Goal: Information Seeking & Learning: Find specific fact

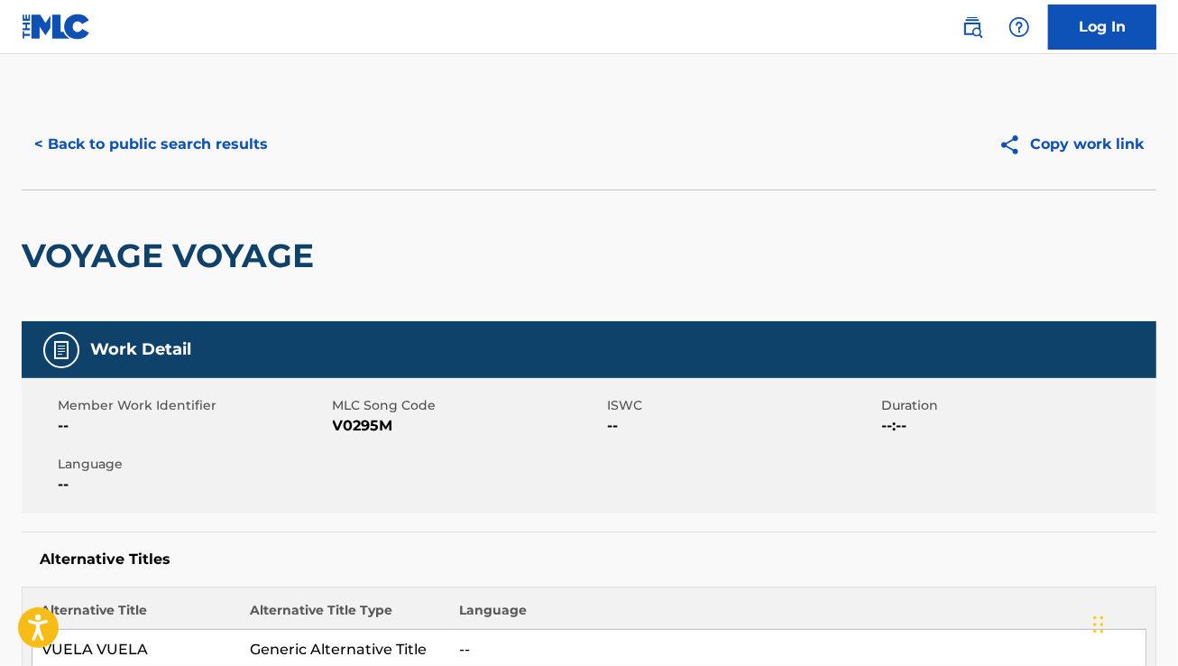
drag, startPoint x: 205, startPoint y: 191, endPoint x: 179, endPoint y: 164, distance: 37.6
click at [179, 164] on button "< Back to public search results" at bounding box center [151, 144] width 259 height 45
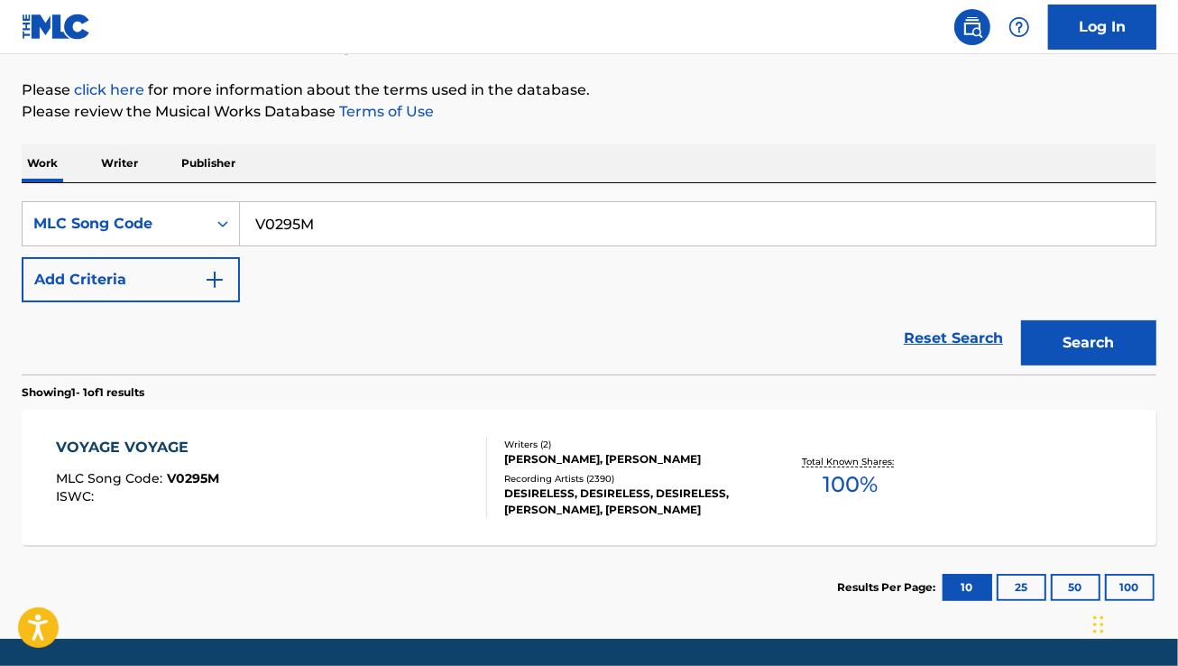
click at [400, 234] on input "V0295M" at bounding box center [697, 223] width 915 height 43
paste input "S48160"
type input "S48160"
click at [1021, 320] on button "Search" at bounding box center [1088, 342] width 135 height 45
click at [293, 465] on div "SOMEBODY TO LOVE MLC Song Code : S48160 ISWC : T0702437771" at bounding box center [271, 477] width 431 height 81
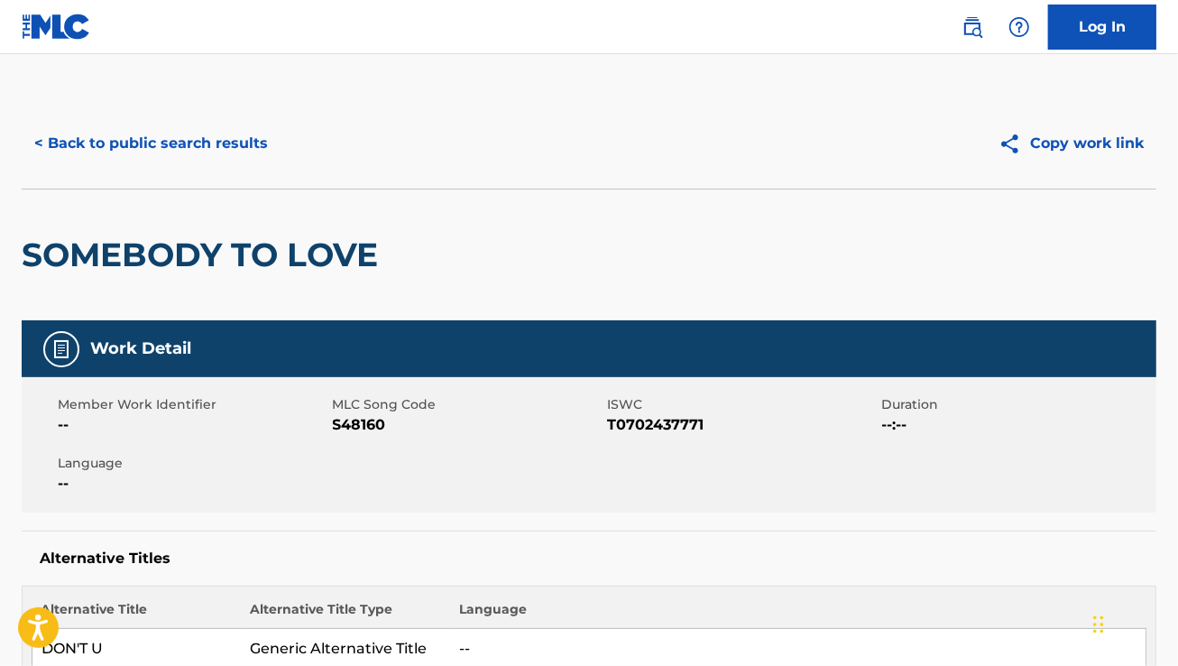
click at [153, 142] on button "< Back to public search results" at bounding box center [151, 143] width 259 height 45
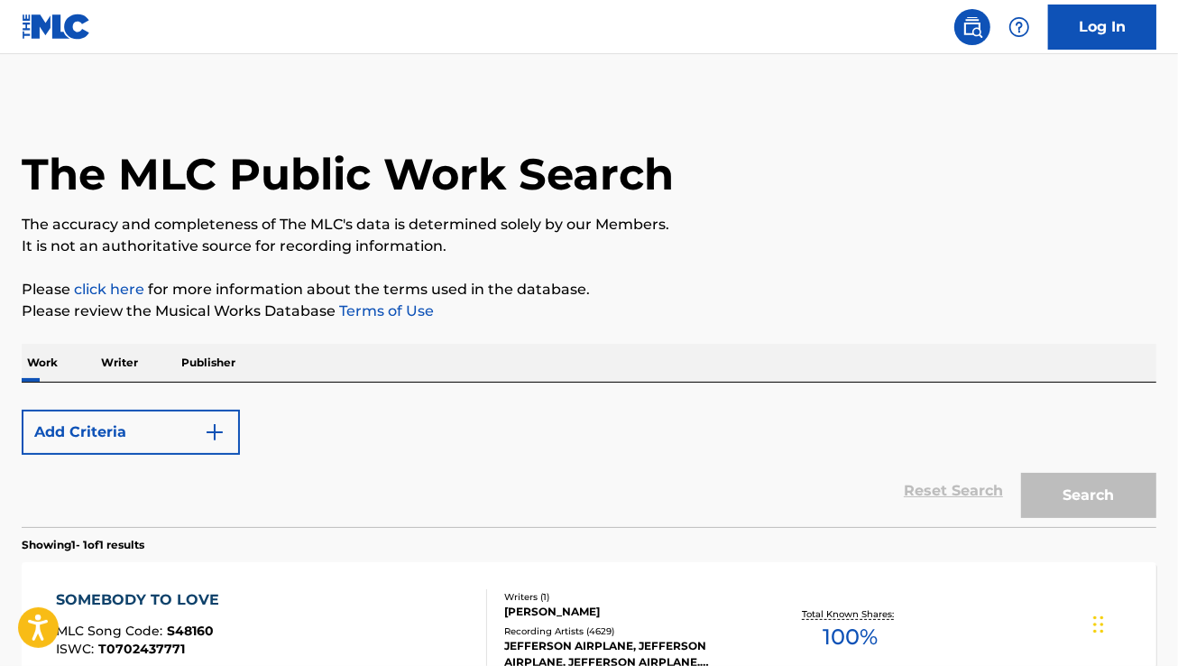
scroll to position [200, 0]
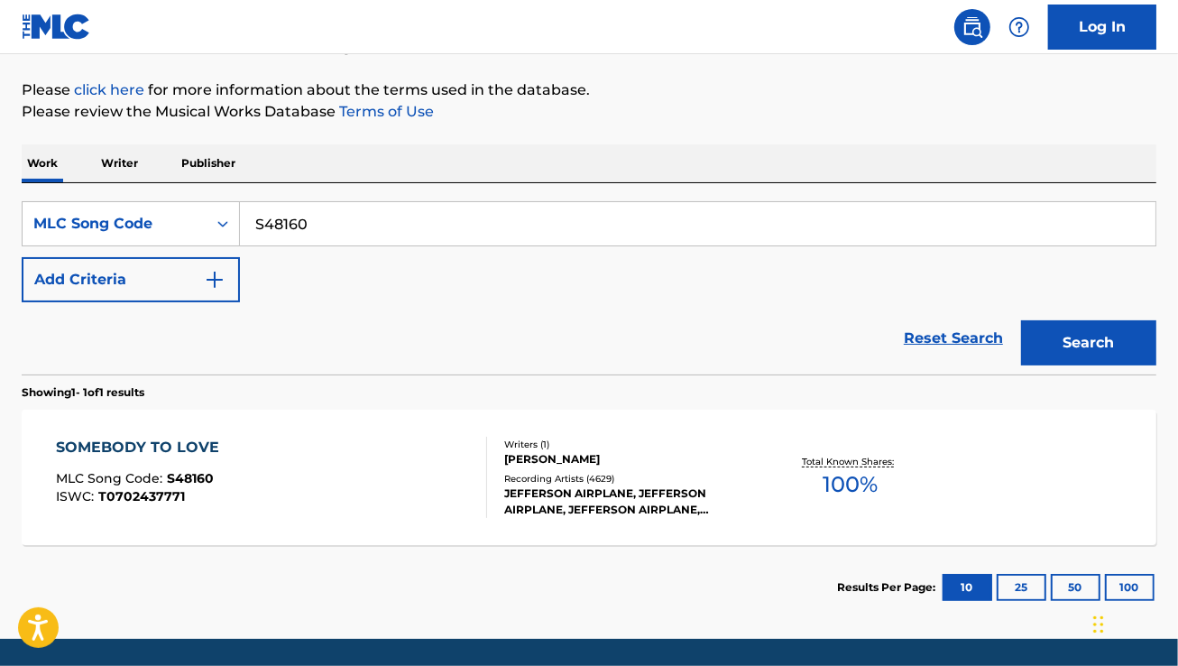
click at [381, 225] on input "S48160" at bounding box center [697, 223] width 915 height 43
paste input "CI8OMZ"
type input "CI8OMZ"
click at [1021, 320] on button "Search" at bounding box center [1088, 342] width 135 height 45
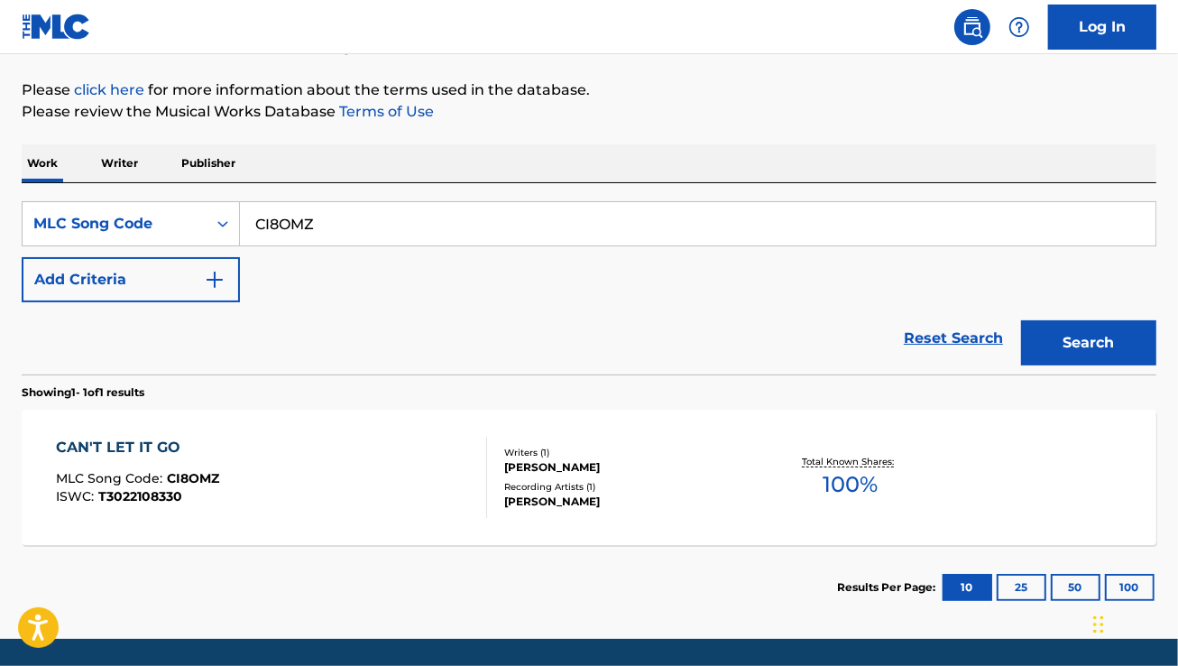
click at [381, 466] on div "CAN'T LET IT GO MLC Song Code : CI8OMZ ISWC : T3022108330" at bounding box center [271, 477] width 431 height 81
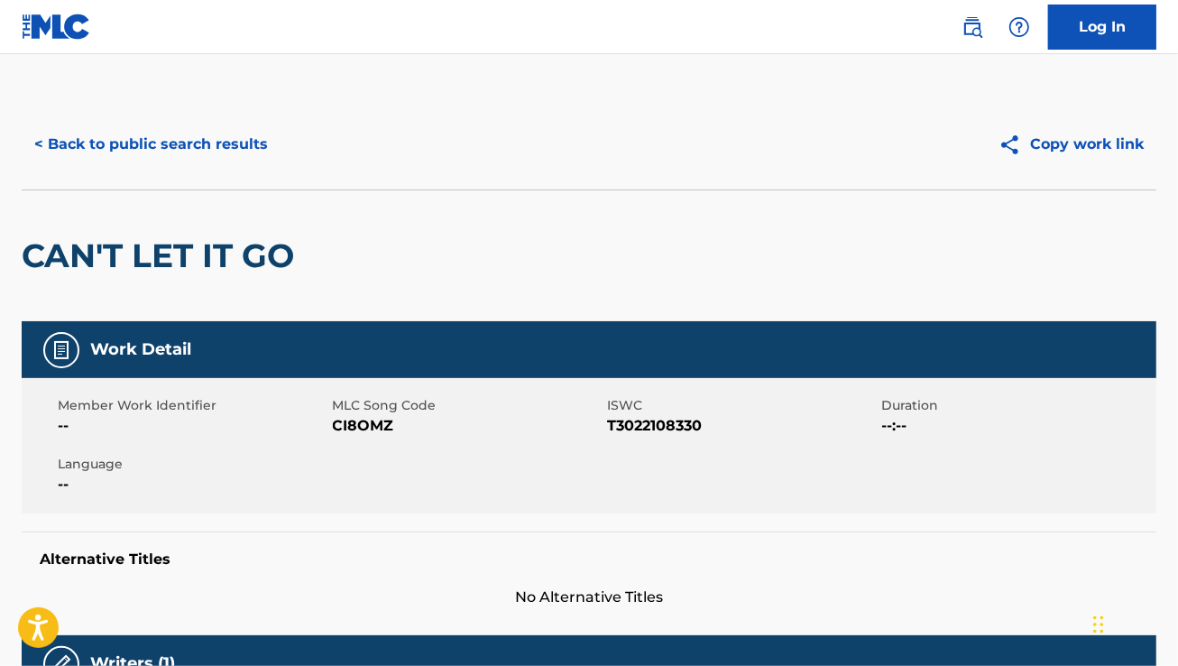
click at [170, 132] on button "< Back to public search results" at bounding box center [151, 144] width 259 height 45
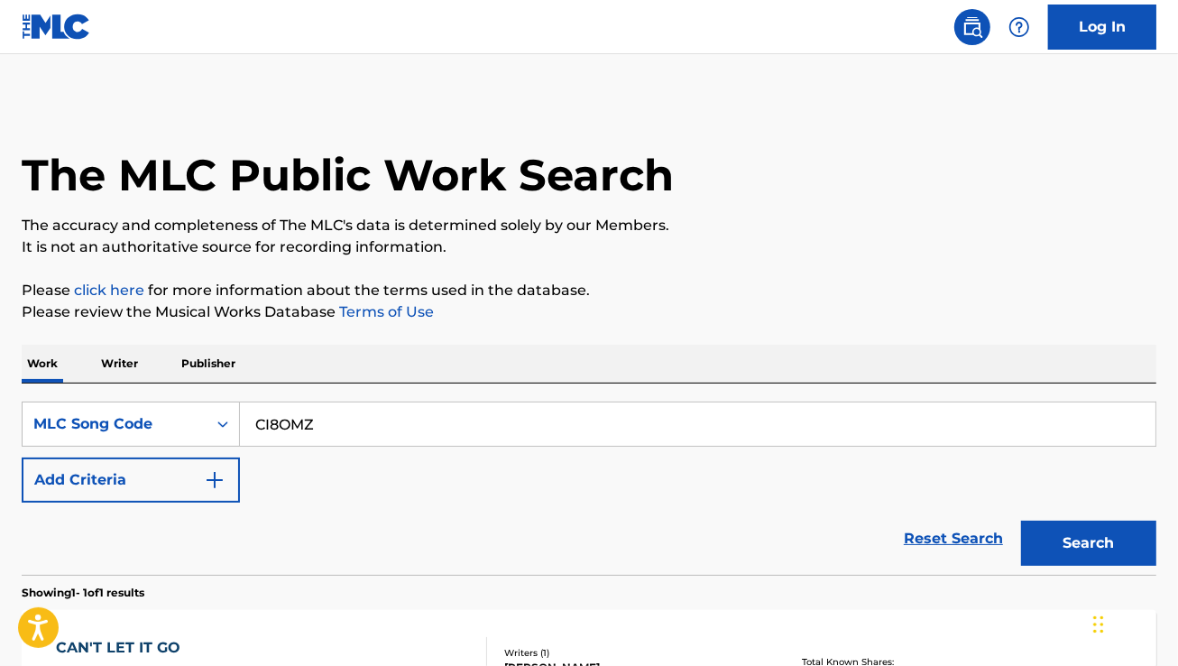
scroll to position [200, 0]
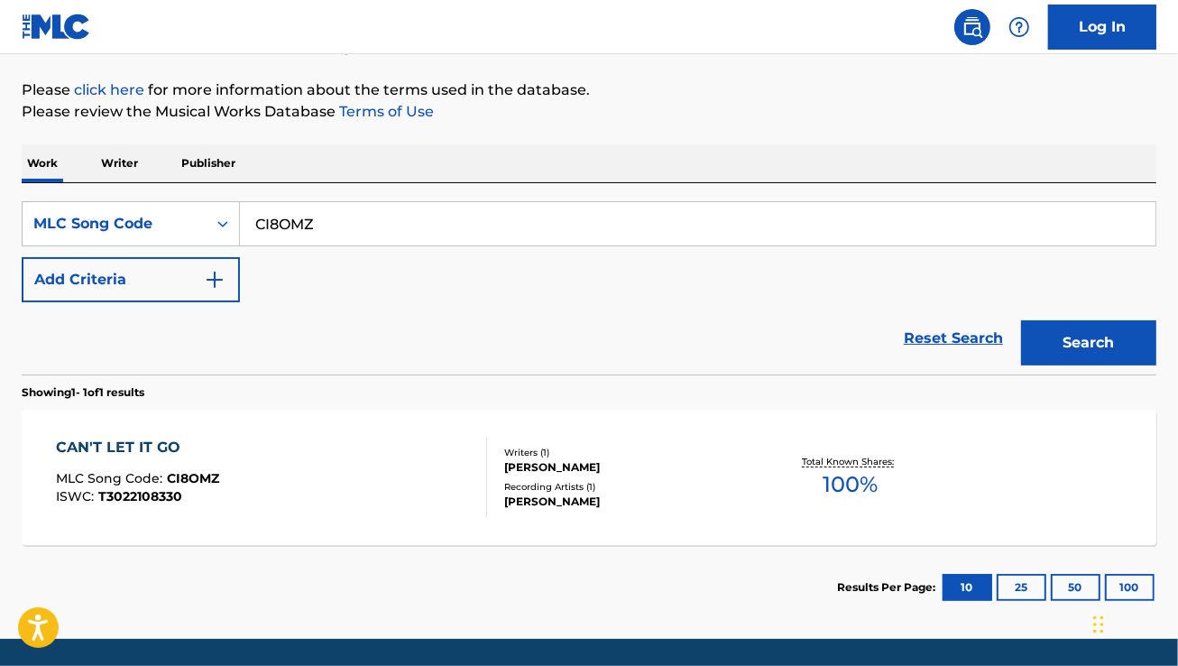
click at [429, 218] on input "CI8OMZ" at bounding box center [697, 223] width 915 height 43
paste input "B05FH"
click at [1021, 320] on button "Search" at bounding box center [1088, 342] width 135 height 45
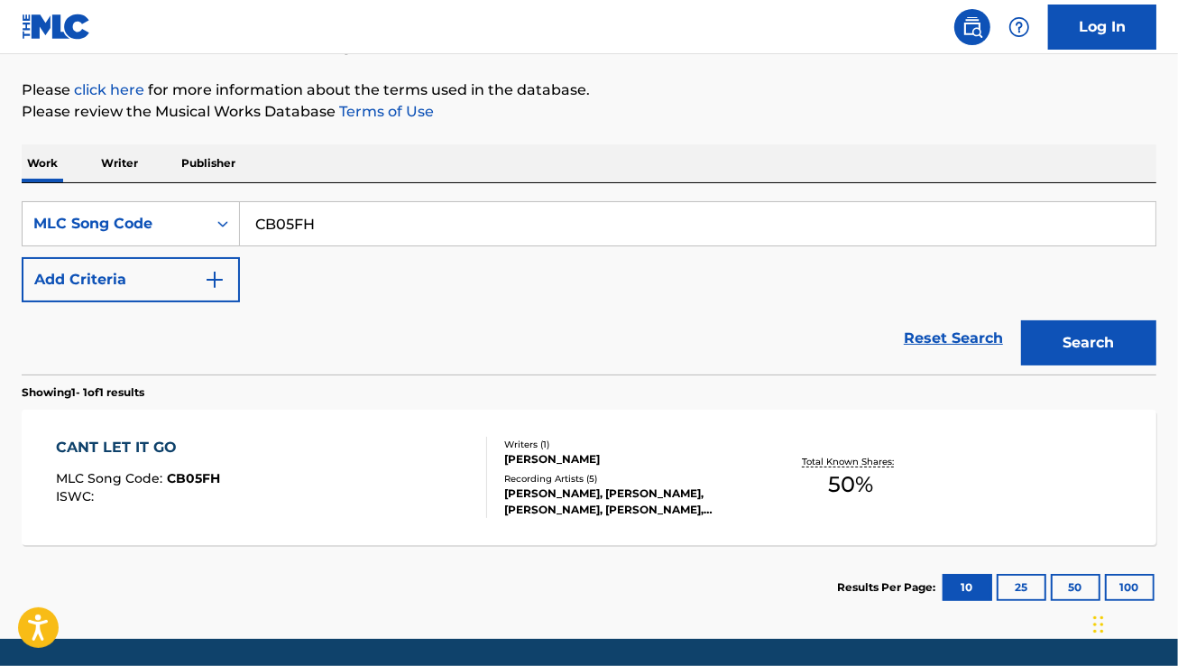
click at [615, 129] on div "The MLC Public Work Search The accuracy and completeness of The MLC's data is d…" at bounding box center [589, 264] width 1178 height 731
click at [343, 241] on input "CB05FH" at bounding box center [697, 223] width 915 height 43
paste input "W1411Q"
click at [1021, 320] on button "Search" at bounding box center [1088, 342] width 135 height 45
paste input "VB9S4"
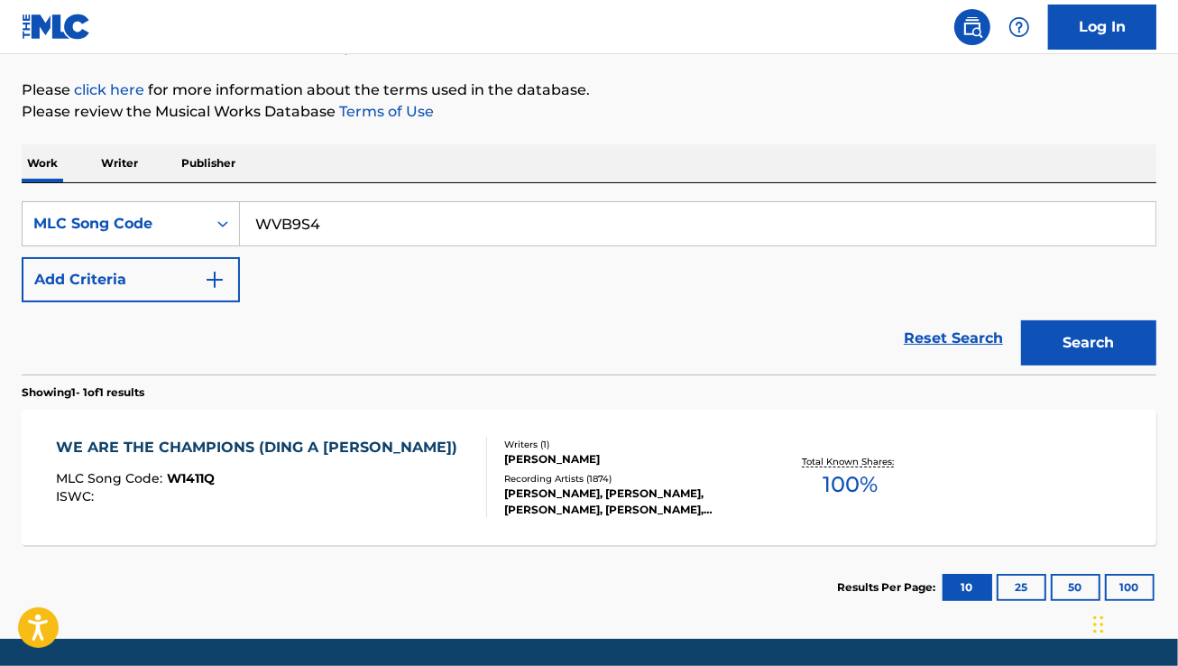
click at [1021, 320] on button "Search" at bounding box center [1088, 342] width 135 height 45
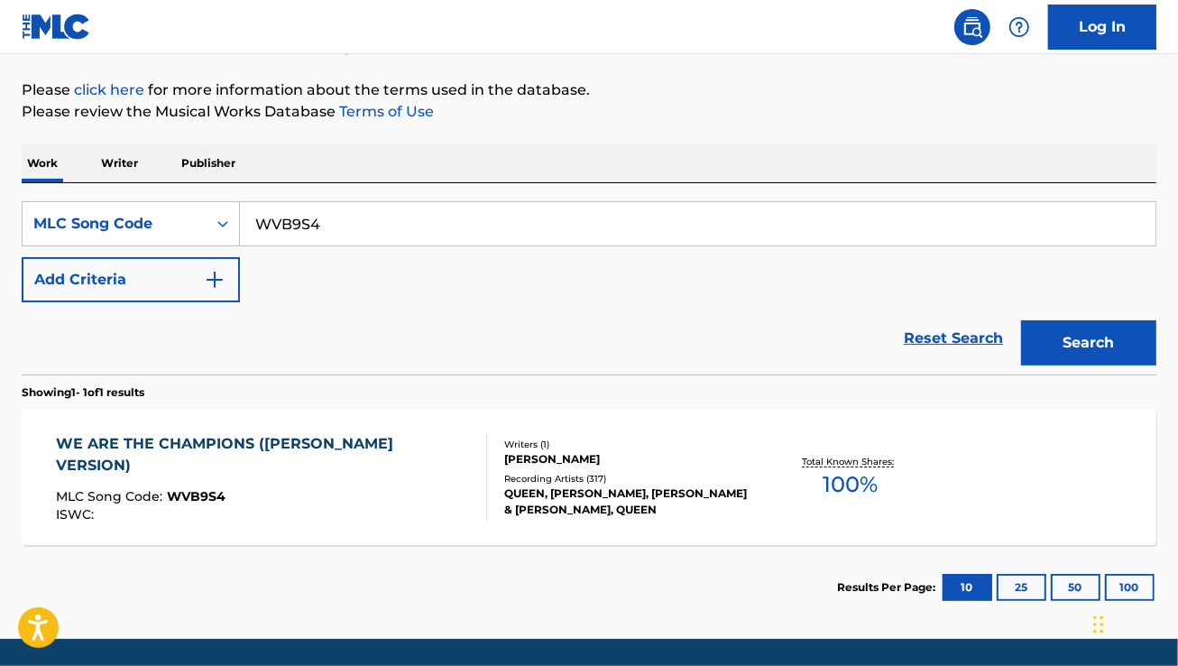
paste input "D7636S"
type input "D7636S"
click at [1021, 320] on button "Search" at bounding box center [1088, 342] width 135 height 45
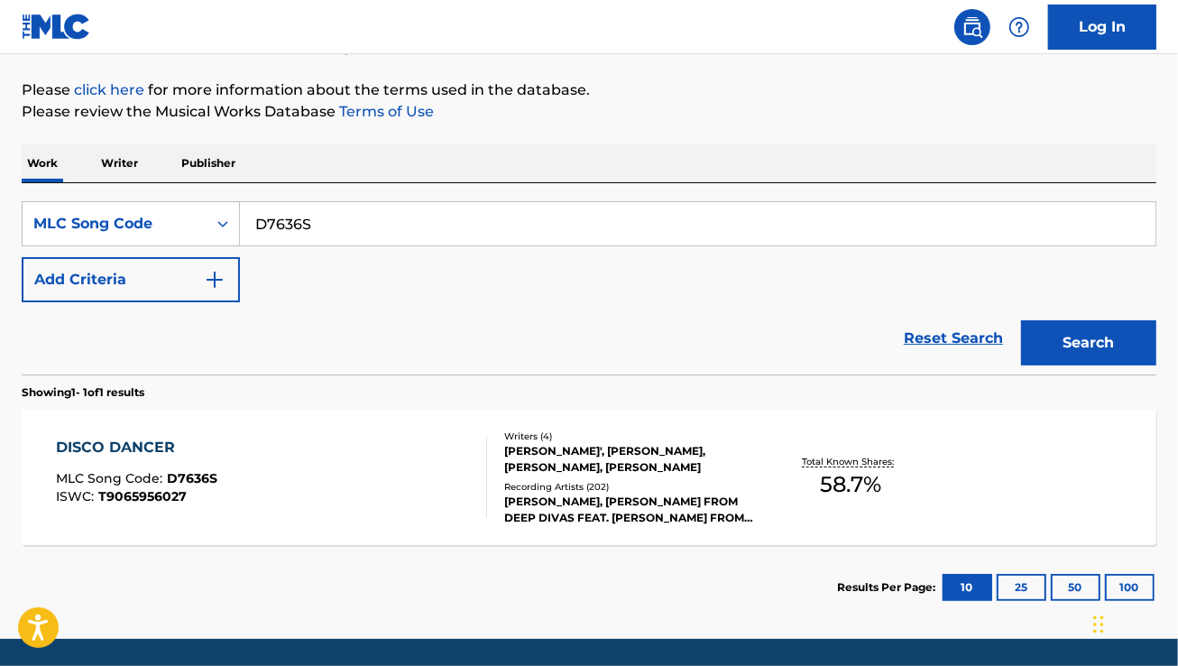
click at [404, 480] on div "DISCO DANCER MLC Song Code : D7636S ISWC : T9065956027" at bounding box center [271, 477] width 431 height 81
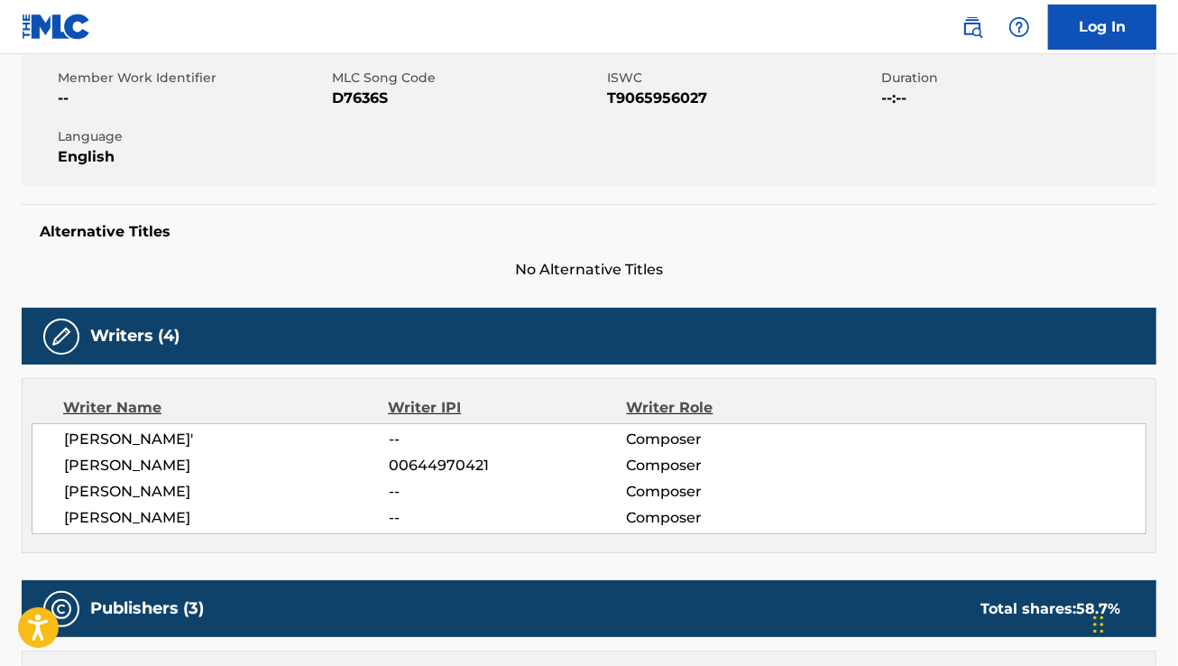
scroll to position [412, 0]
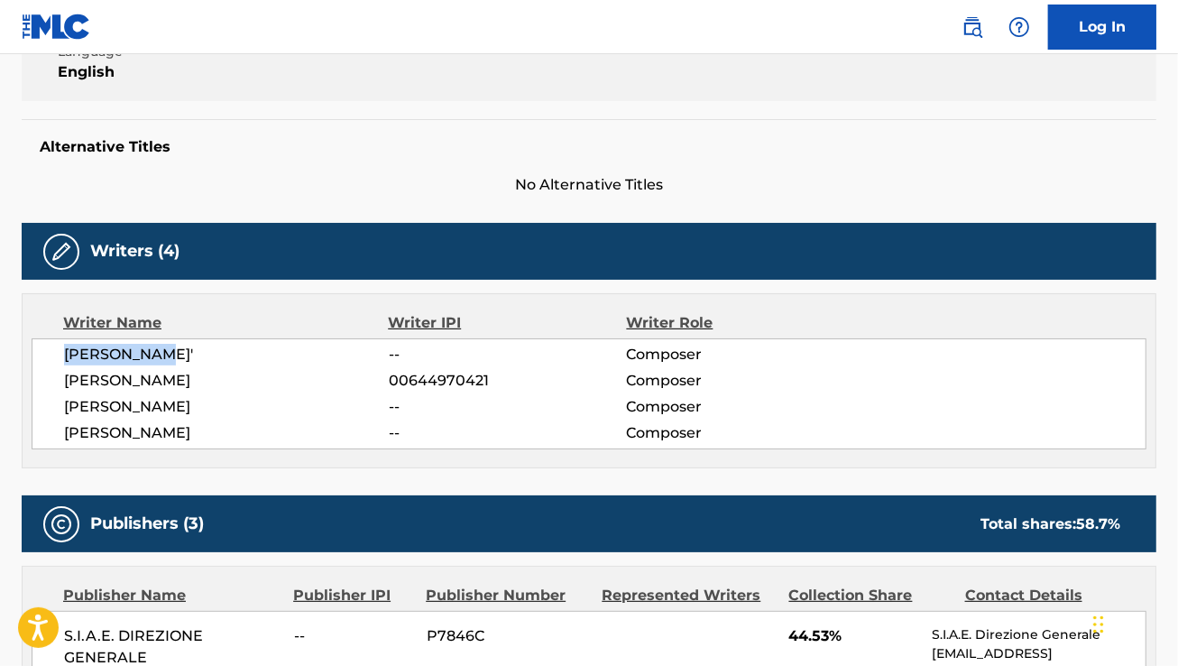
drag, startPoint x: 152, startPoint y: 354, endPoint x: 51, endPoint y: 348, distance: 101.2
click at [51, 348] on div "[PERSON_NAME]' -- Composer [PERSON_NAME] 00644970421 Composer [PERSON_NAME] -- …" at bounding box center [589, 393] width 1115 height 111
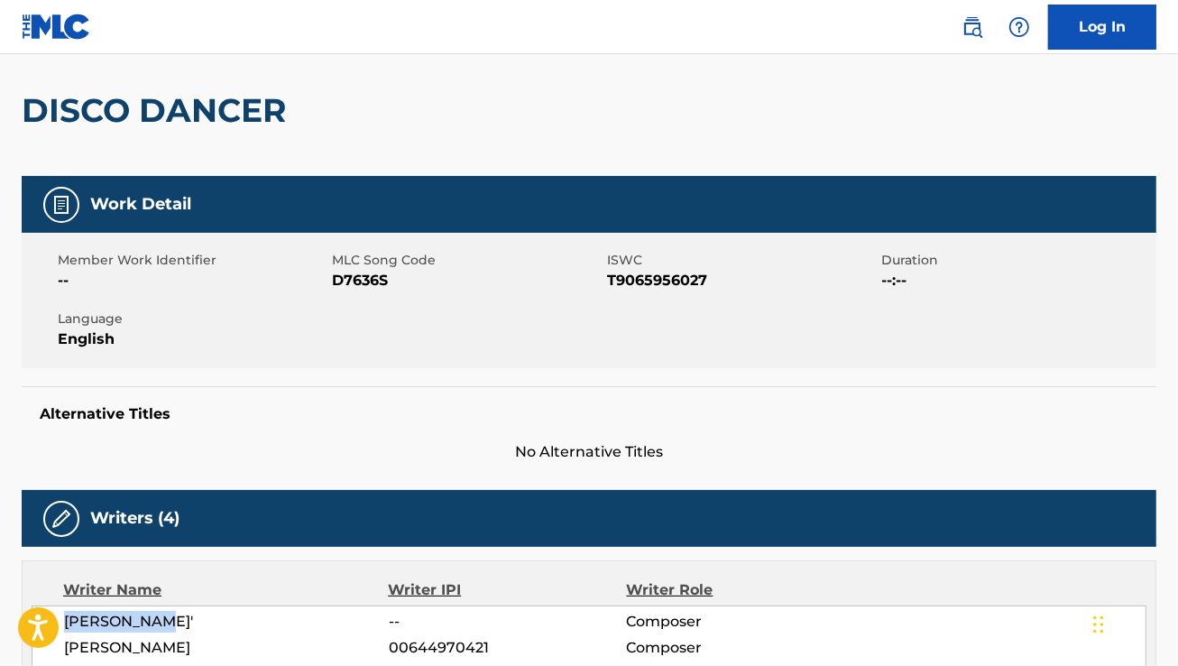
scroll to position [11, 0]
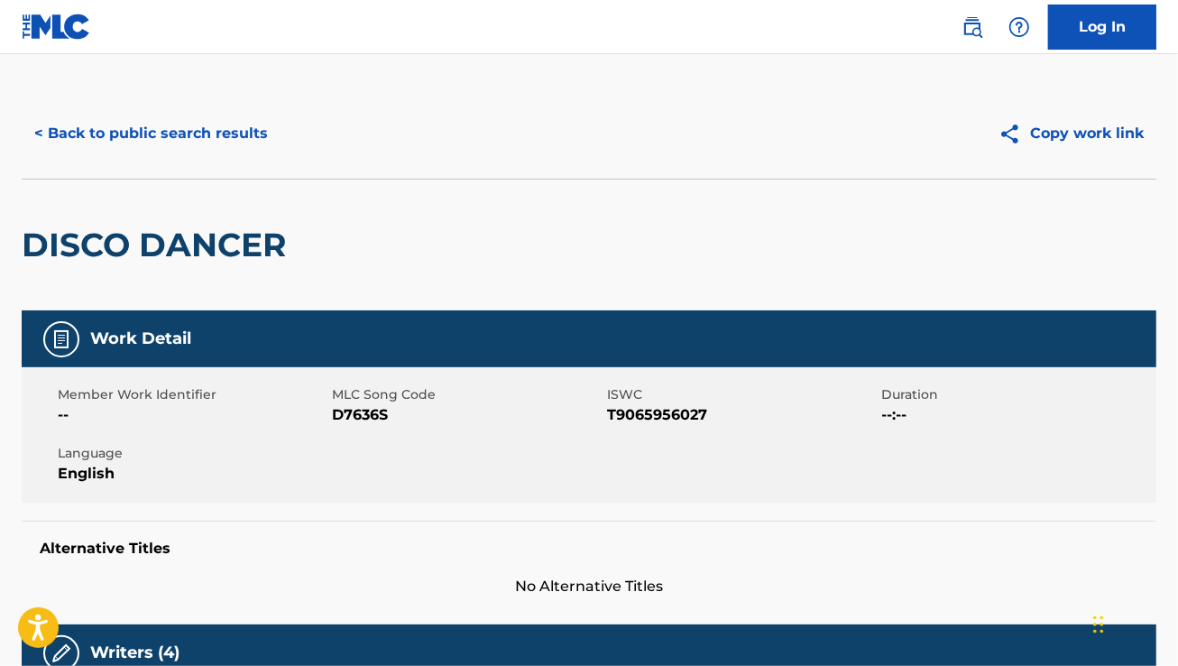
click at [196, 163] on div "< Back to public search results Copy work link" at bounding box center [589, 133] width 1135 height 90
click at [197, 145] on button "< Back to public search results" at bounding box center [151, 133] width 259 height 45
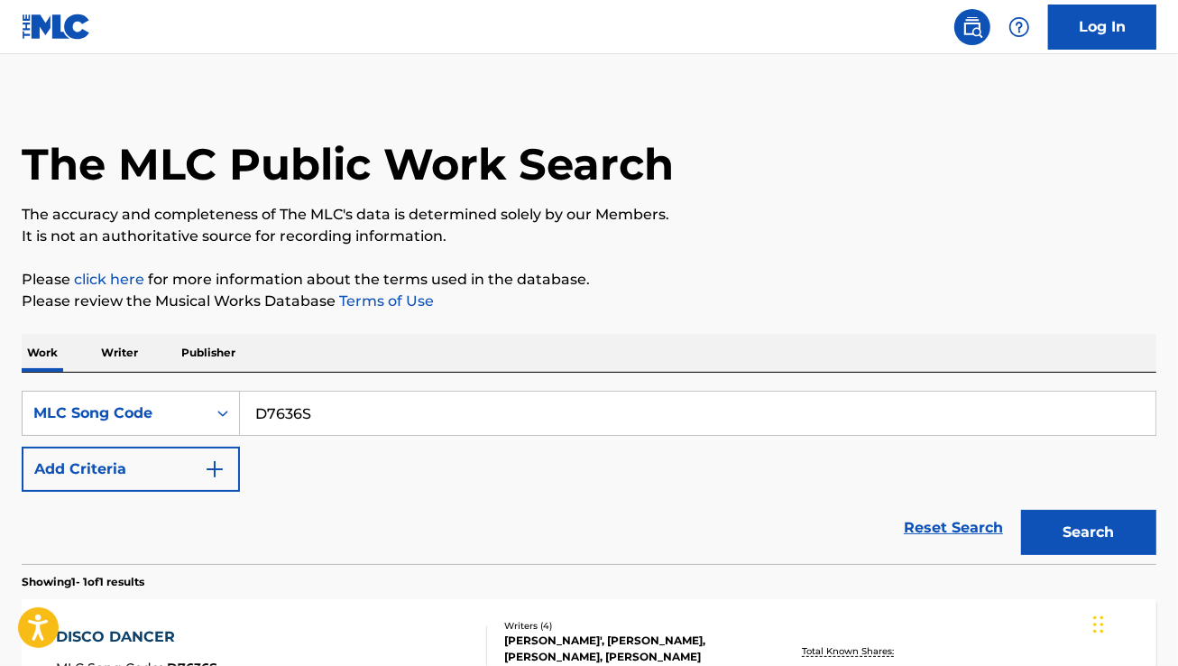
scroll to position [200, 0]
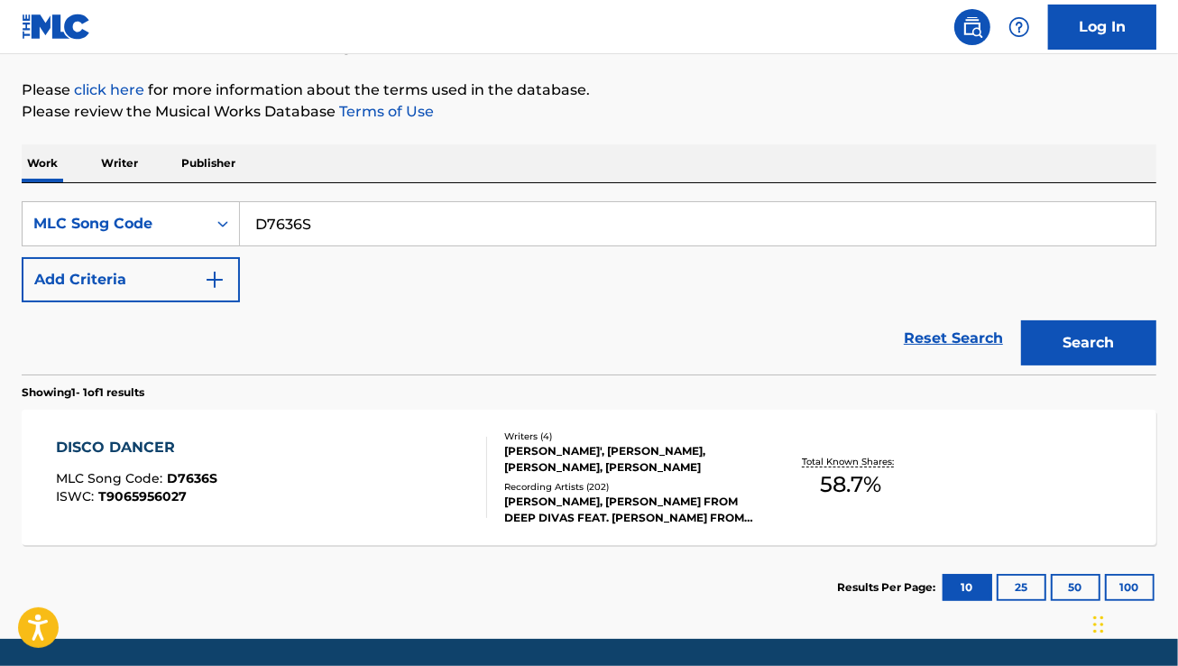
click at [384, 508] on div "DISCO DANCER MLC Song Code : D7636S ISWC : T9065956027" at bounding box center [271, 477] width 431 height 81
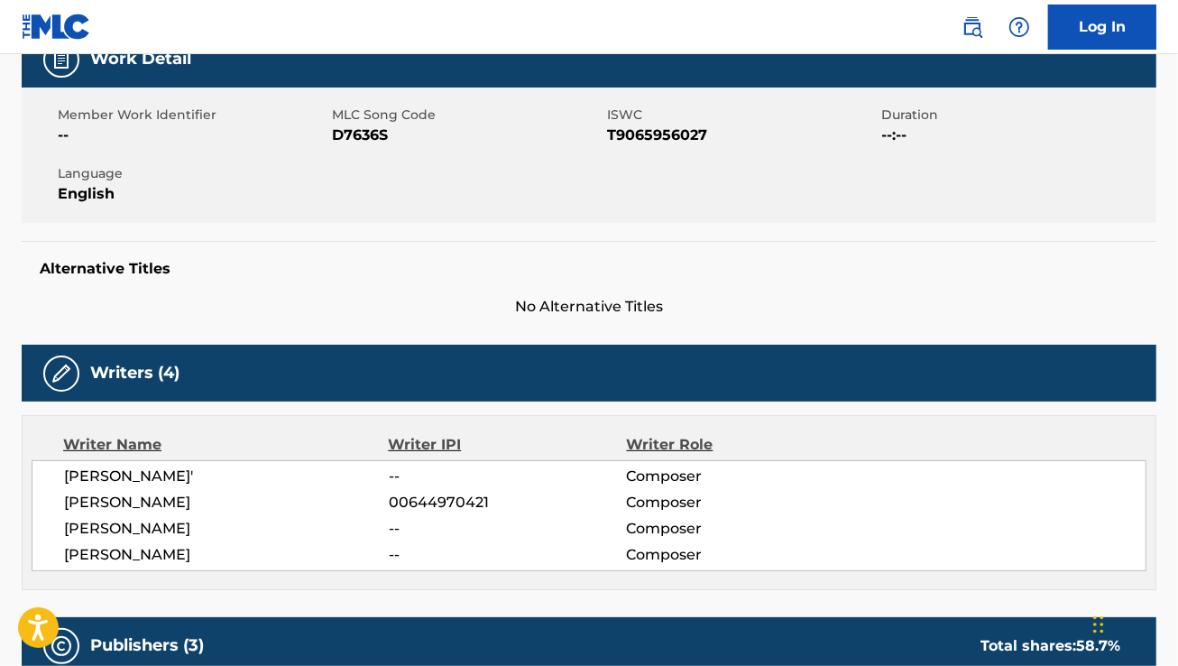
scroll to position [308, 0]
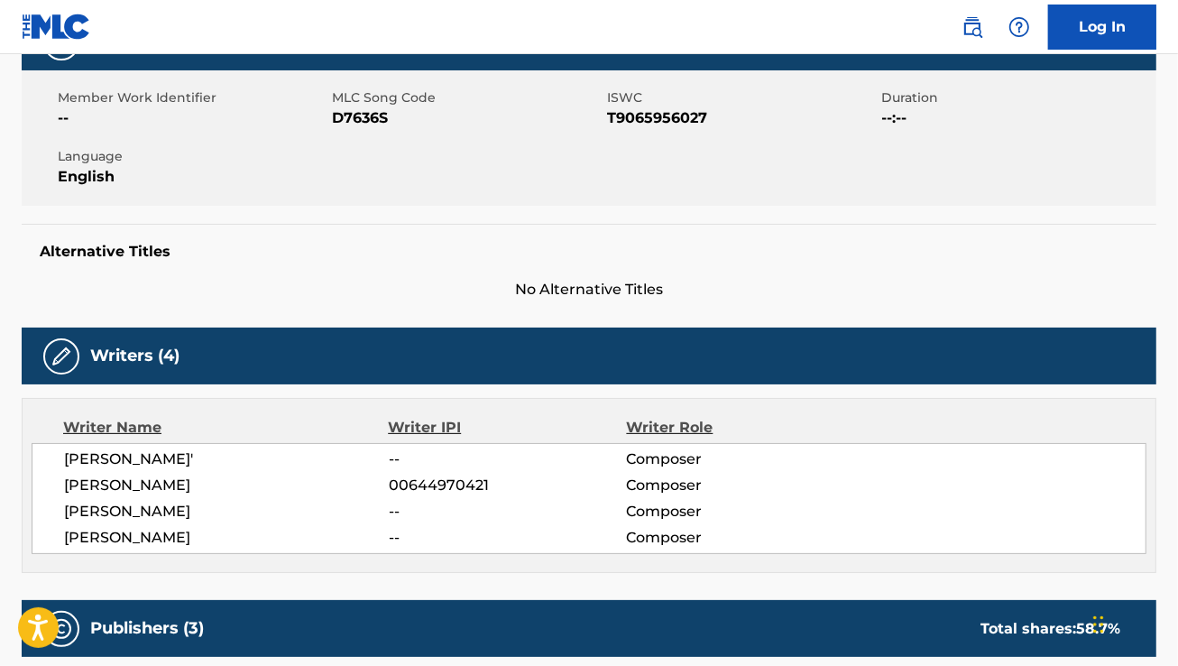
click at [104, 454] on span "[PERSON_NAME]'" at bounding box center [226, 459] width 325 height 22
copy div "[PERSON_NAME]'"
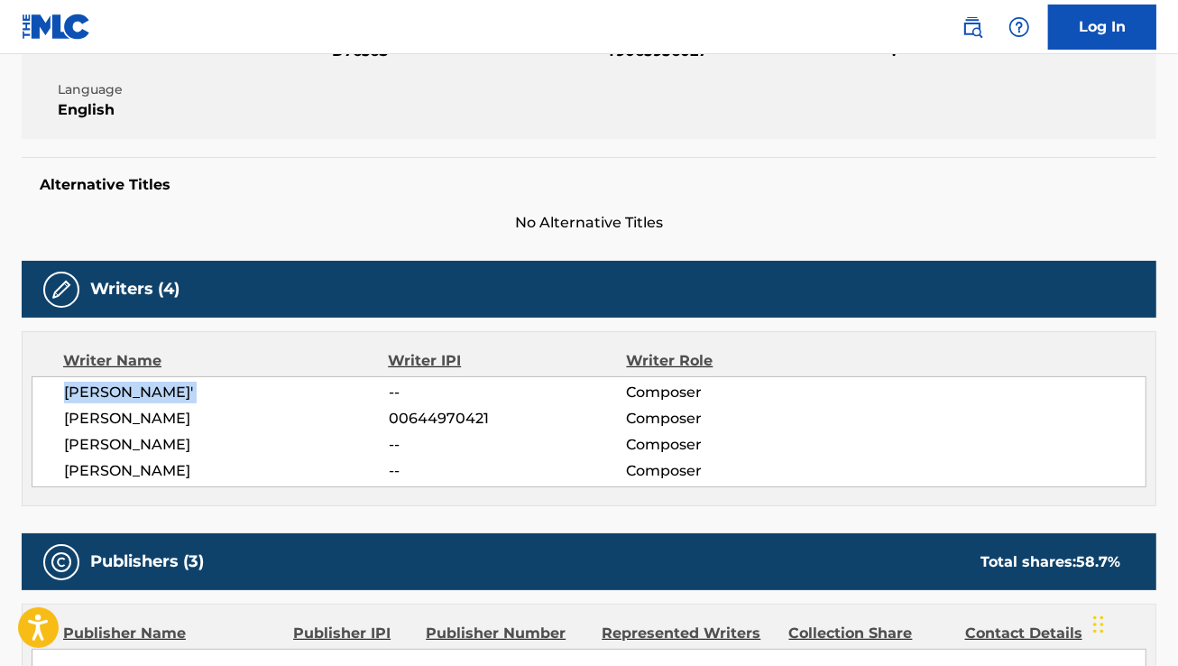
scroll to position [0, 0]
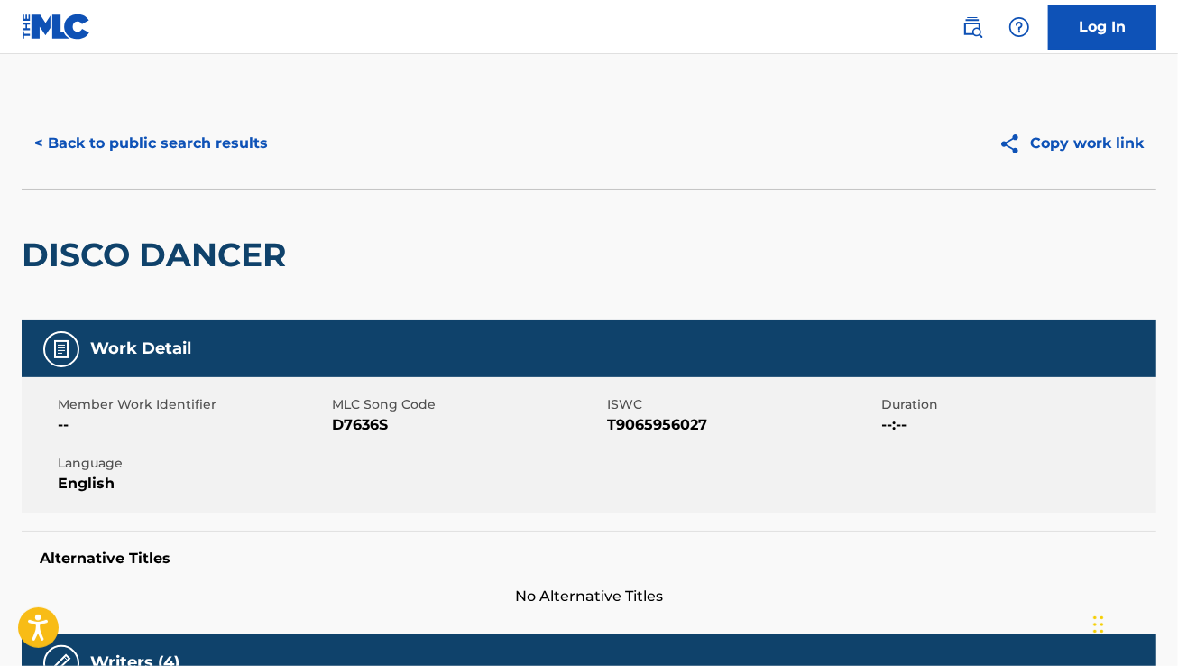
click at [120, 158] on button "< Back to public search results" at bounding box center [151, 143] width 259 height 45
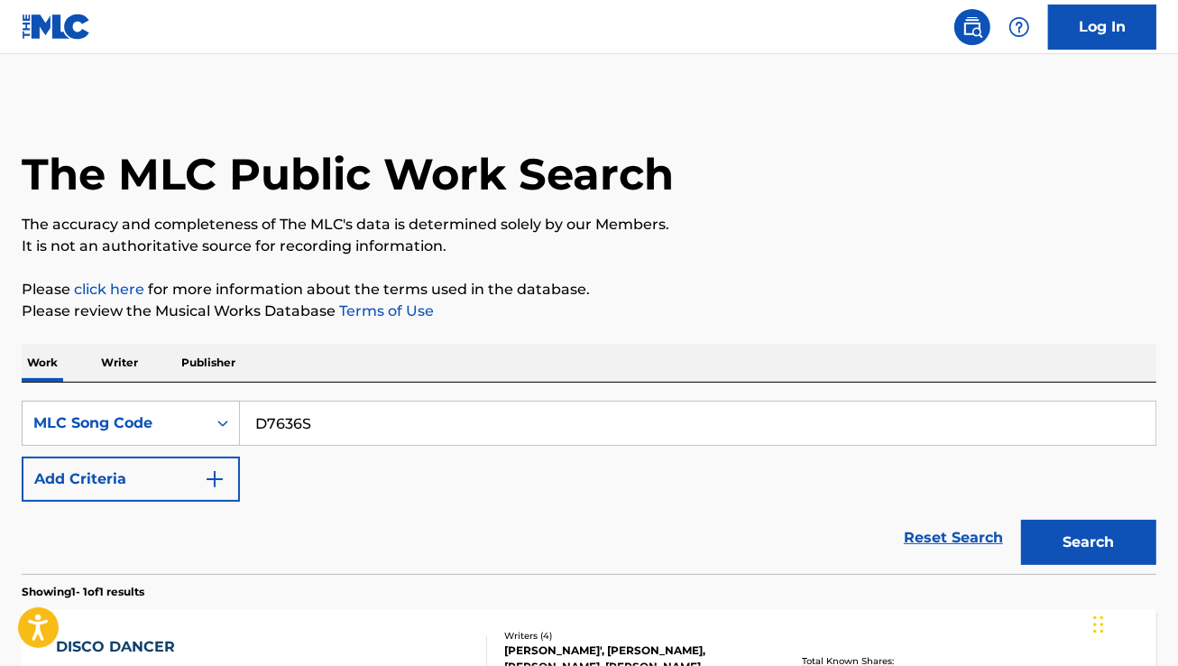
scroll to position [200, 0]
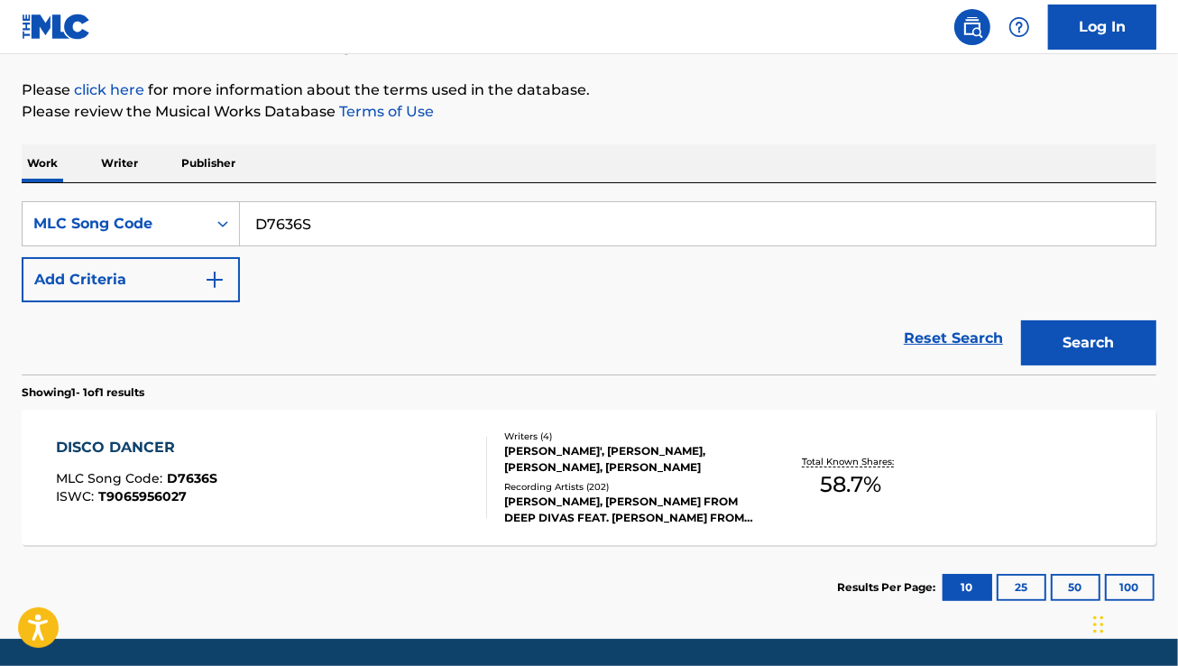
click at [332, 225] on input "D7636S" at bounding box center [697, 223] width 915 height 43
paste input "M8444X"
type input "M8444X"
click at [1021, 320] on button "Search" at bounding box center [1088, 342] width 135 height 45
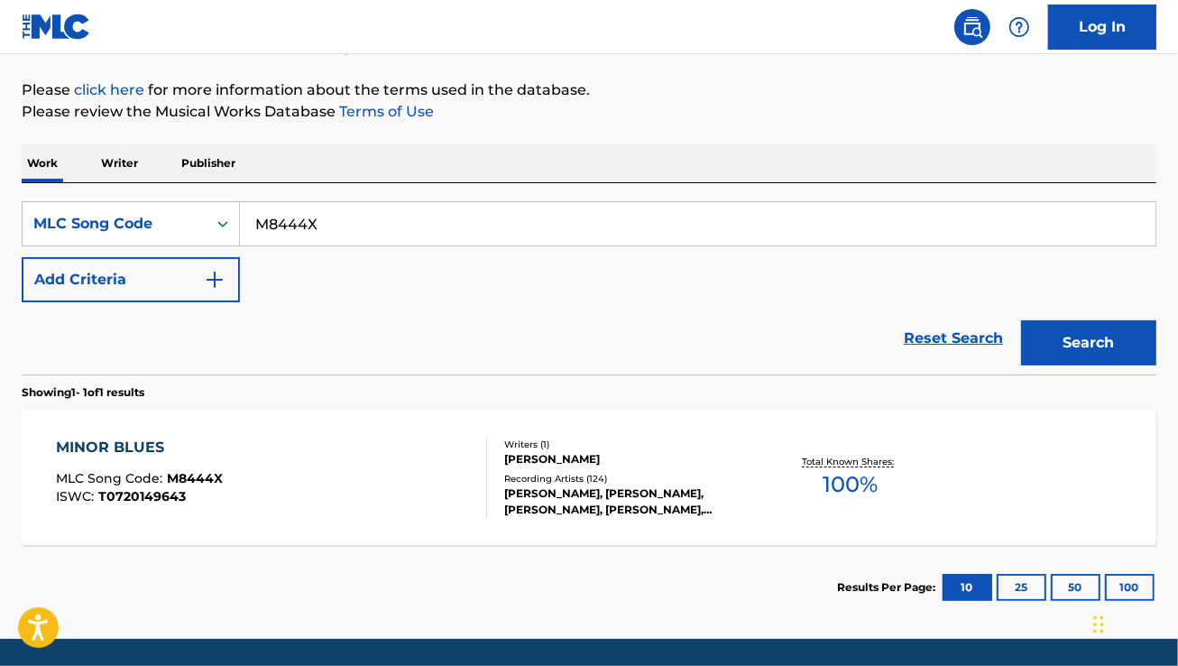
click at [386, 483] on div "MINOR BLUES MLC Song Code : M8444X ISWC : T0720149643" at bounding box center [271, 477] width 431 height 81
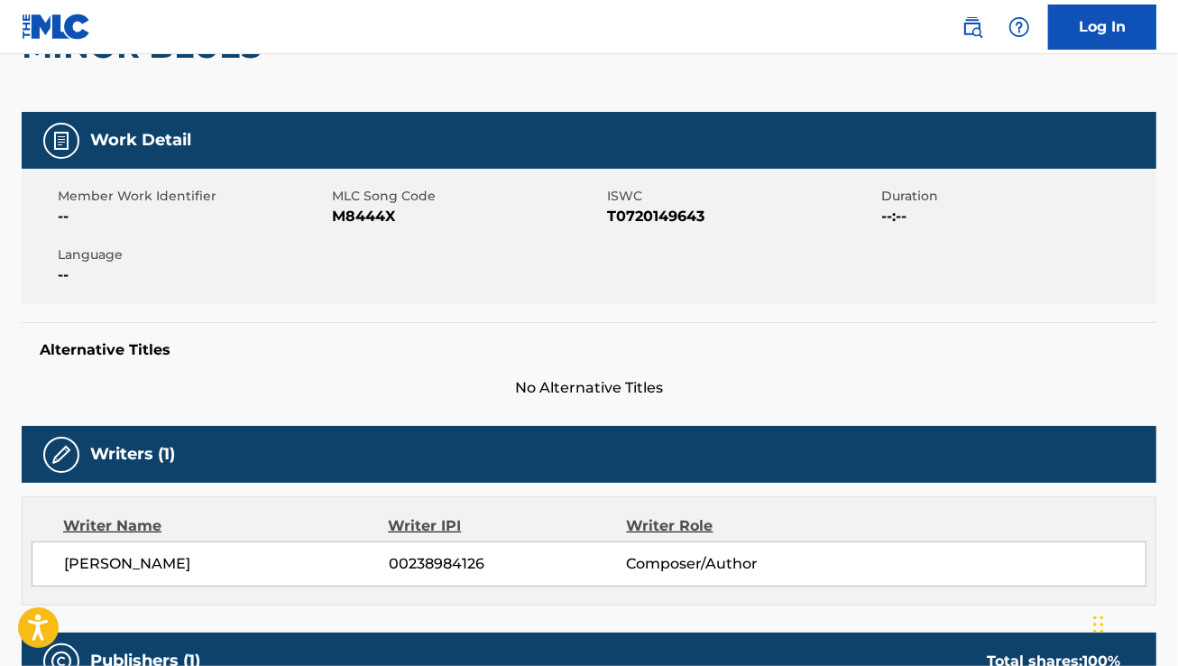
scroll to position [210, 0]
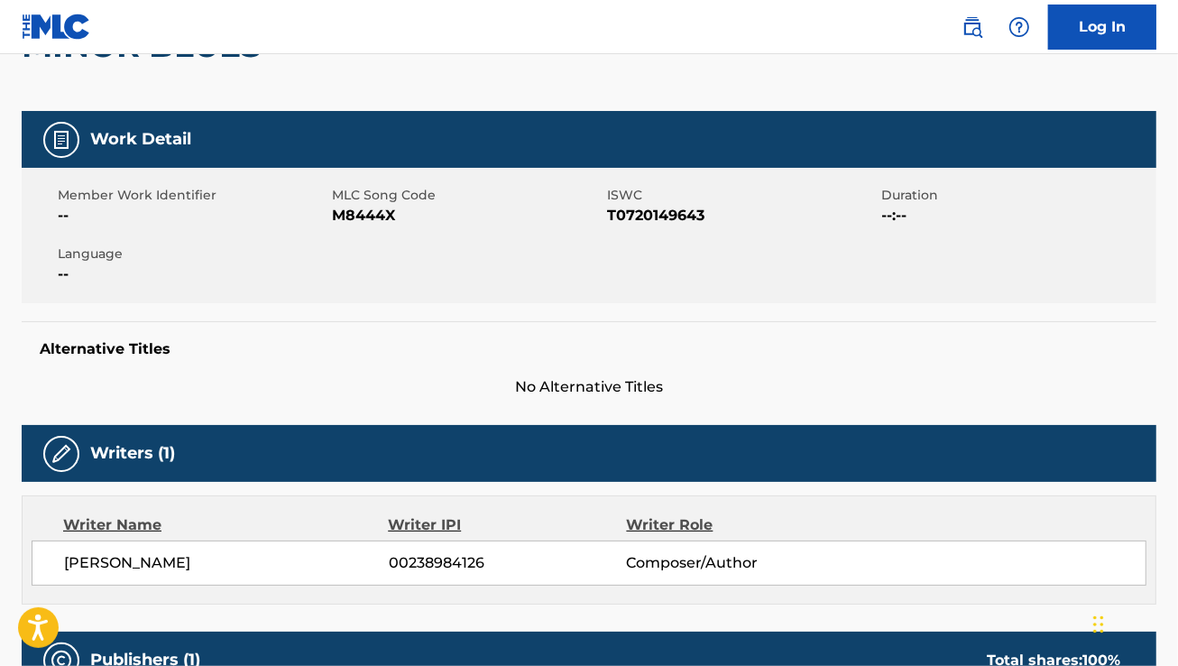
click at [878, 290] on div "Member Work Identifier -- MLC Song Code M8444X ISWC T0720149643 Duration --:-- …" at bounding box center [589, 235] width 1135 height 135
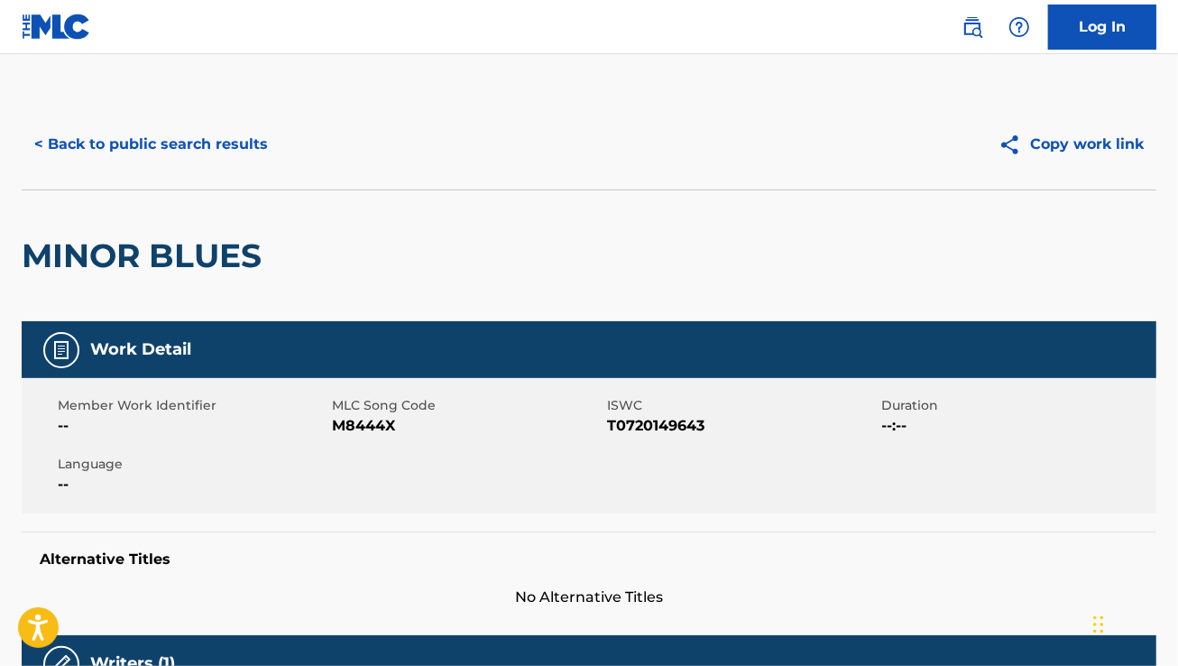
click at [216, 119] on div "< Back to public search results Copy work link" at bounding box center [589, 144] width 1135 height 90
click at [228, 142] on button "< Back to public search results" at bounding box center [151, 144] width 259 height 45
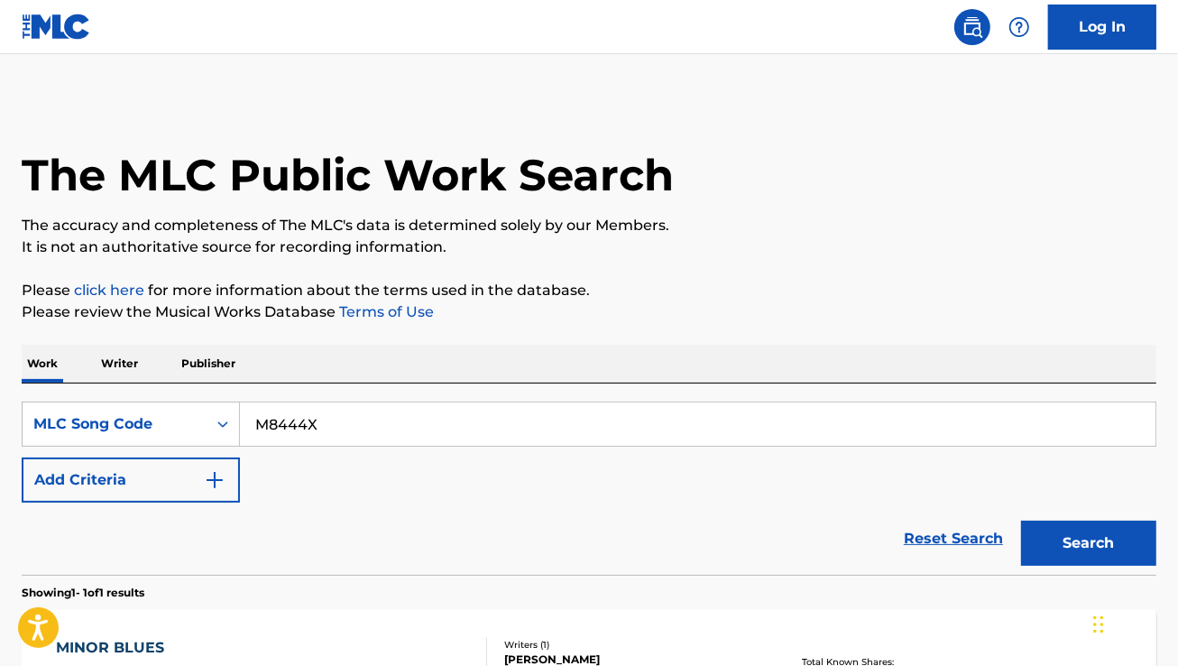
scroll to position [200, 0]
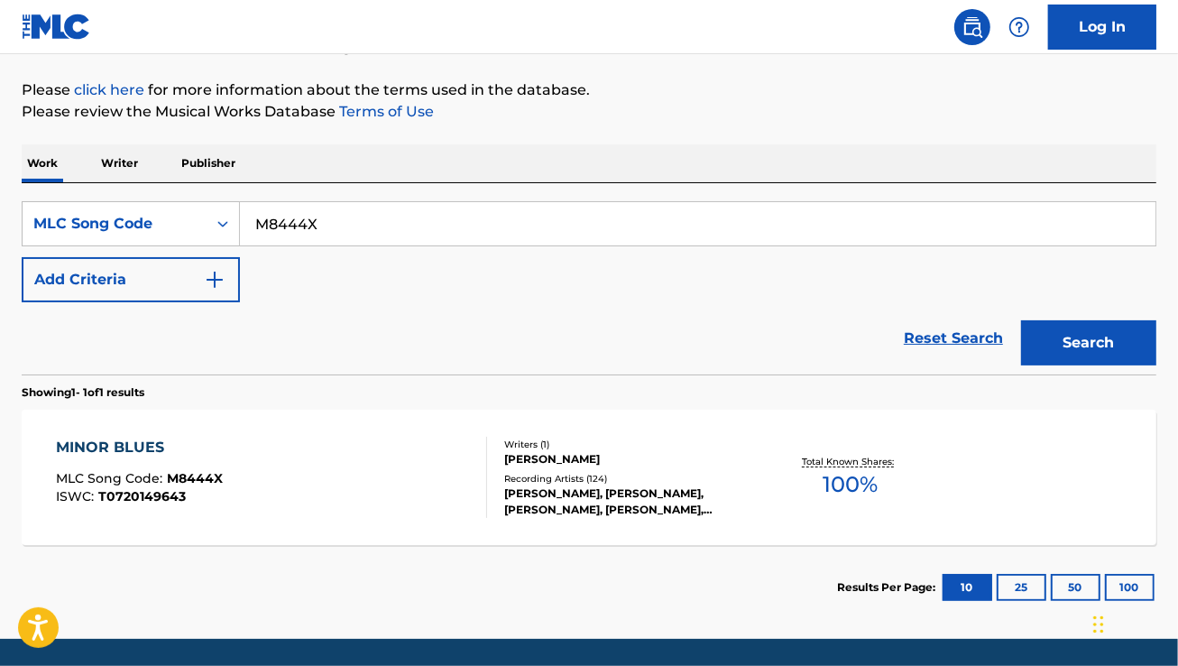
click at [376, 227] on input "M8444X" at bounding box center [697, 223] width 915 height 43
paste input "LA0790"
click at [1021, 320] on button "Search" at bounding box center [1088, 342] width 135 height 45
paste input "D0634"
type input "D06340"
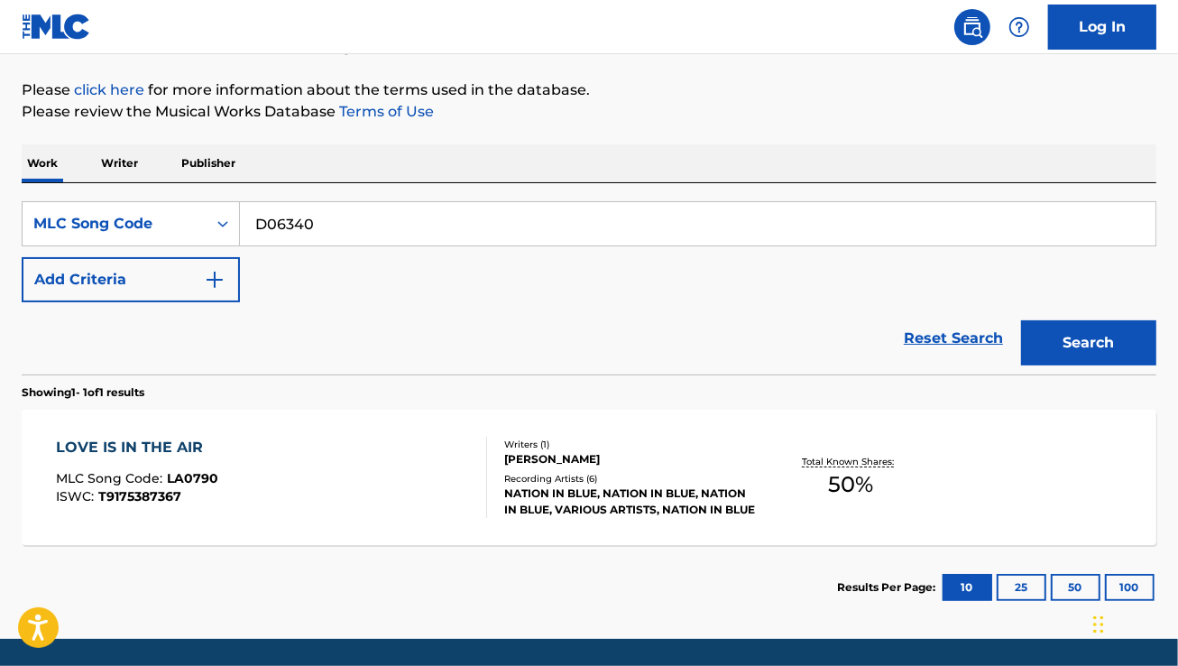
click at [1021, 320] on button "Search" at bounding box center [1088, 342] width 135 height 45
click at [426, 481] on div "[PERSON_NAME] MLC Song Code : D06340 ISWC :" at bounding box center [271, 477] width 431 height 81
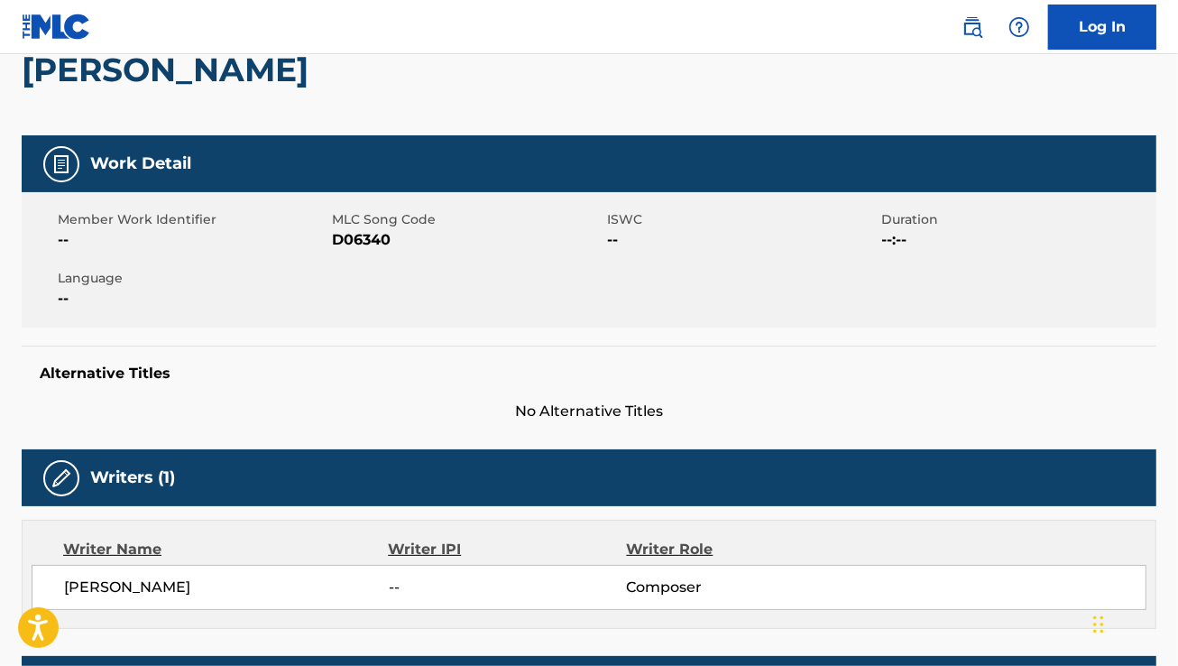
scroll to position [185, 0]
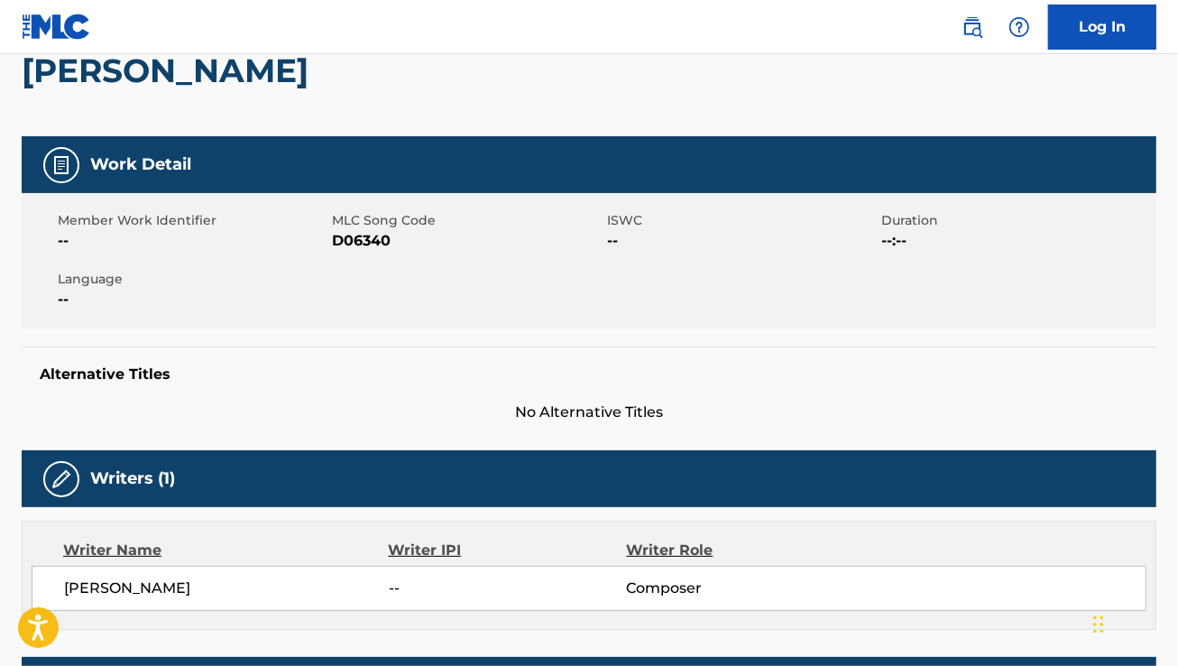
click at [172, 584] on span "[PERSON_NAME]" at bounding box center [226, 588] width 325 height 22
copy div "[PERSON_NAME]"
click at [620, 219] on span "ISWC" at bounding box center [742, 220] width 271 height 19
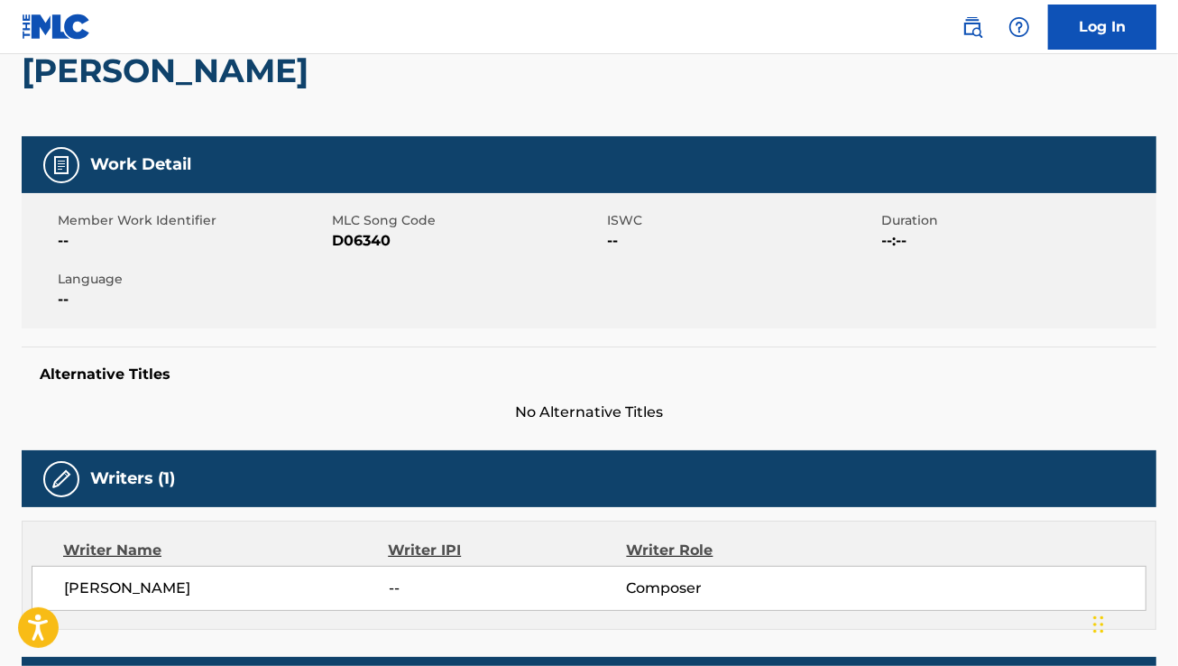
scroll to position [5, 0]
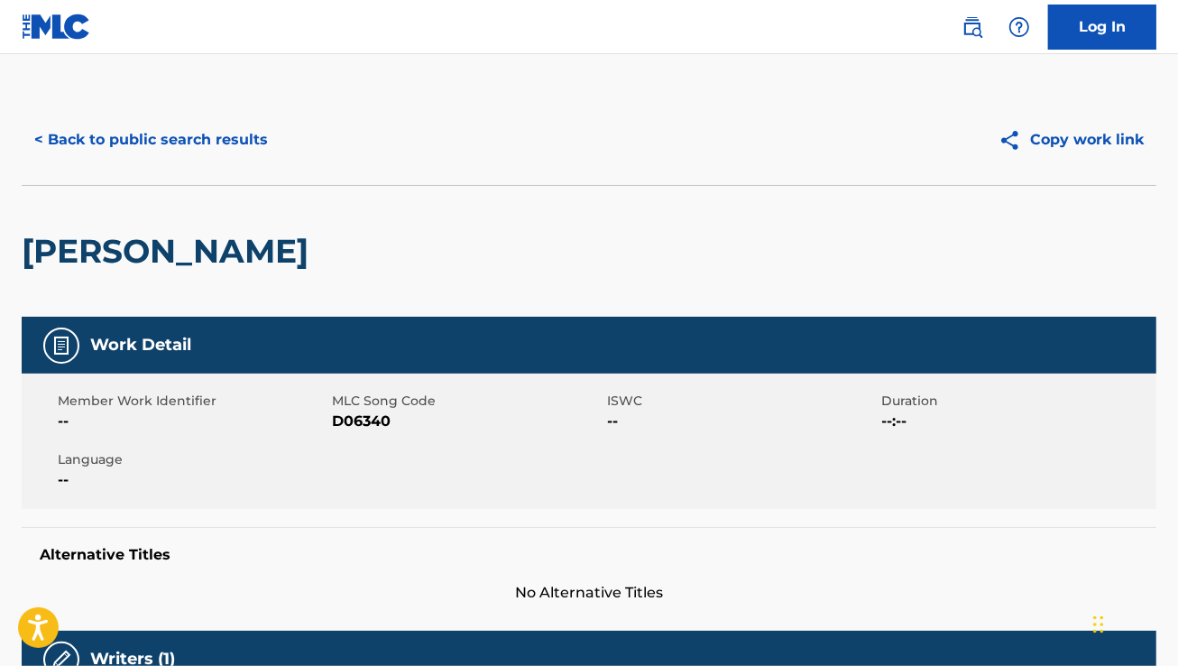
click at [170, 142] on button "< Back to public search results" at bounding box center [151, 139] width 259 height 45
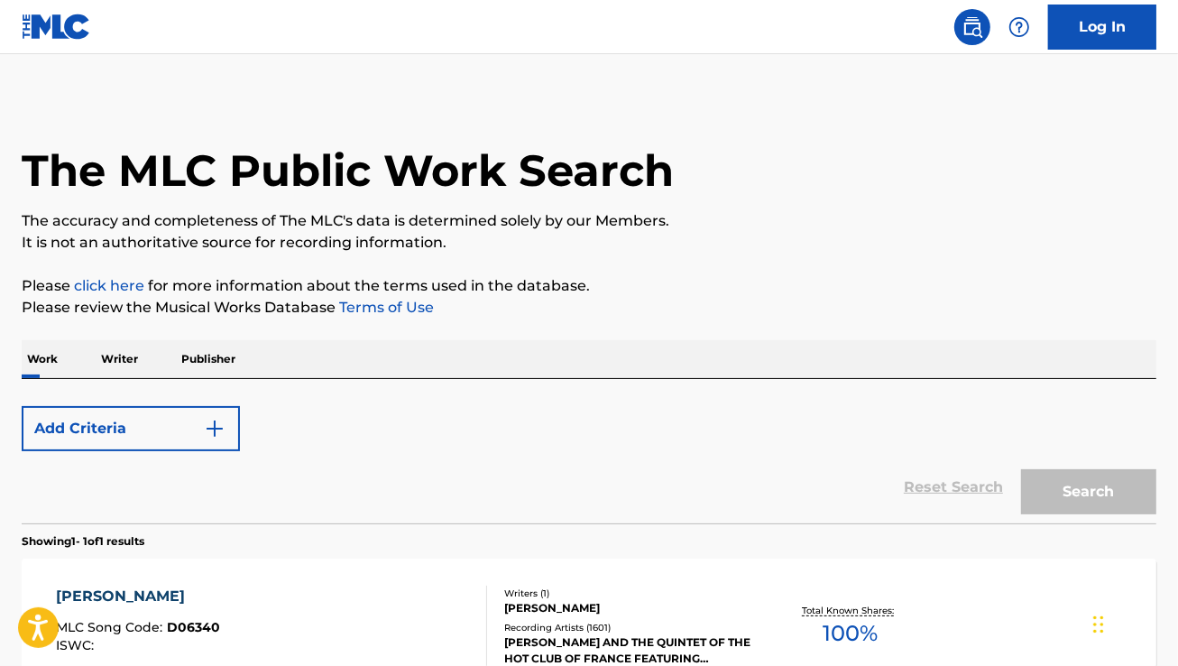
scroll to position [200, 0]
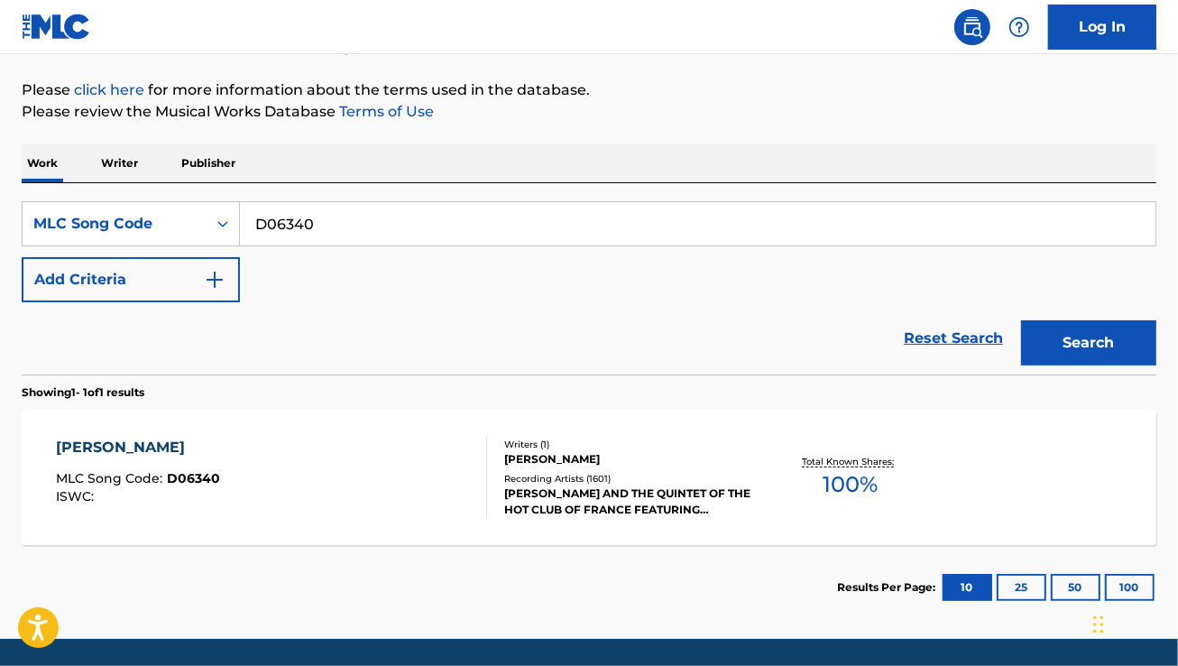
click at [321, 222] on input "D06340" at bounding box center [697, 223] width 915 height 43
paste input "F1056"
type input "F10560"
click at [1021, 320] on button "Search" at bounding box center [1088, 342] width 135 height 45
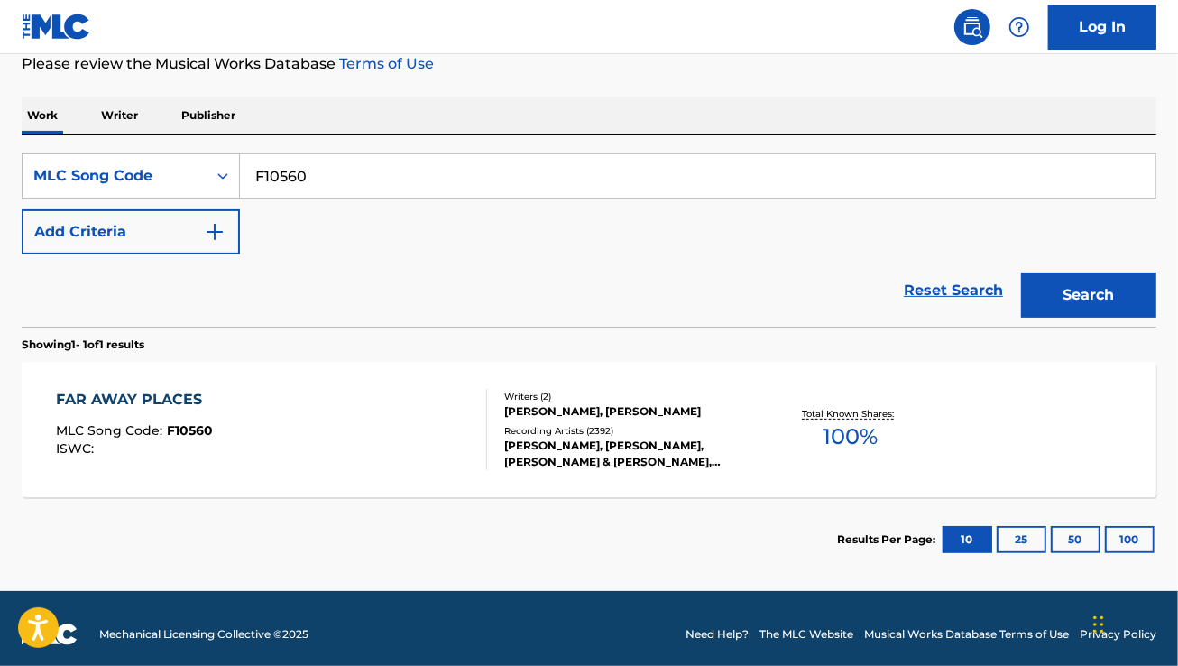
scroll to position [245, 0]
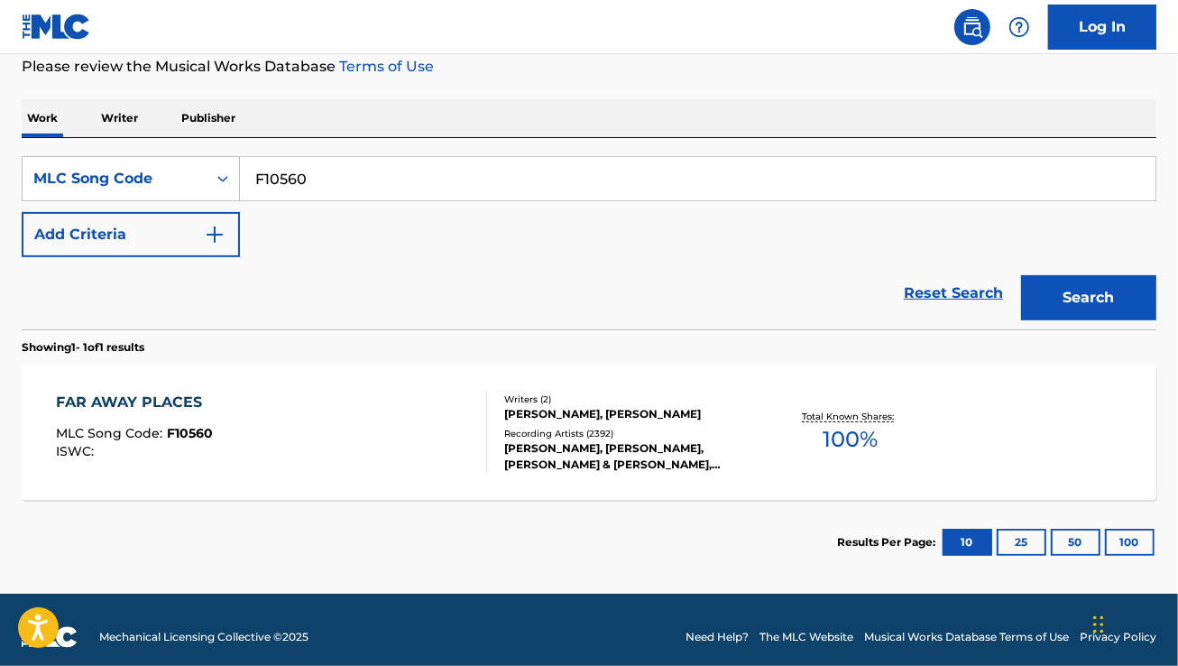
click at [422, 422] on div "FAR AWAY PLACES MLC Song Code : F10560 ISWC :" at bounding box center [271, 431] width 431 height 81
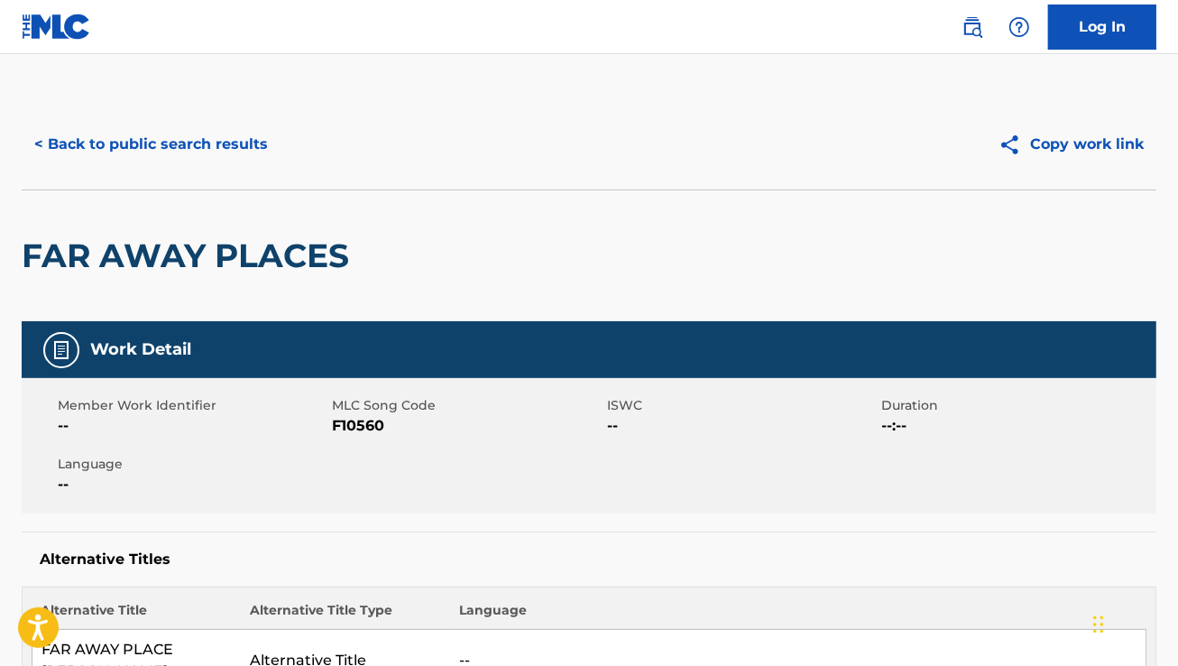
scroll to position [1, 0]
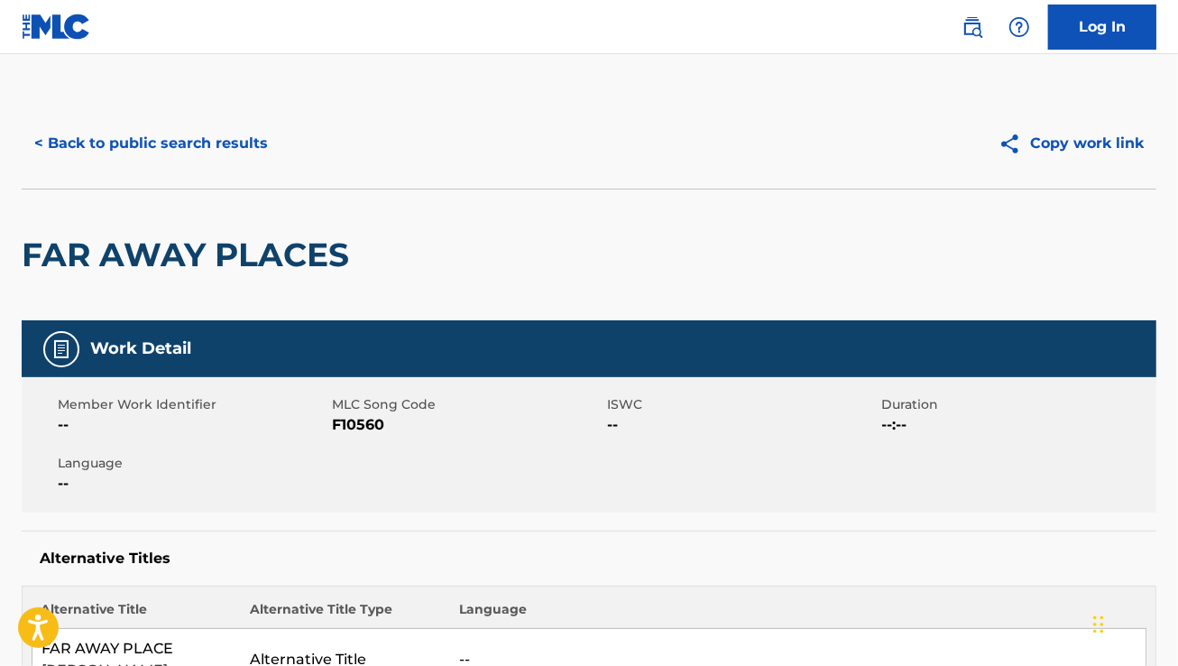
click at [276, 244] on h2 "FAR AWAY PLACES" at bounding box center [190, 254] width 336 height 41
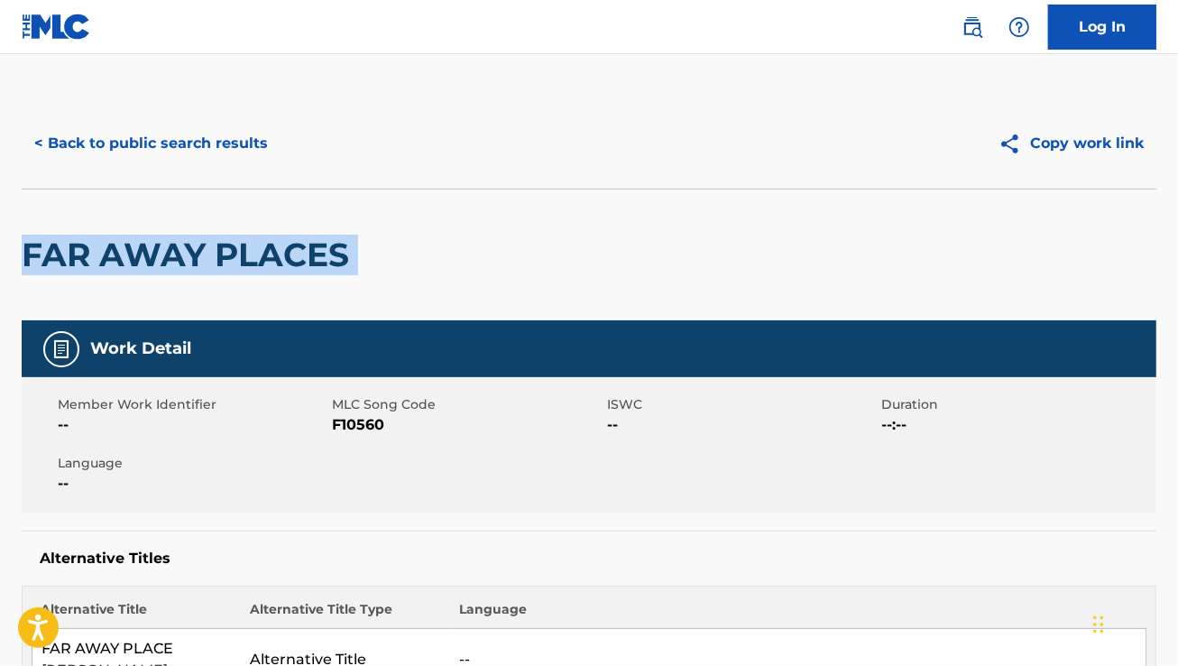
click at [276, 244] on h2 "FAR AWAY PLACES" at bounding box center [190, 254] width 336 height 41
copy div "FAR AWAY PLACES"
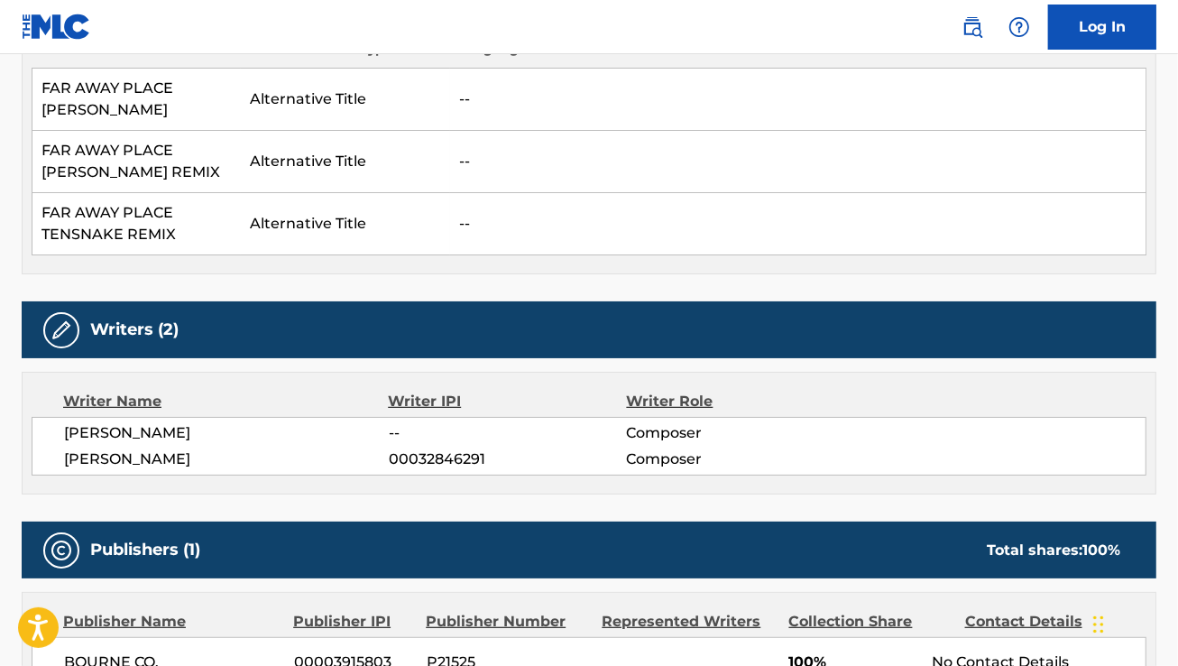
scroll to position [560, 0]
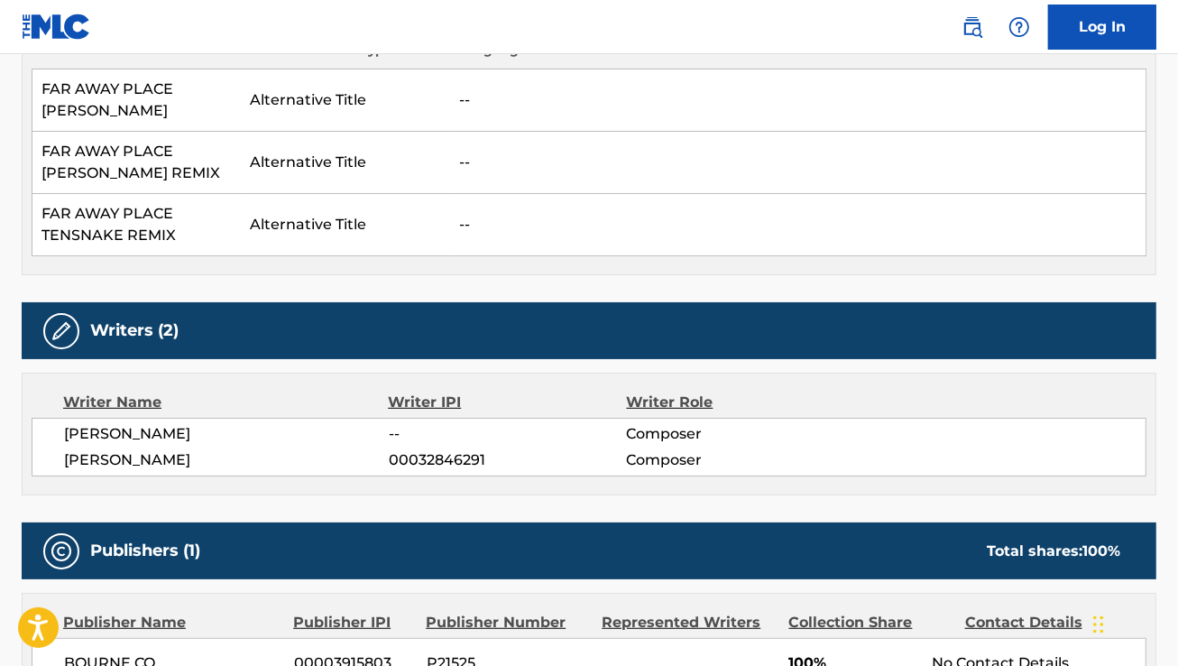
click at [138, 465] on span "[PERSON_NAME]" at bounding box center [226, 460] width 325 height 22
copy div "[PERSON_NAME]"
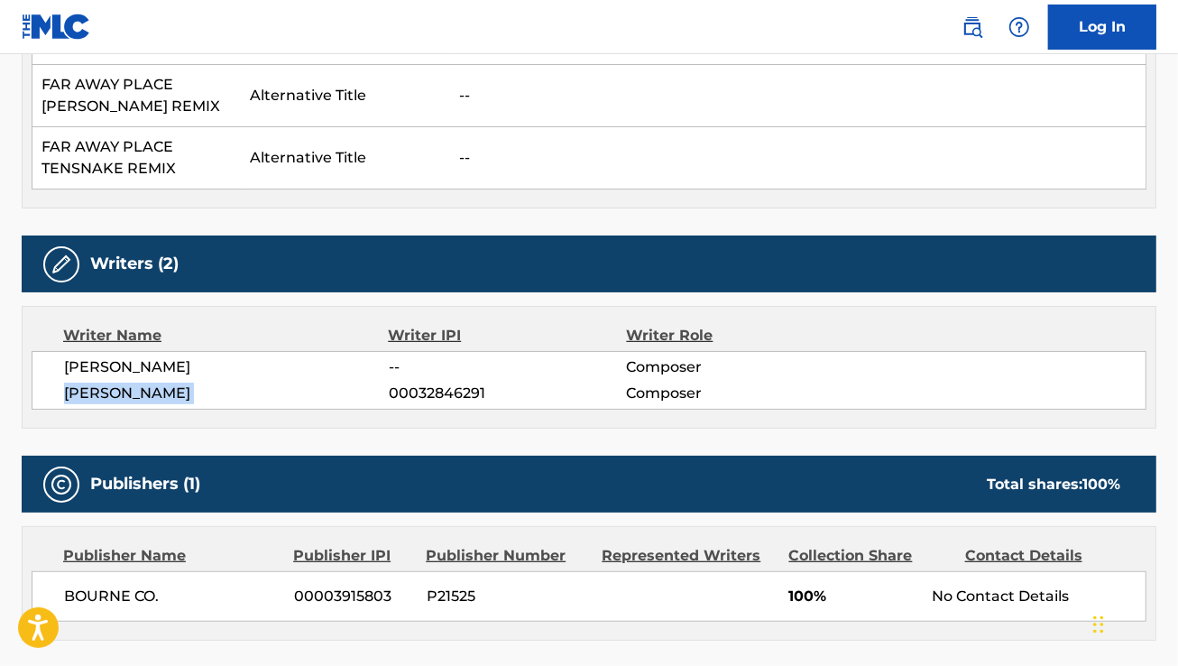
scroll to position [623, 0]
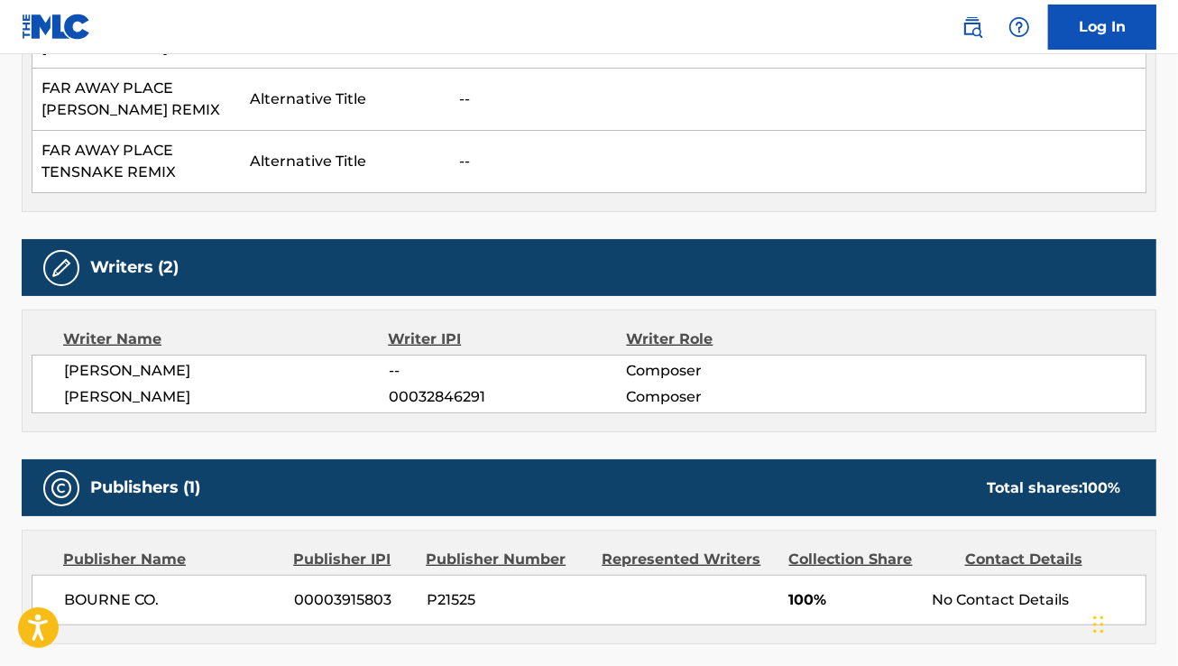
click at [124, 361] on span "[PERSON_NAME]" at bounding box center [226, 371] width 325 height 22
copy div "[PERSON_NAME]"
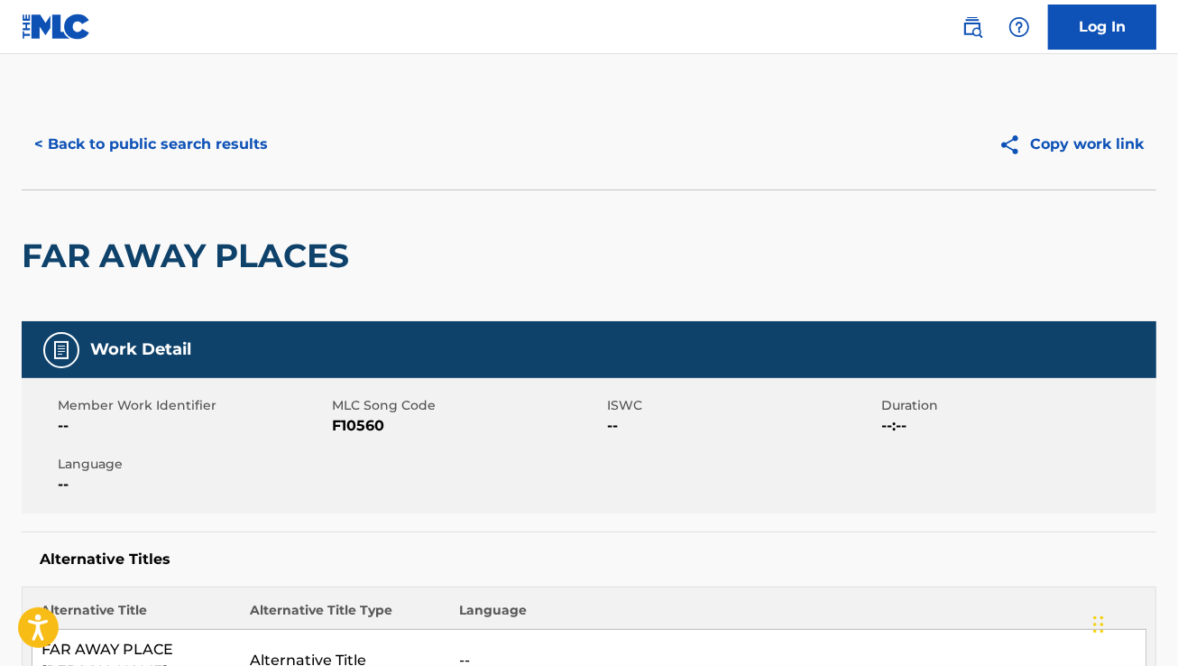
click at [115, 115] on div "< Back to public search results Copy work link" at bounding box center [589, 144] width 1135 height 90
click at [129, 152] on button "< Back to public search results" at bounding box center [151, 144] width 259 height 45
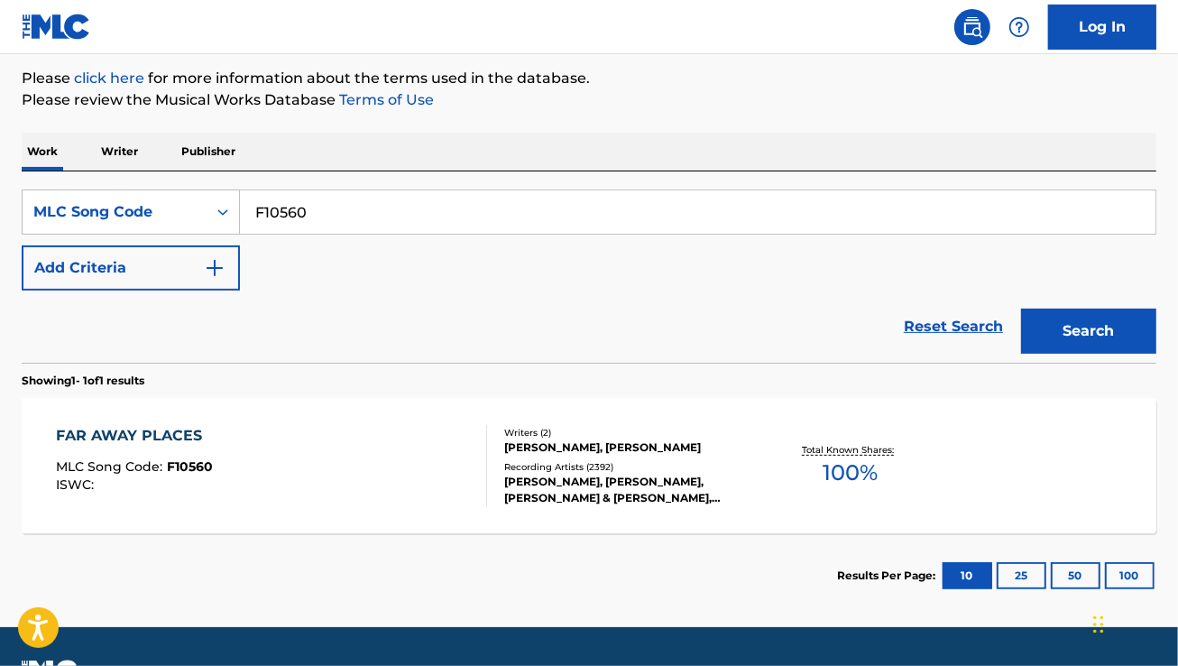
click at [379, 227] on input "F10560" at bounding box center [697, 211] width 915 height 43
paste input "TF0WNL"
type input "TF0WNL"
click at [1021, 308] on button "Search" at bounding box center [1088, 330] width 135 height 45
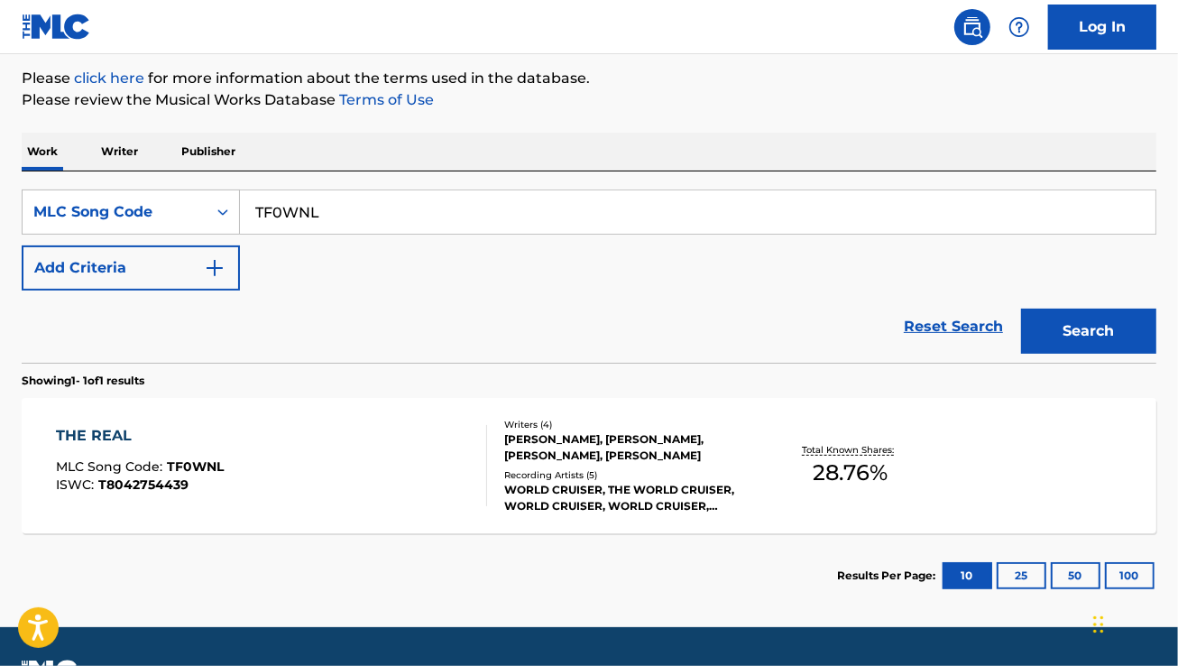
click at [370, 469] on div "THE REAL MLC Song Code : TF0WNL ISWC : T8042754439" at bounding box center [271, 465] width 431 height 81
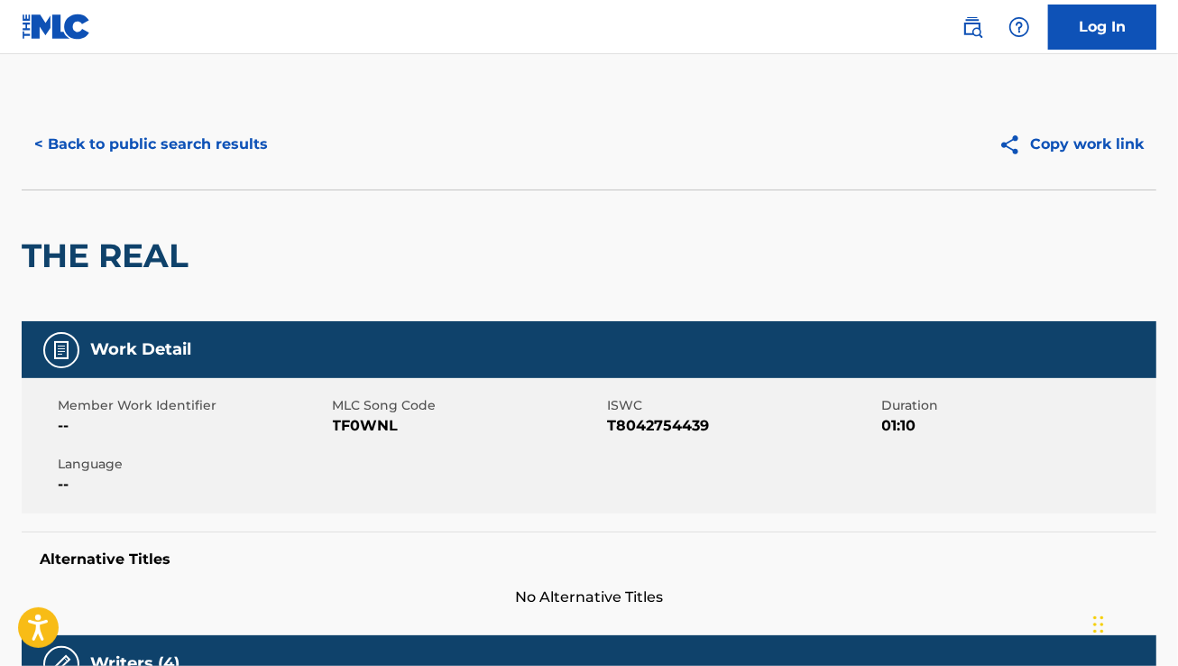
click at [205, 155] on button "< Back to public search results" at bounding box center [151, 144] width 259 height 45
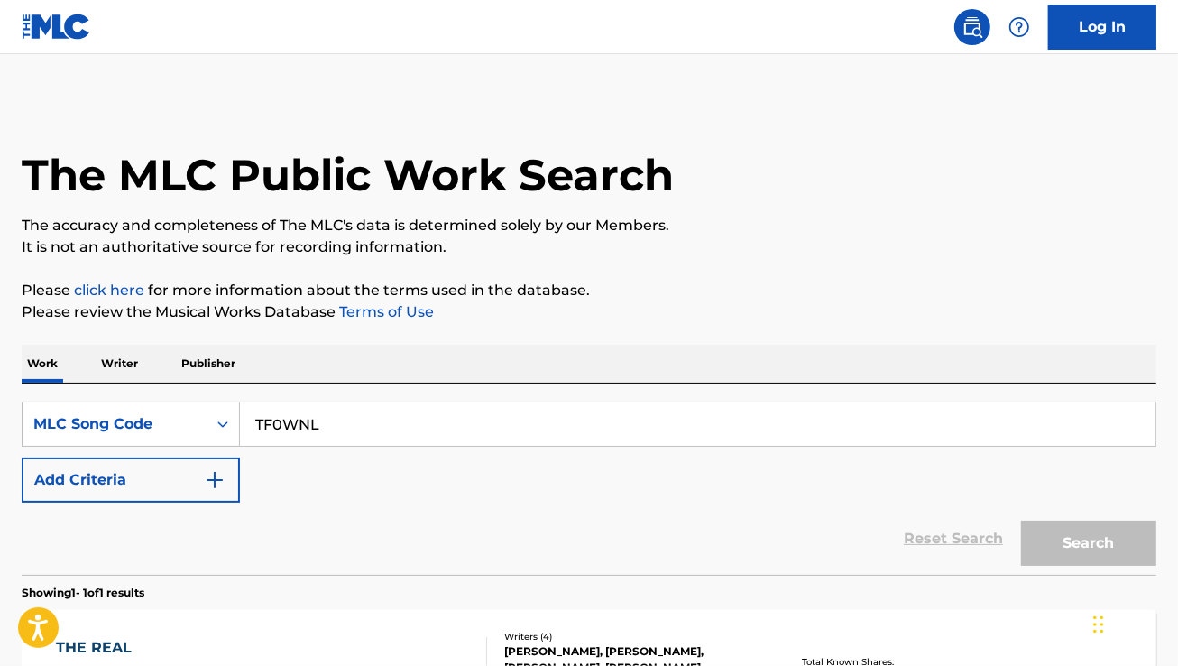
scroll to position [212, 0]
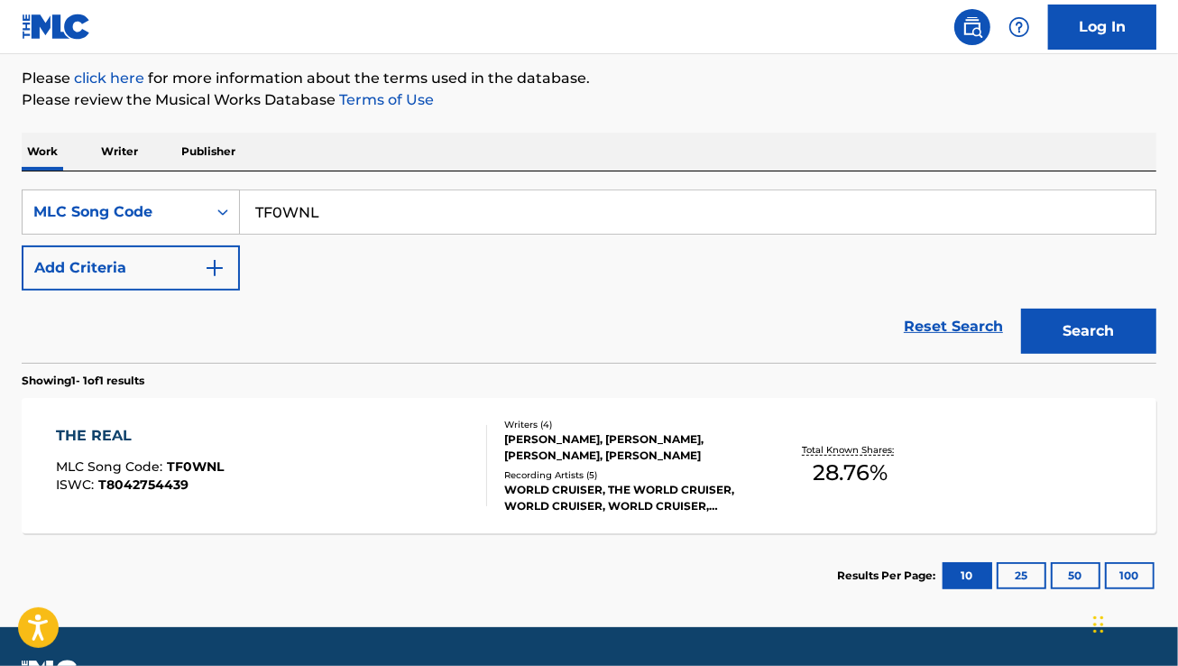
click at [313, 230] on input "TF0WNL" at bounding box center [697, 211] width 915 height 43
paste input "W2088G"
type input "W2088G"
click at [1021, 308] on button "Search" at bounding box center [1088, 330] width 135 height 45
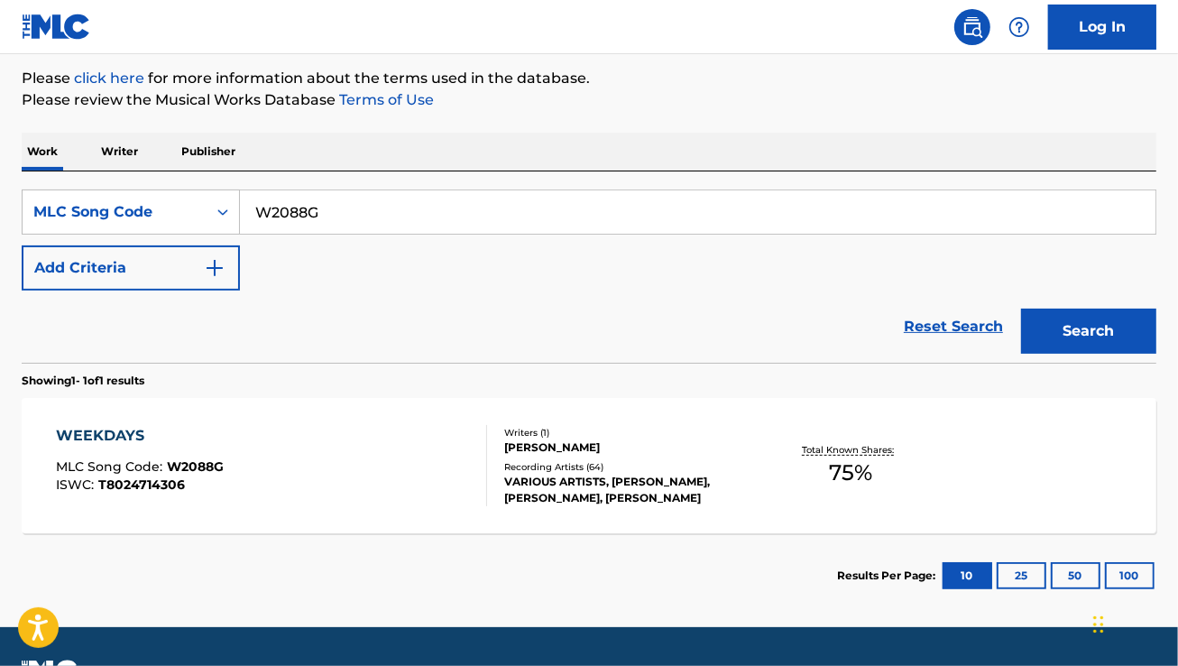
click at [348, 446] on div "WEEKDAYS MLC Song Code : W2088G ISWC : T8024714306" at bounding box center [271, 465] width 431 height 81
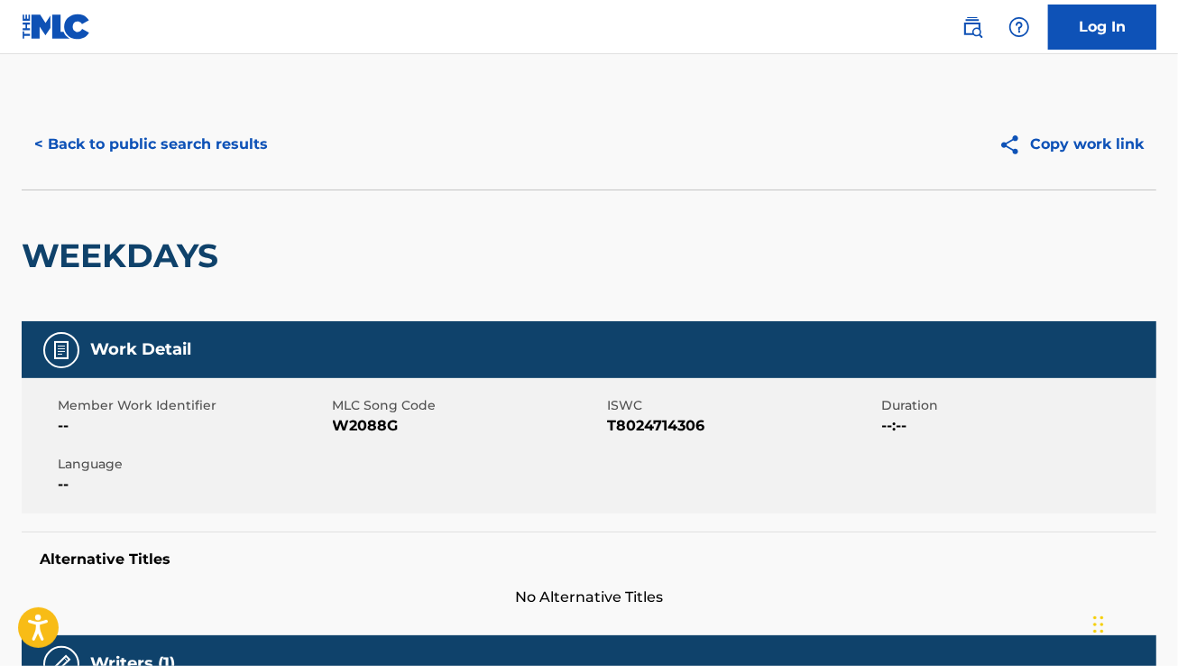
click at [189, 142] on button "< Back to public search results" at bounding box center [151, 144] width 259 height 45
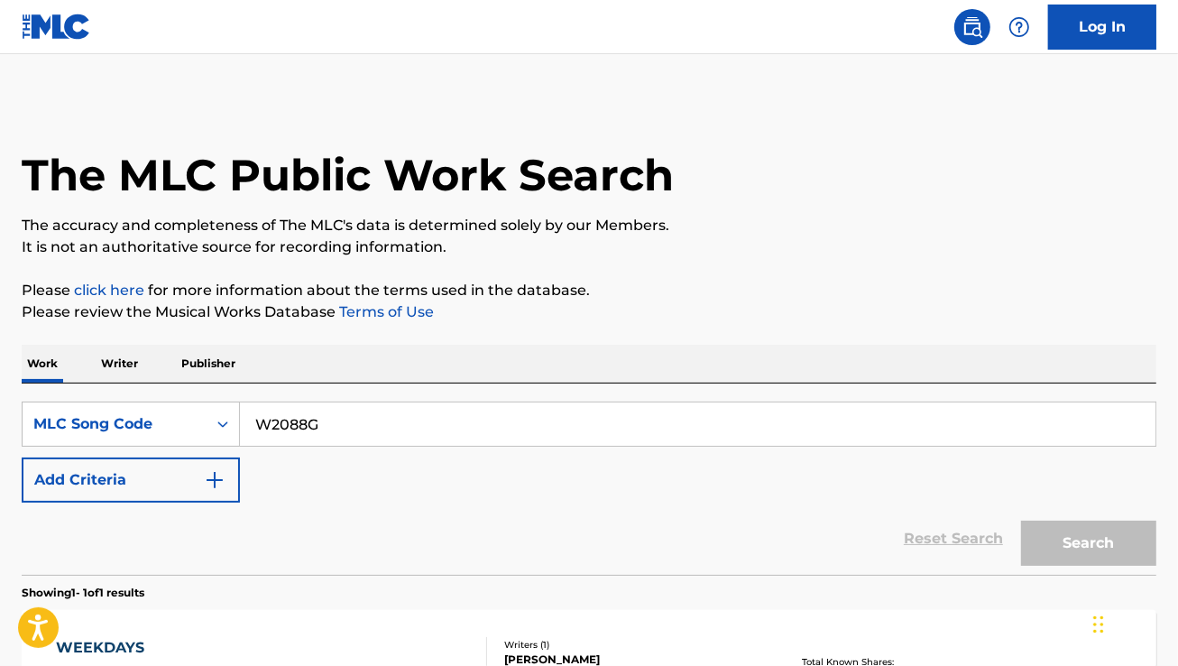
scroll to position [212, 0]
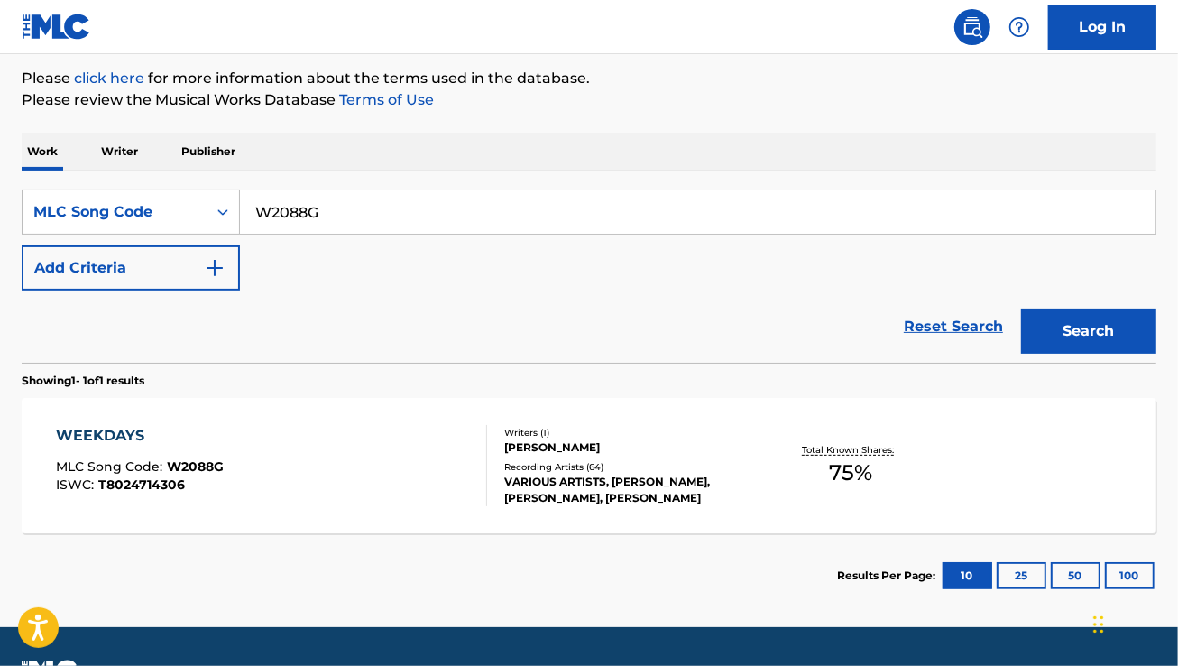
click at [483, 299] on div "Reset Search Search" at bounding box center [589, 326] width 1135 height 72
click at [498, 335] on div "Reset Search Search" at bounding box center [589, 326] width 1135 height 72
click at [361, 475] on div "WEEKDAYS MLC Song Code : W2088G ISWC : T8024714306" at bounding box center [271, 465] width 431 height 81
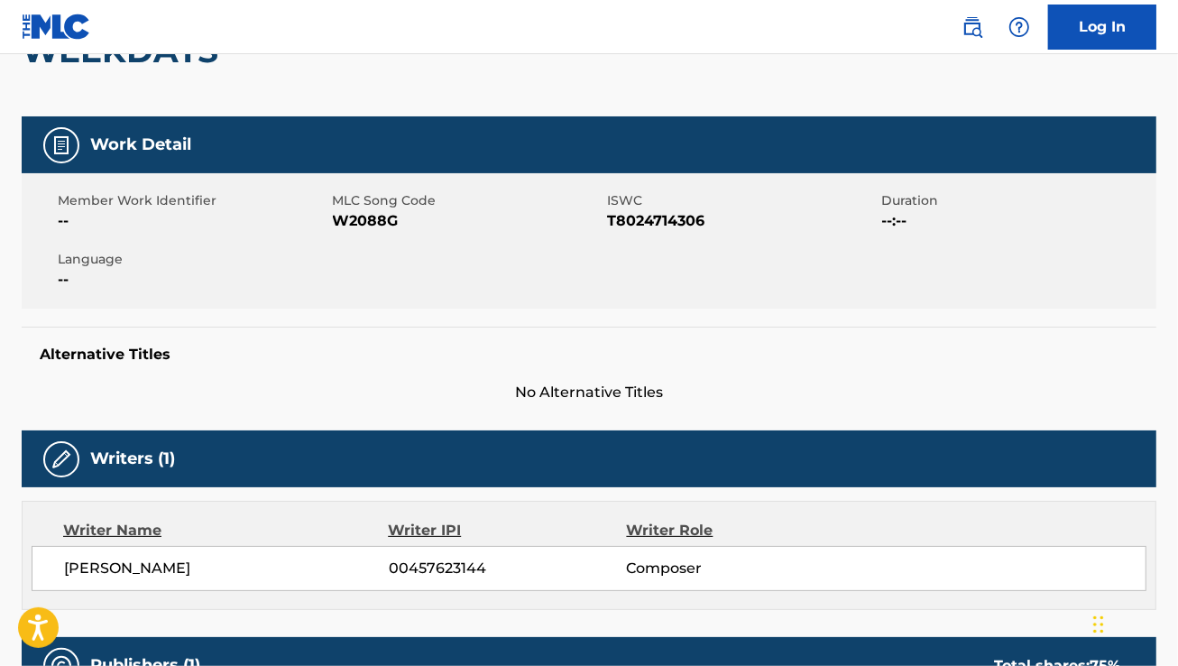
scroll to position [203, 0]
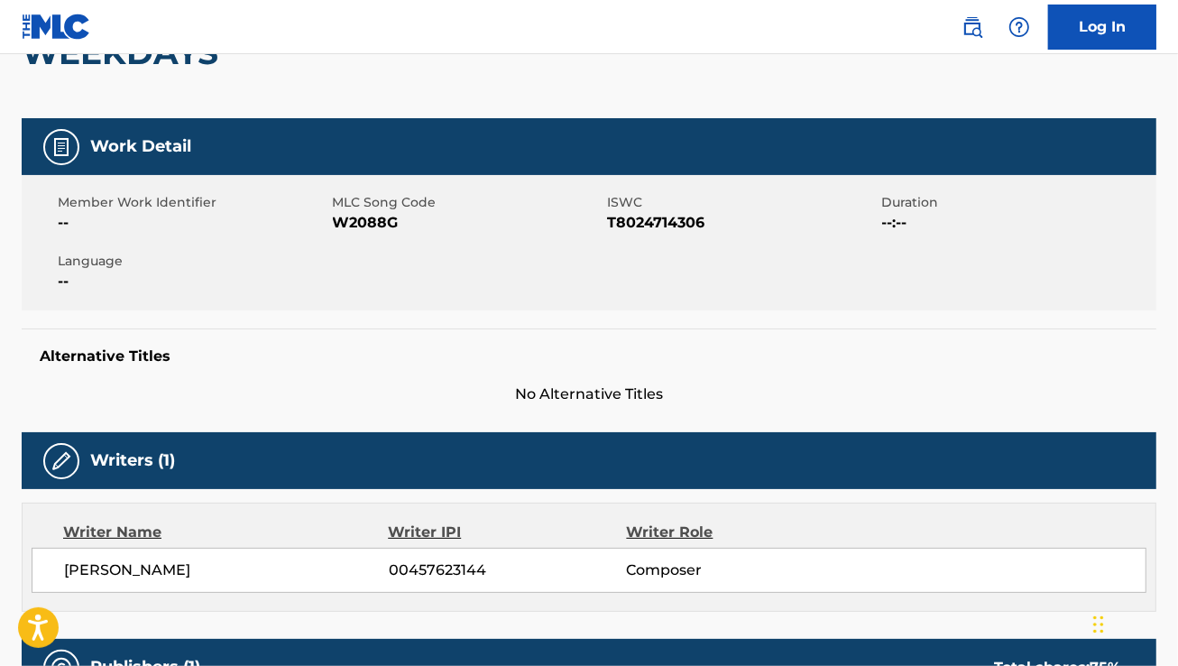
click at [133, 560] on span "[PERSON_NAME]" at bounding box center [226, 570] width 325 height 22
copy div "[PERSON_NAME]"
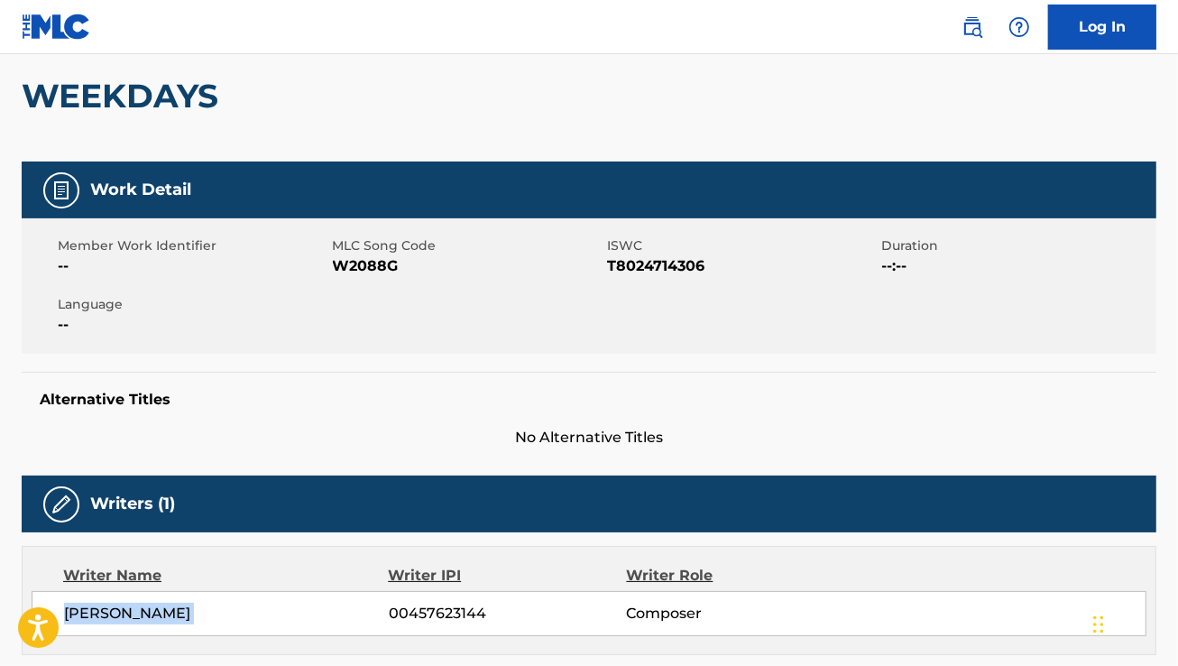
scroll to position [0, 0]
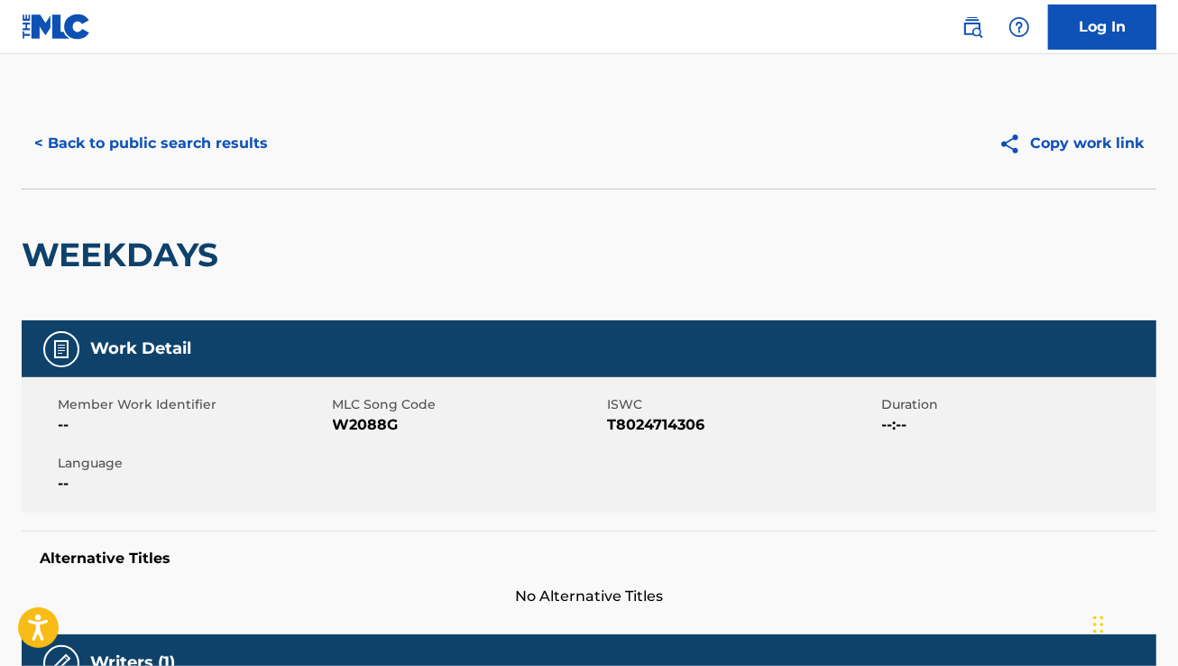
click at [174, 158] on button "< Back to public search results" at bounding box center [151, 143] width 259 height 45
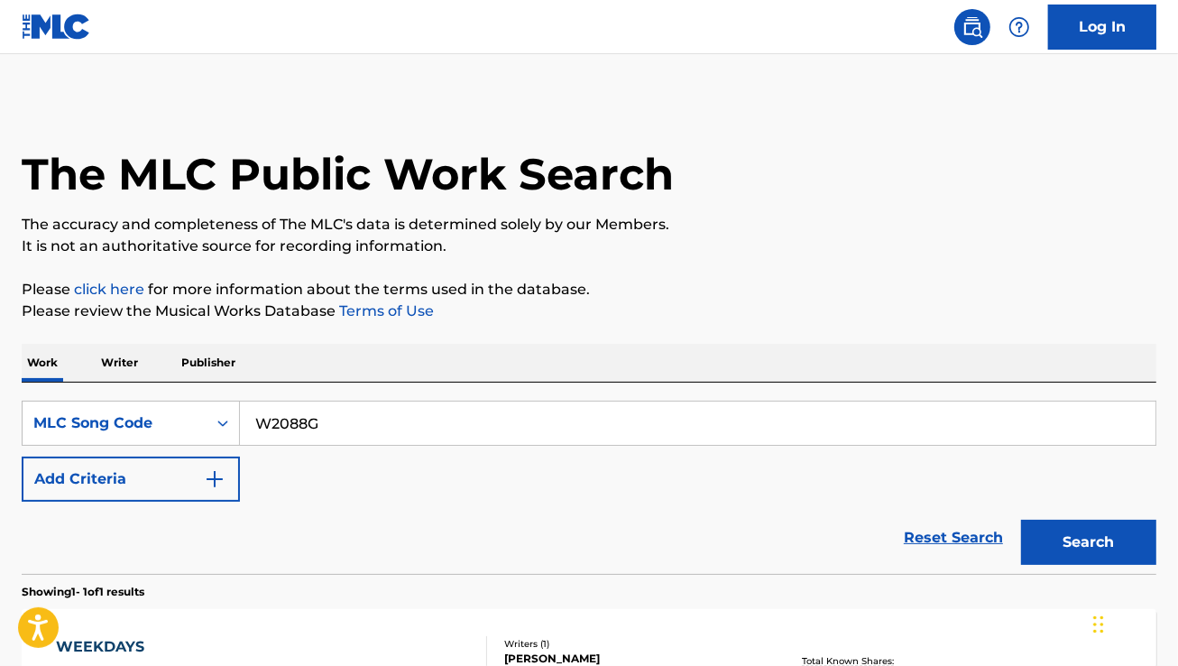
scroll to position [212, 0]
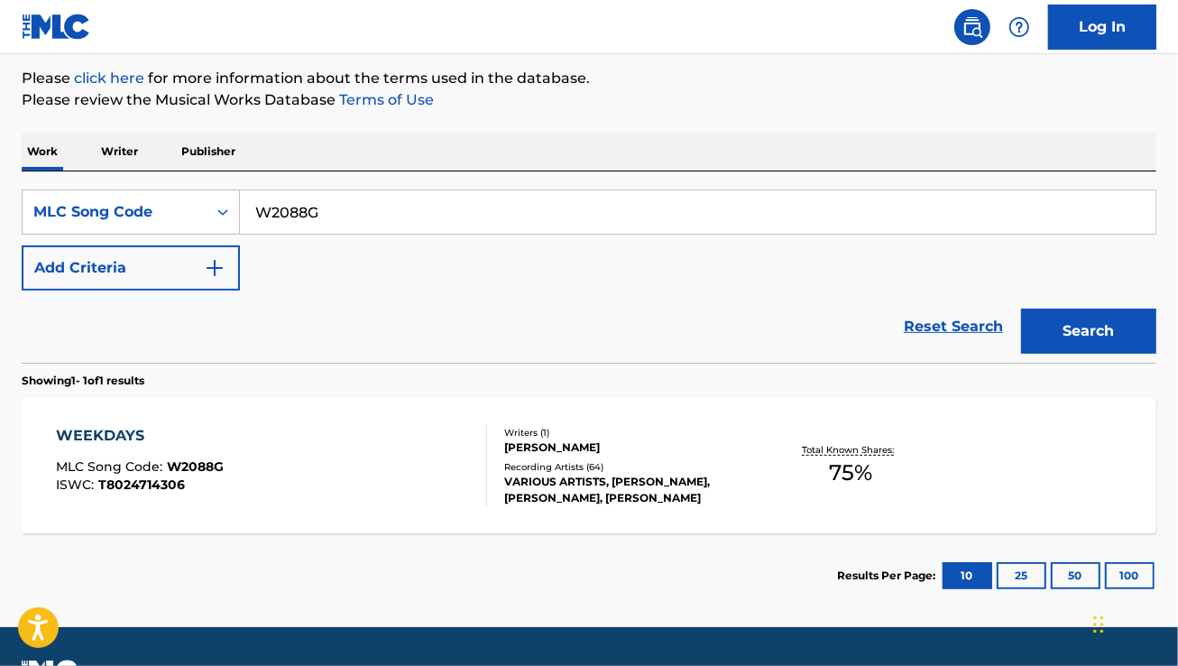
click at [326, 219] on input "W2088G" at bounding box center [697, 211] width 915 height 43
paste input "T59840"
type input "T59840"
click at [1021, 308] on button "Search" at bounding box center [1088, 330] width 135 height 45
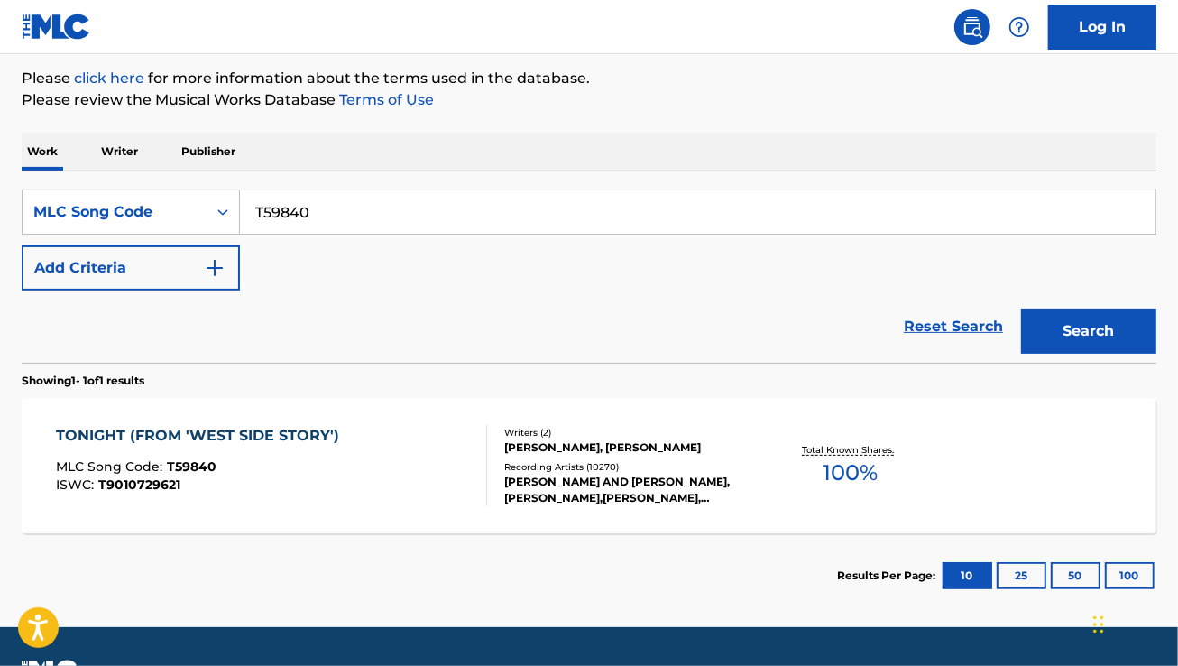
click at [376, 469] on div "TONIGHT (FROM 'WEST SIDE STORY') MLC Song Code : T59840 ISWC : T9010729621" at bounding box center [271, 465] width 431 height 81
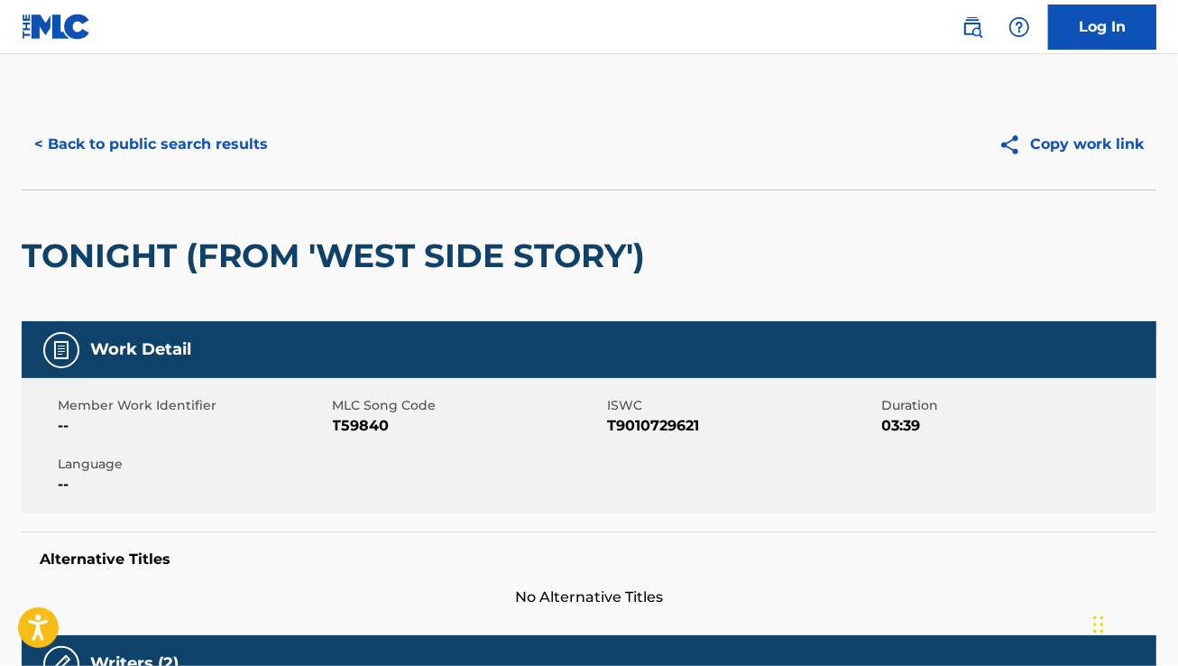
click at [180, 163] on button "< Back to public search results" at bounding box center [151, 144] width 259 height 45
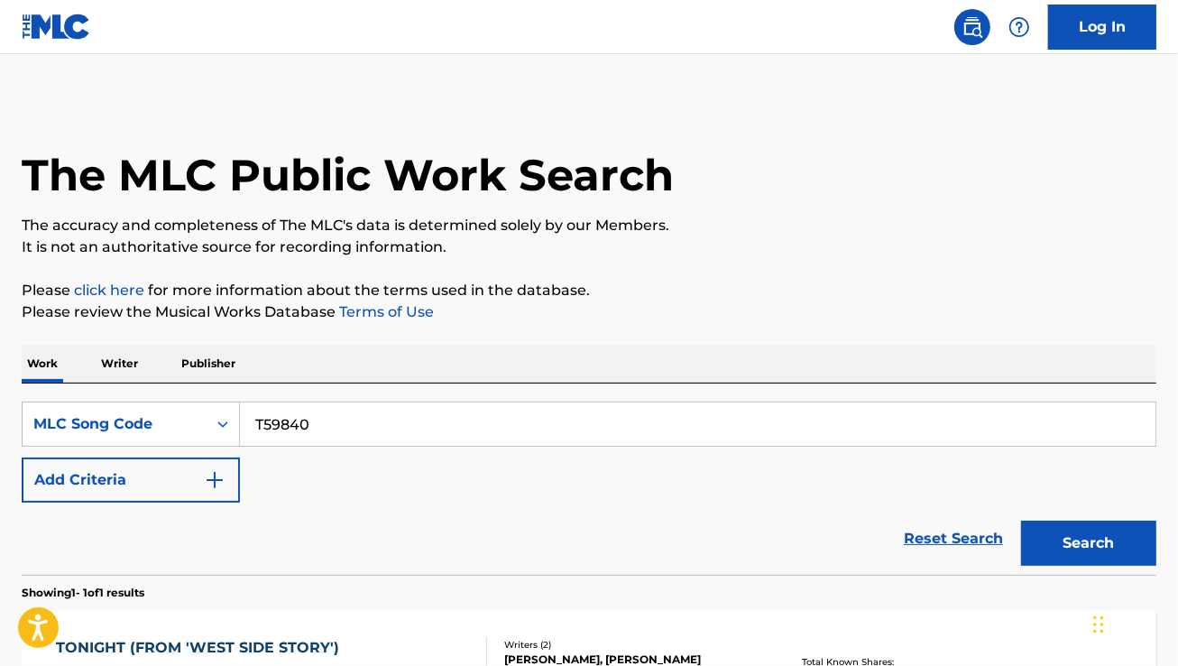
scroll to position [212, 0]
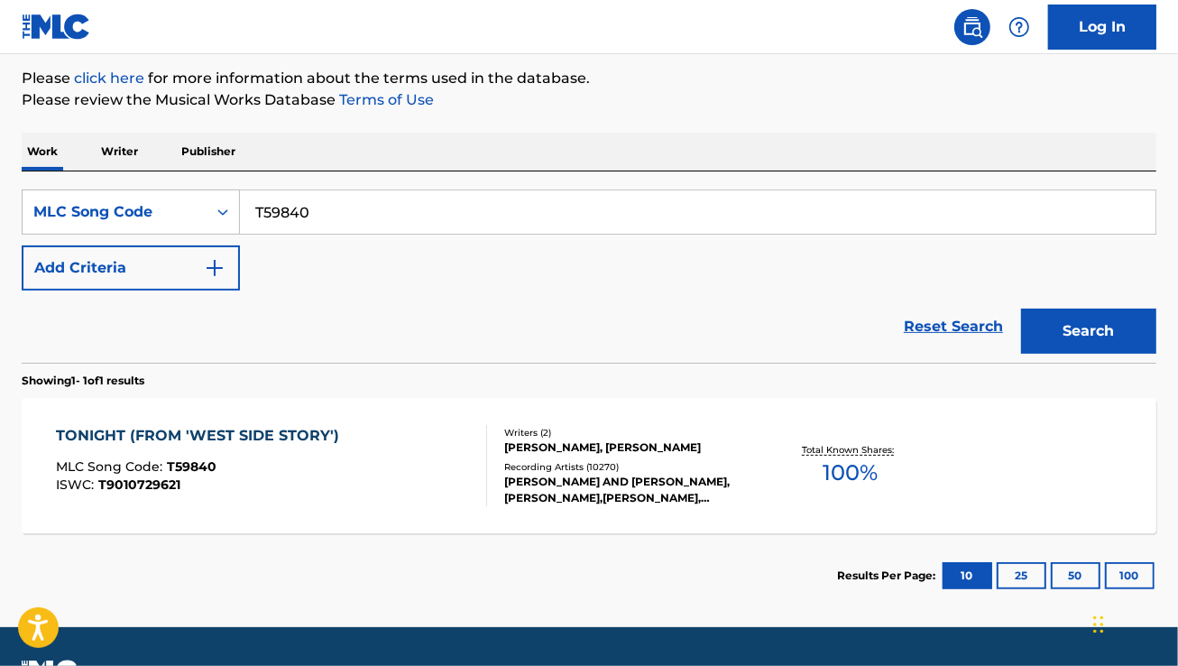
click at [379, 204] on input "T59840" at bounding box center [697, 211] width 915 height 43
paste input "L34327"
type input "L34327"
click at [1021, 308] on button "Search" at bounding box center [1088, 330] width 135 height 45
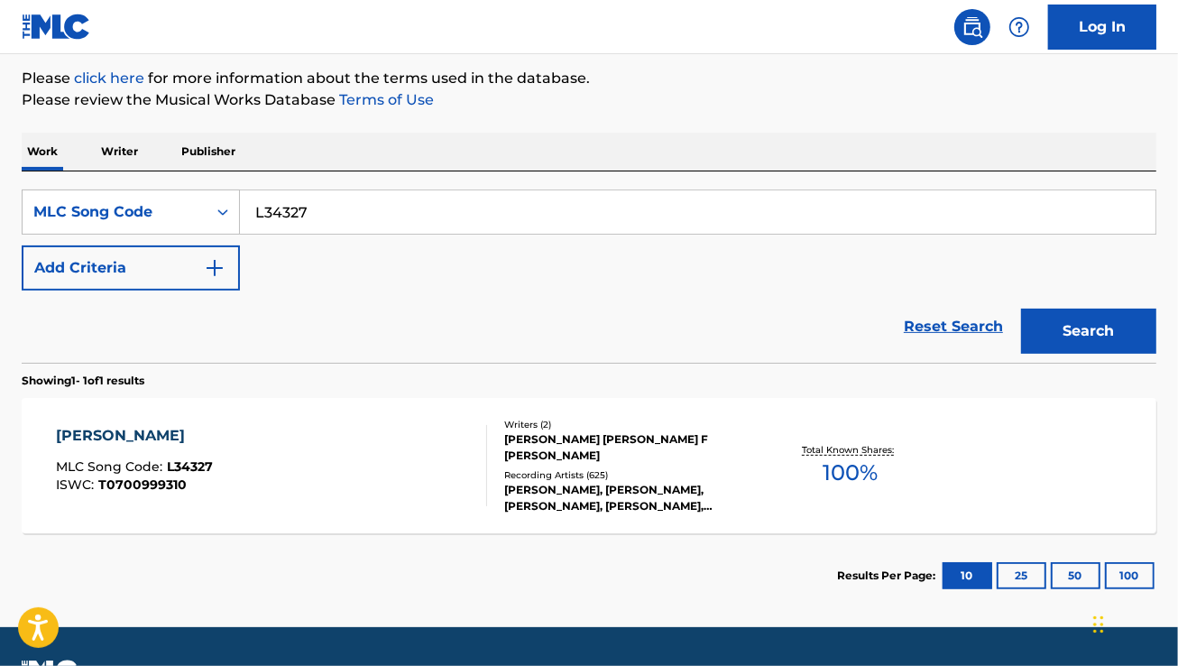
click at [308, 472] on div "LIDO SHUFFLE MLC Song Code : L34327 ISWC : T0700999310" at bounding box center [271, 465] width 431 height 81
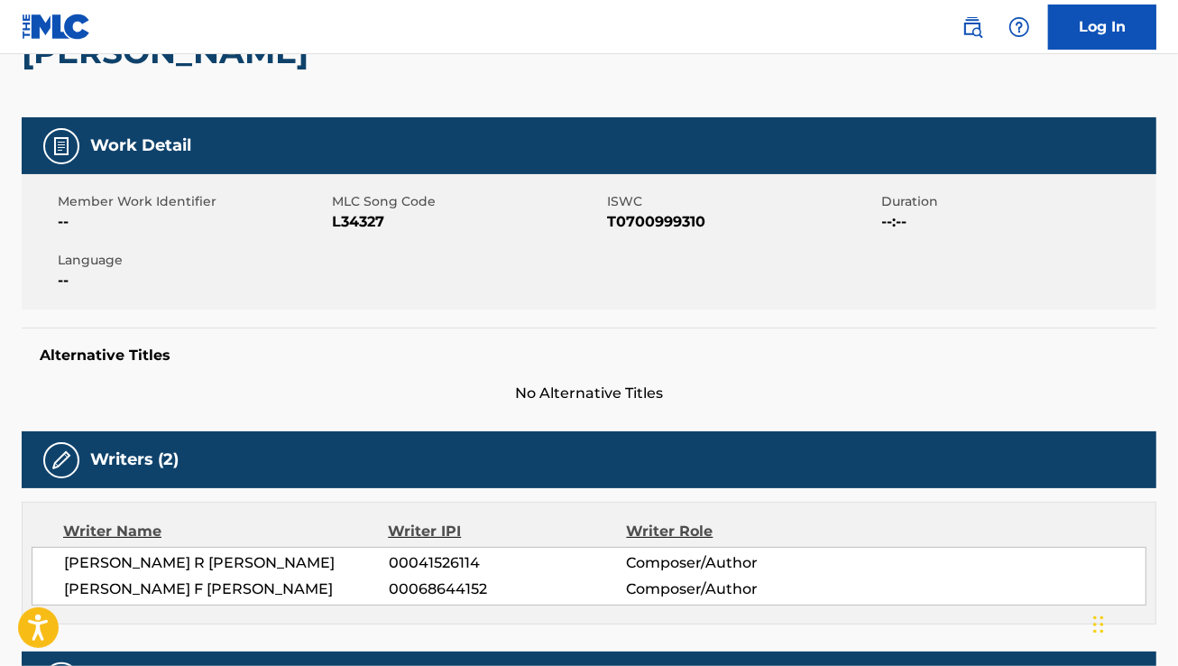
scroll to position [205, 0]
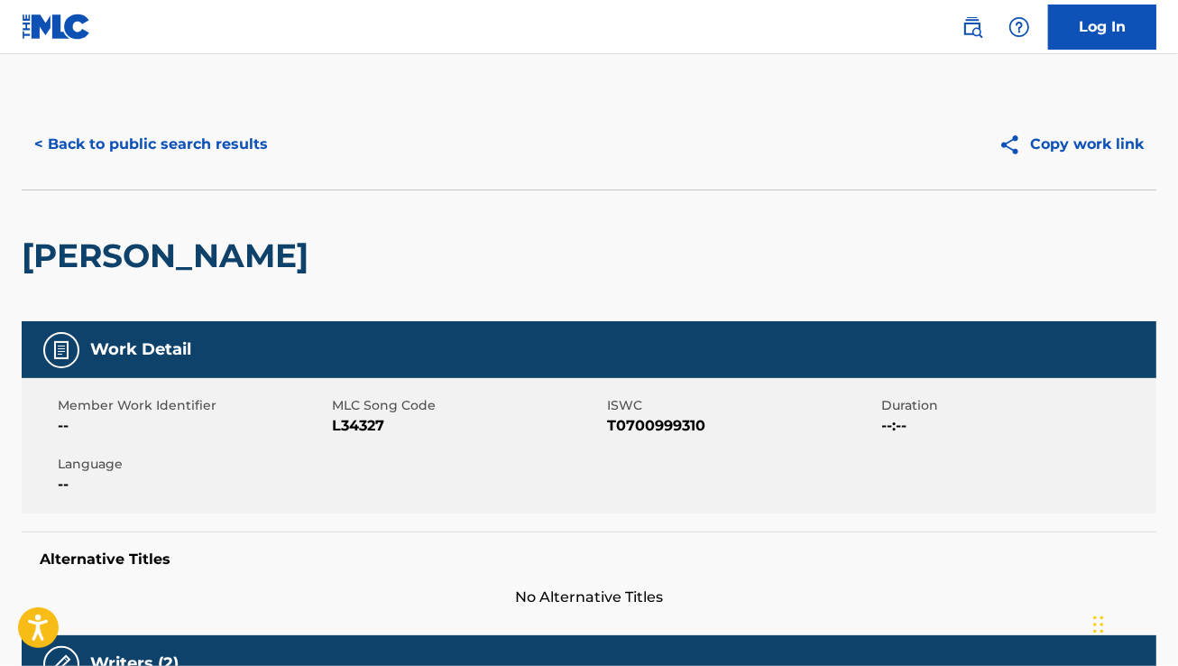
click at [199, 147] on button "< Back to public search results" at bounding box center [151, 144] width 259 height 45
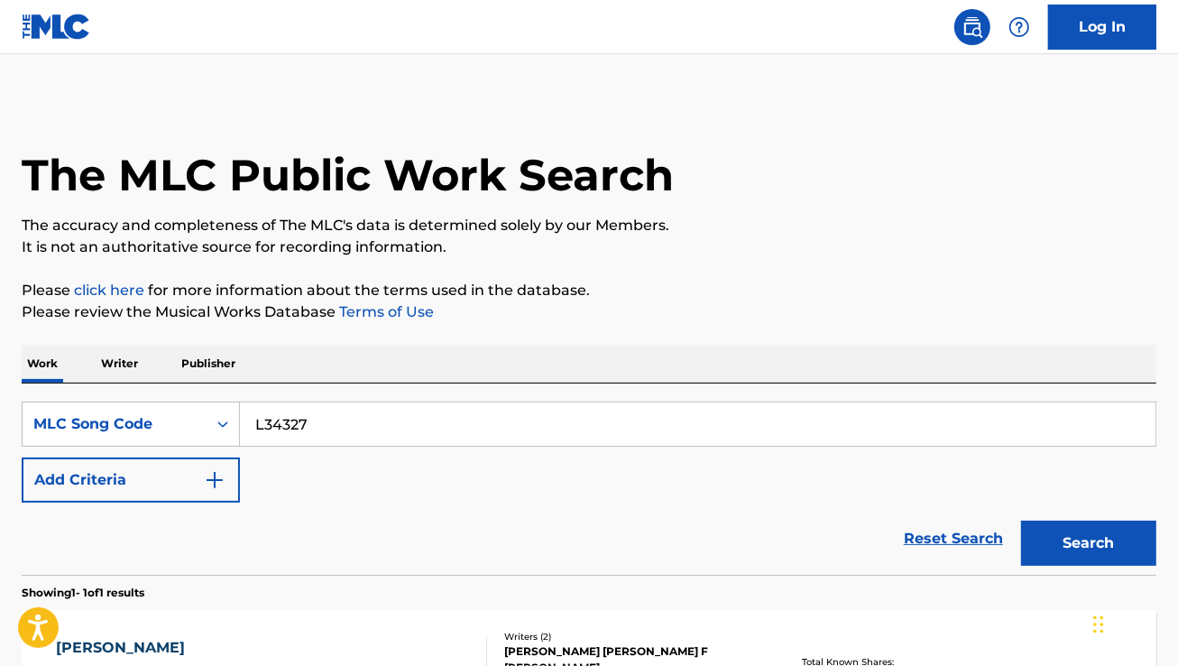
scroll to position [212, 0]
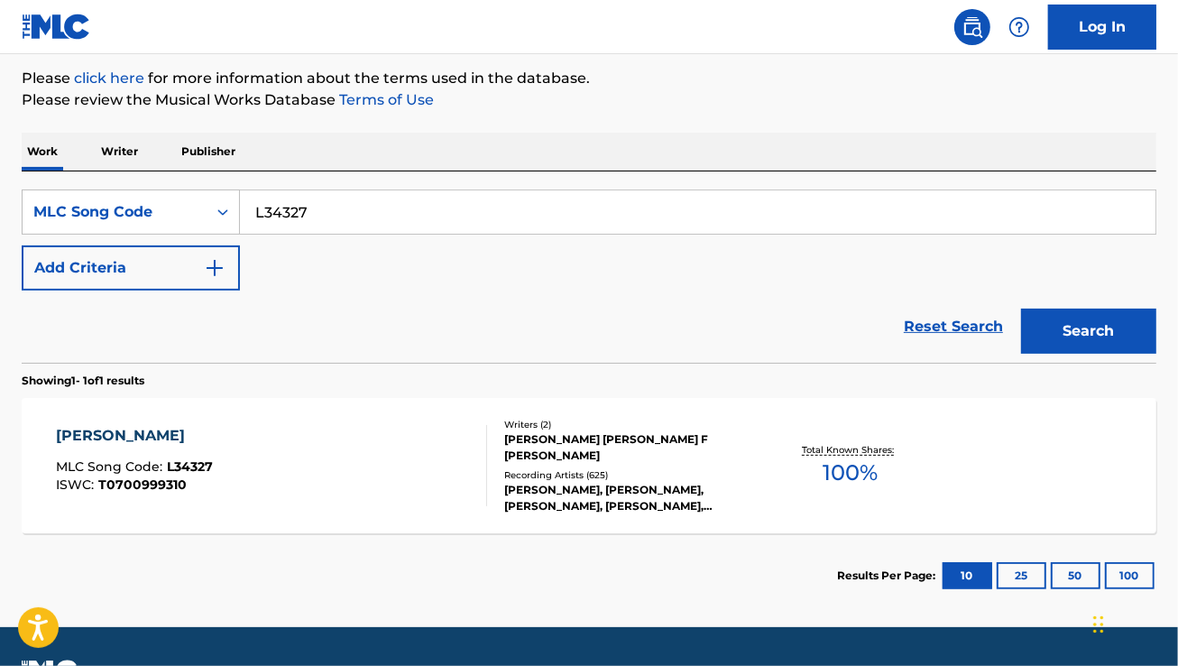
click at [362, 206] on input "L34327" at bounding box center [697, 211] width 915 height 43
paste input "Z6383S"
type input "Z6383S"
click at [1021, 308] on button "Search" at bounding box center [1088, 330] width 135 height 45
click at [314, 442] on div "LIDO SHUFFLE MLC Song Code : Z6383S ISWC : T0700999310" at bounding box center [271, 465] width 431 height 81
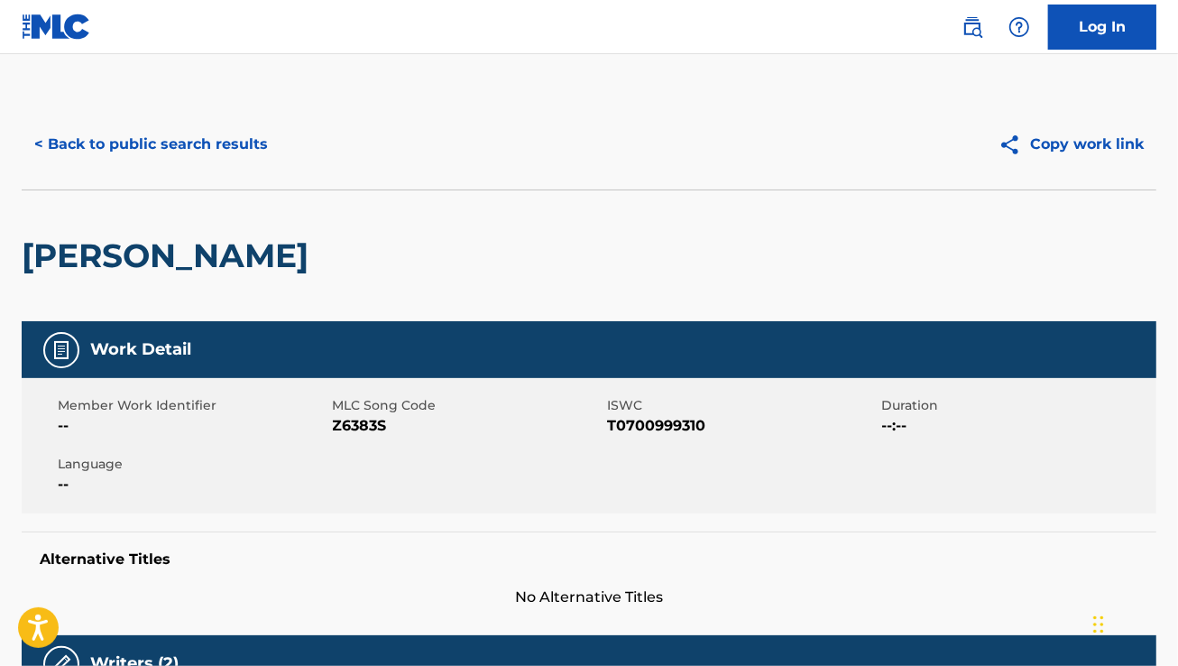
scroll to position [1, 0]
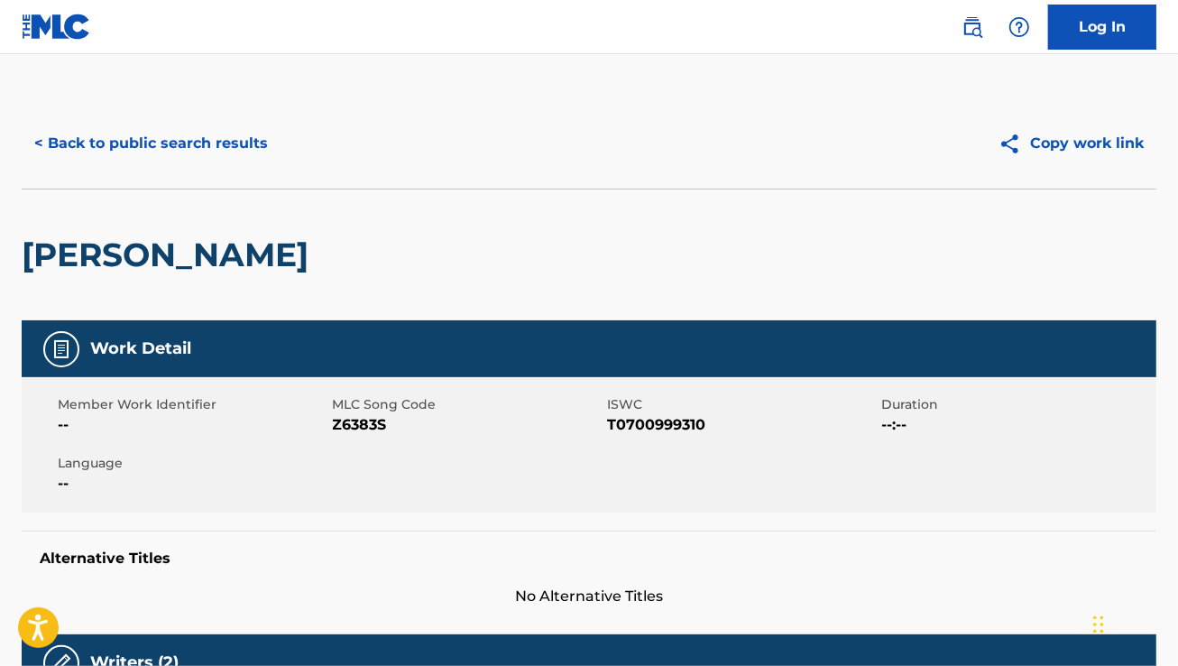
click at [113, 145] on button "< Back to public search results" at bounding box center [151, 143] width 259 height 45
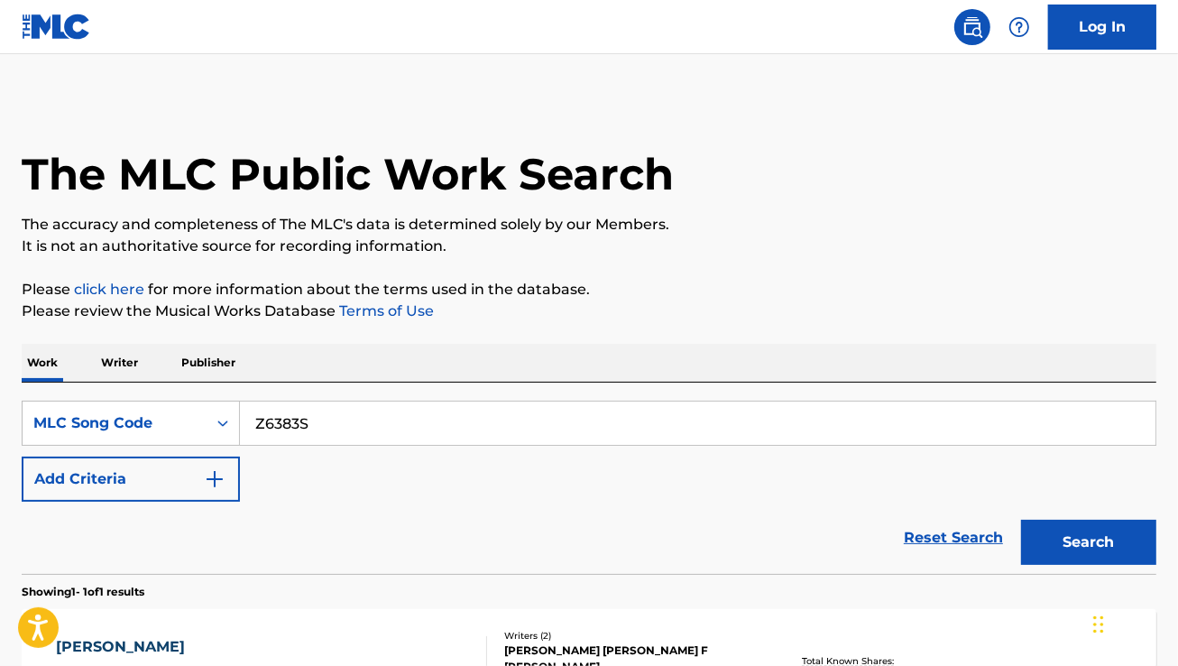
scroll to position [212, 0]
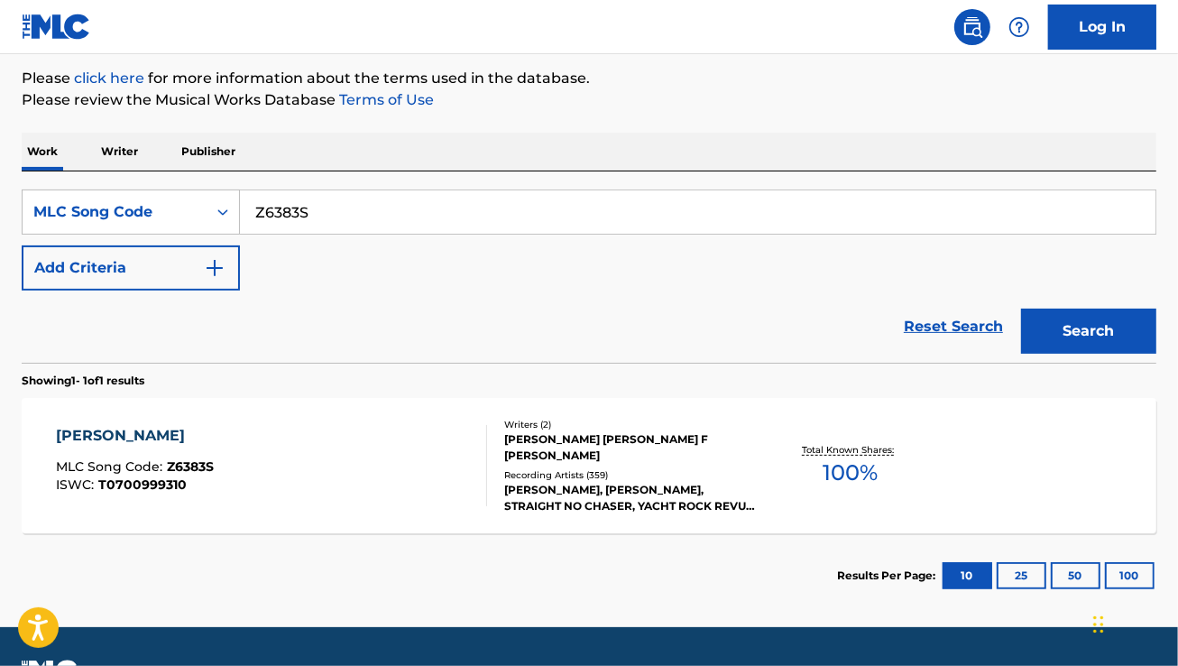
click at [317, 206] on input "Z6383S" at bounding box center [697, 211] width 915 height 43
paste input "FE1WHG"
click at [1021, 308] on button "Search" at bounding box center [1088, 330] width 135 height 45
paste input "E00906"
type input "E00906"
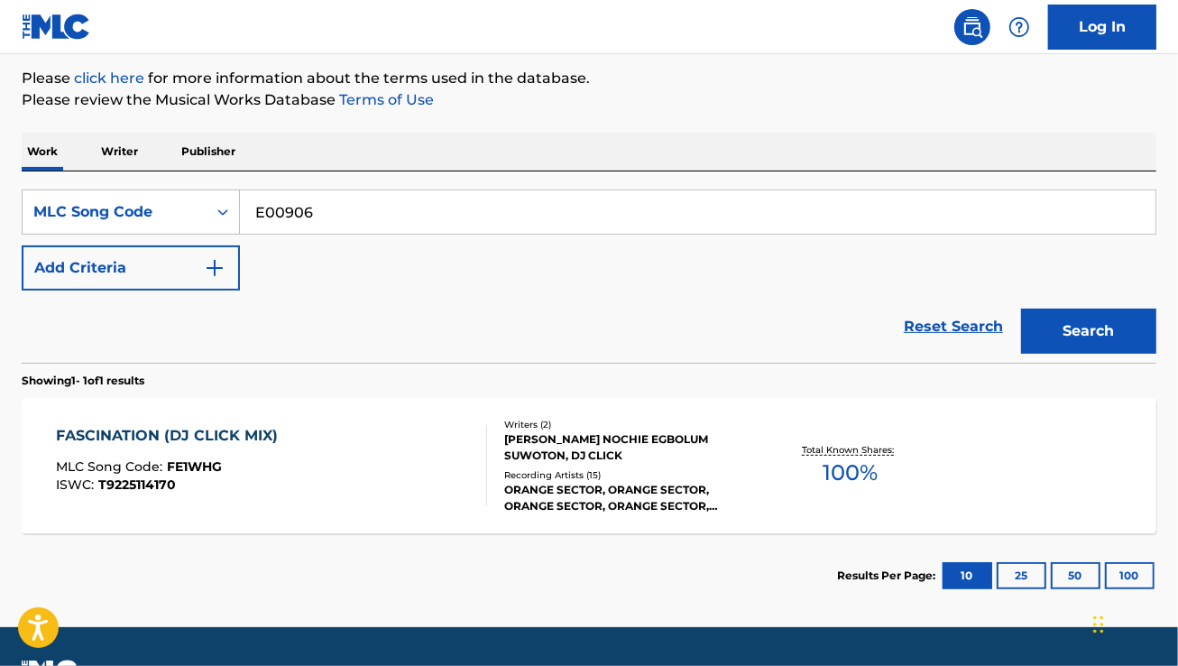
click at [1021, 308] on button "Search" at bounding box center [1088, 330] width 135 height 45
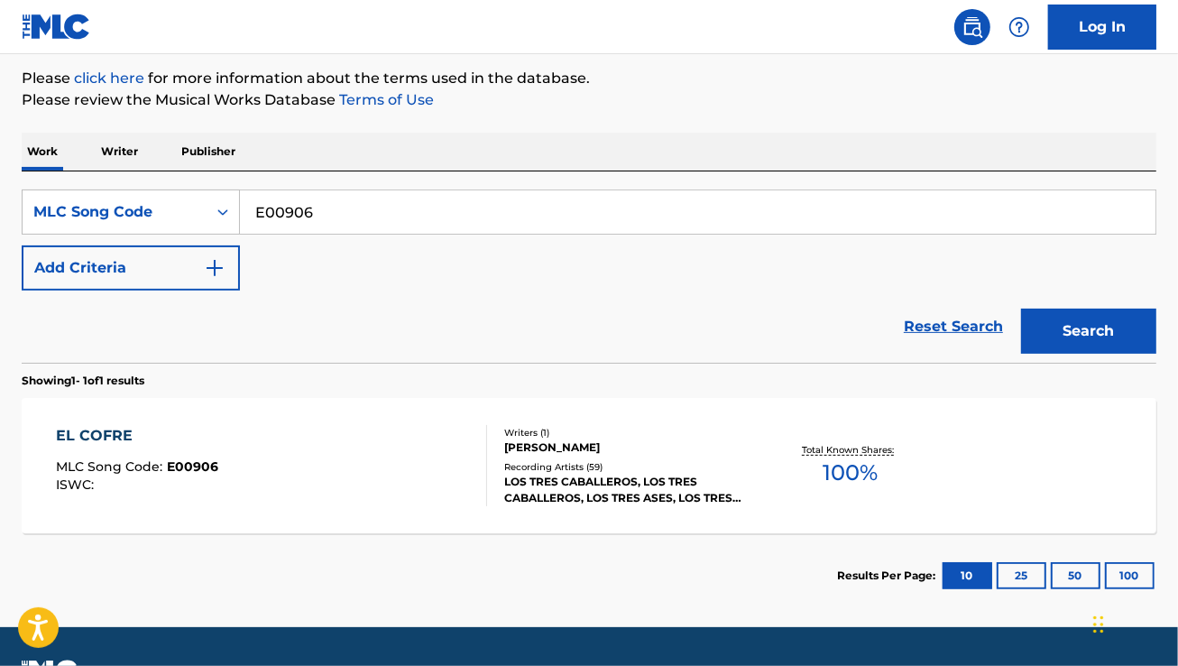
click at [329, 470] on div "EL COFRE MLC Song Code : E00906 ISWC :" at bounding box center [271, 465] width 431 height 81
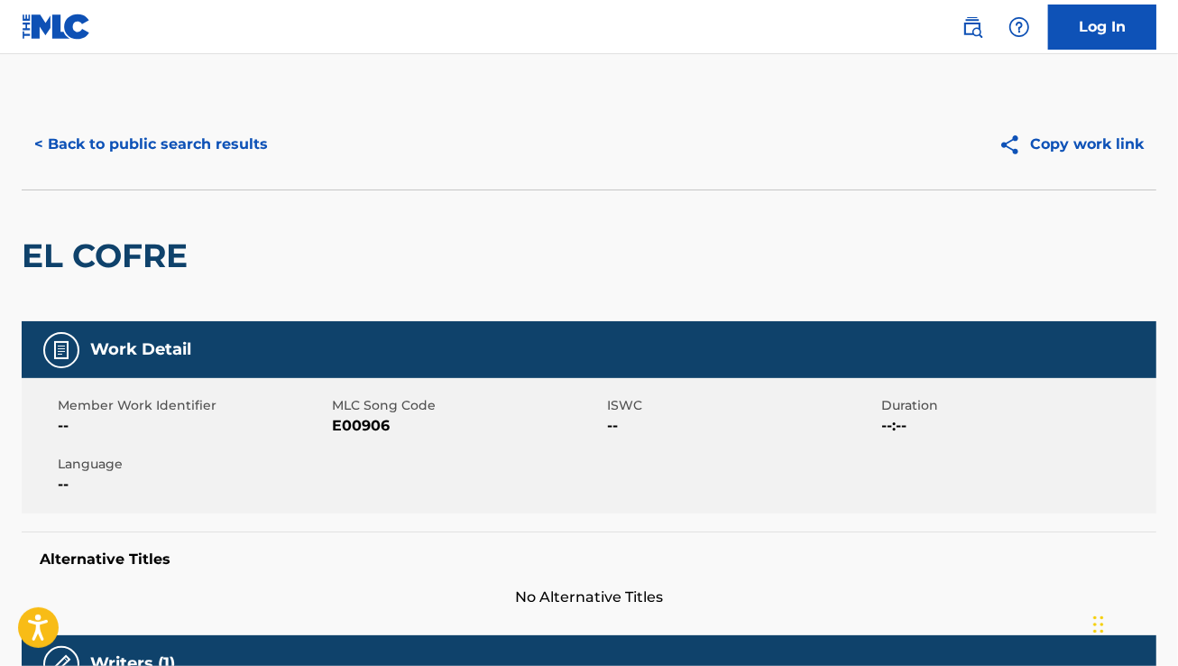
click at [361, 442] on div "Member Work Identifier -- MLC Song Code E00906 ISWC -- Duration --:-- Language …" at bounding box center [589, 445] width 1135 height 135
copy span "E00906"
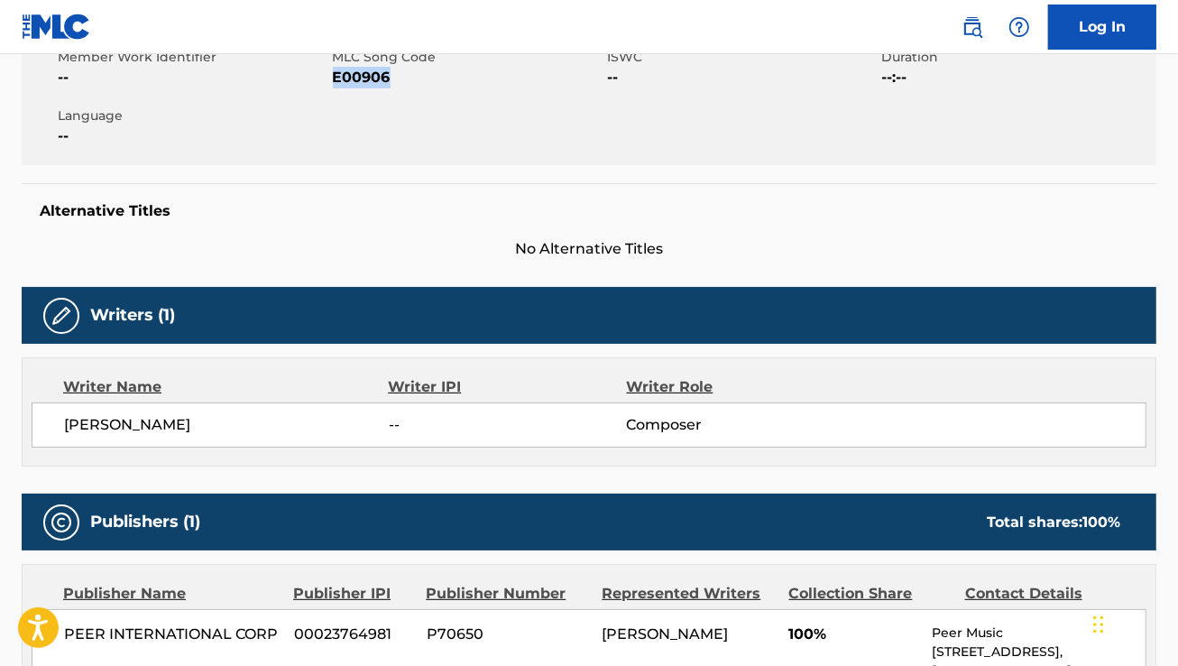
scroll to position [347, 0]
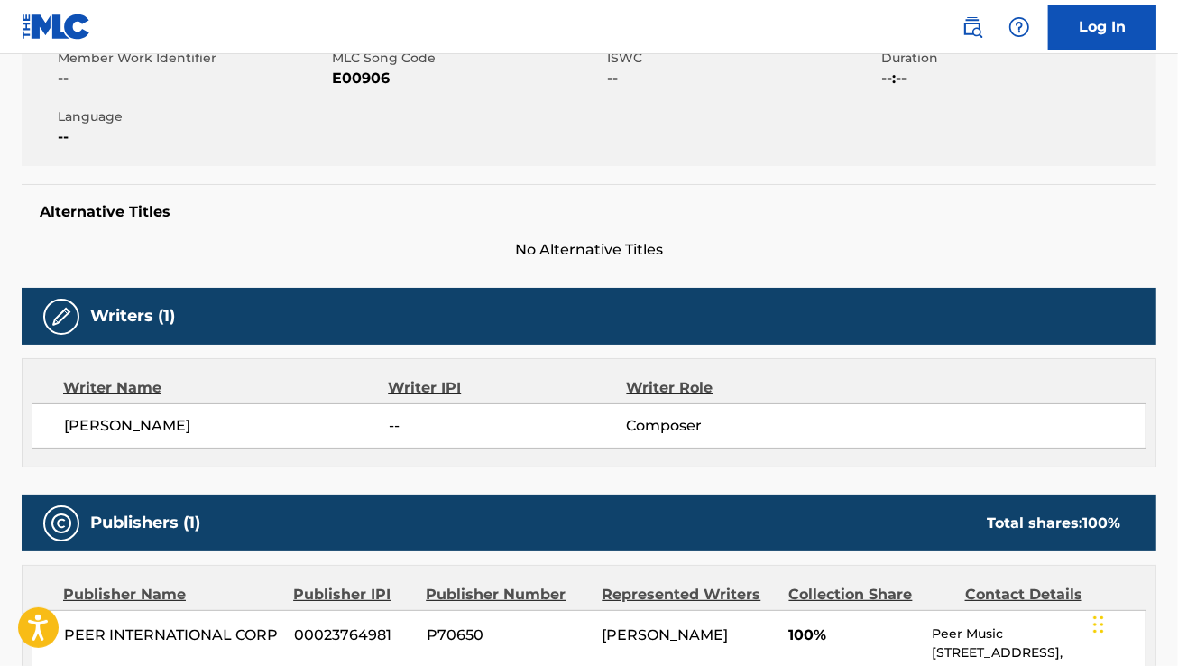
click at [308, 257] on span "No Alternative Titles" at bounding box center [589, 250] width 1135 height 22
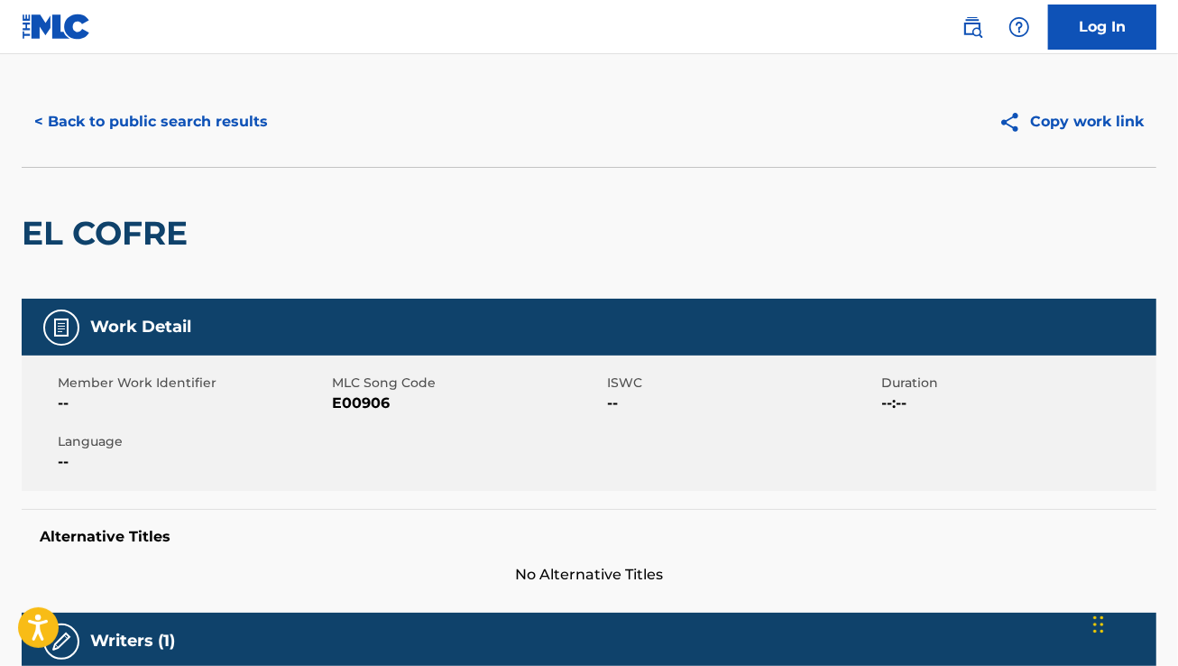
scroll to position [21, 0]
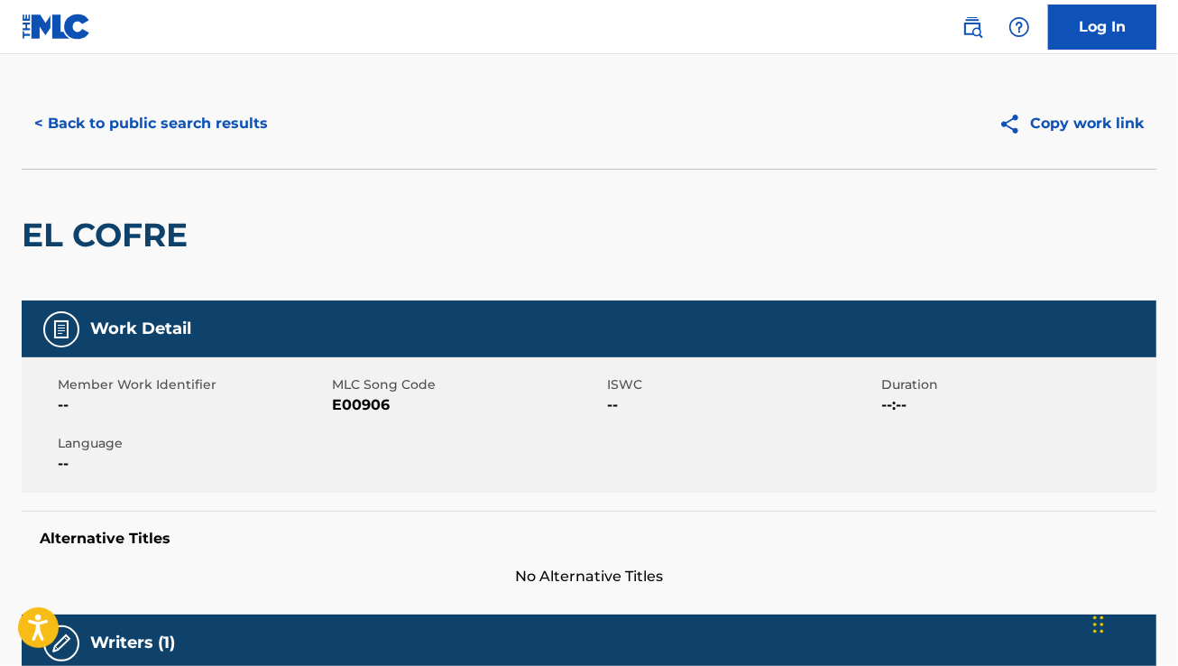
click at [186, 161] on div "< Back to public search results Copy work link" at bounding box center [589, 123] width 1135 height 90
click at [156, 123] on button "< Back to public search results" at bounding box center [151, 123] width 259 height 45
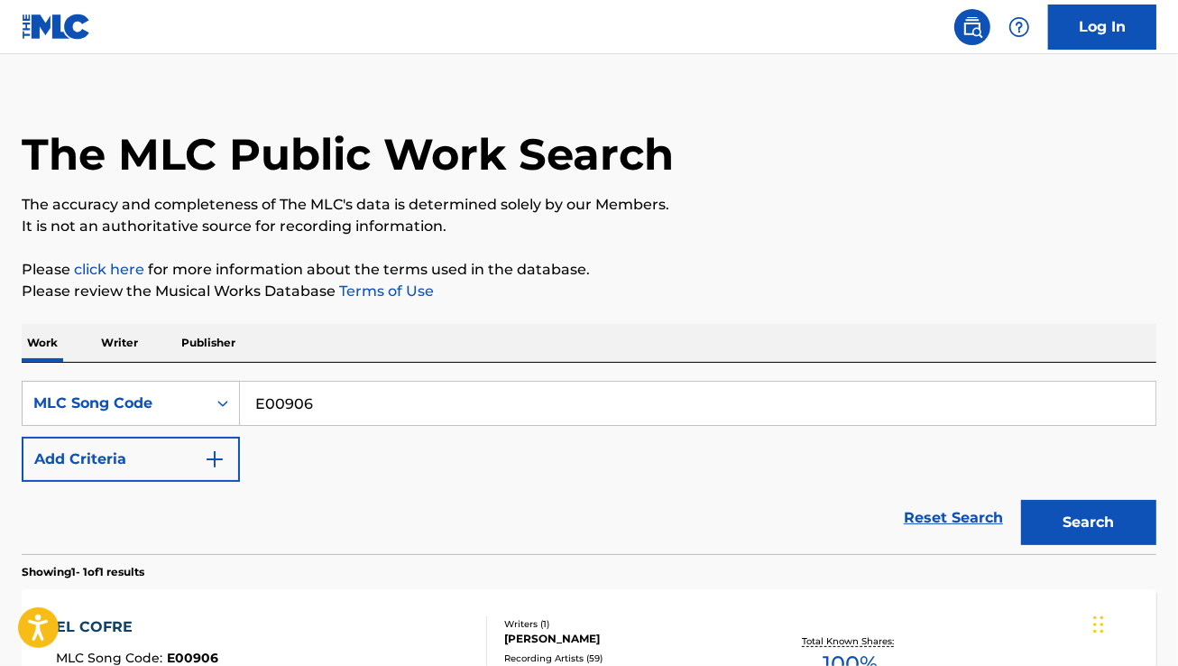
scroll to position [212, 0]
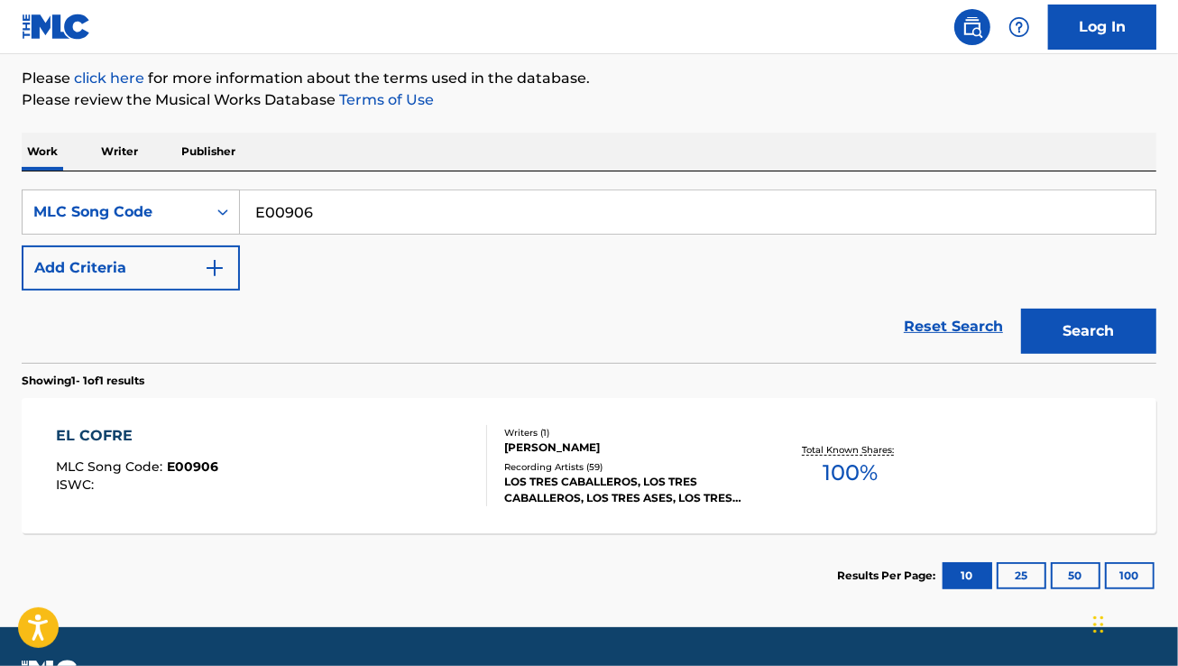
click at [470, 226] on input "E00906" at bounding box center [697, 211] width 915 height 43
paste input "FE4WEJ"
type input "FE4WEJ"
click at [1021, 308] on button "Search" at bounding box center [1088, 330] width 135 height 45
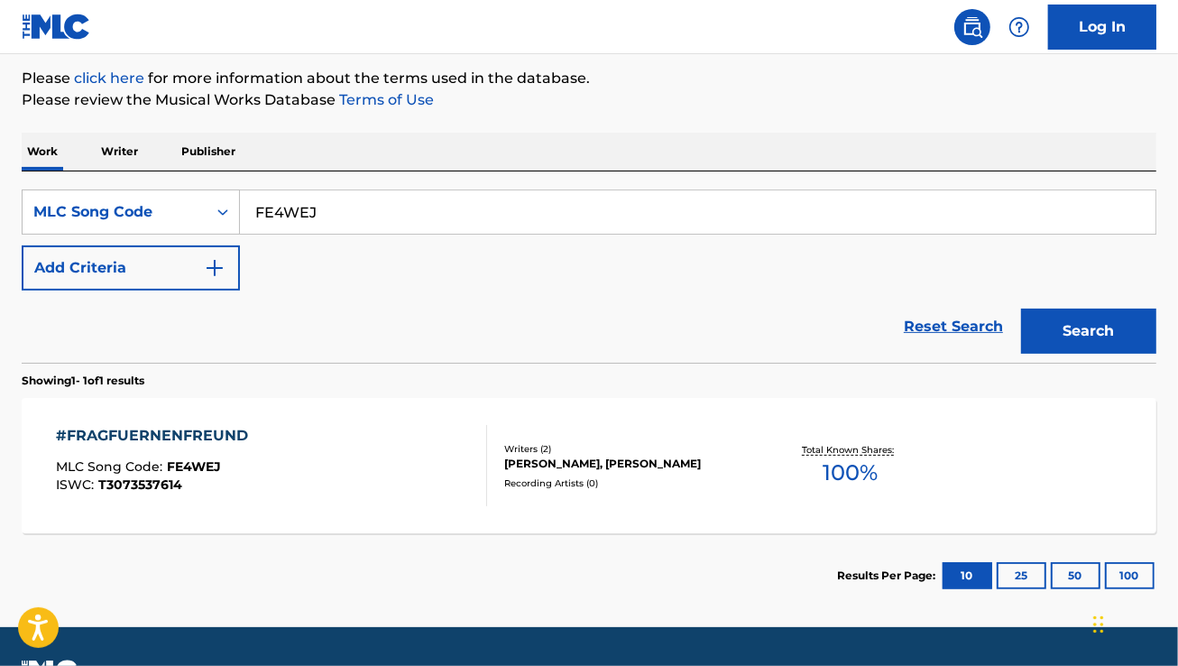
click at [399, 483] on div "#FRAGFUERNENFREUND MLC Song Code : FE4WEJ ISWC : T3073537614" at bounding box center [271, 465] width 431 height 81
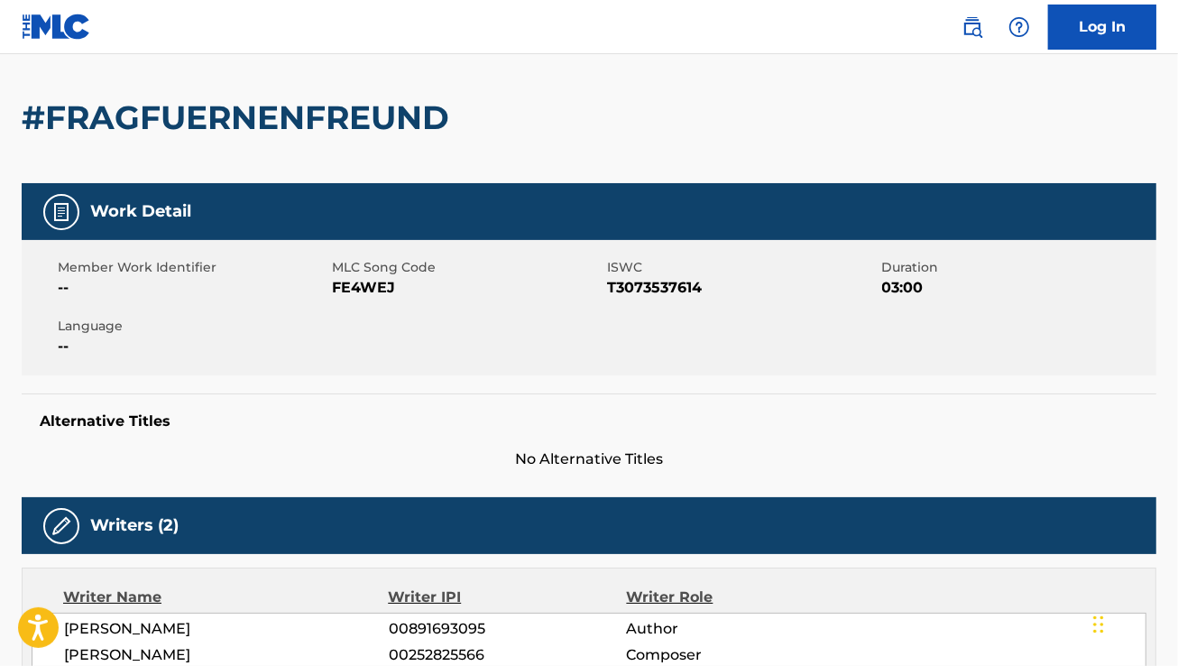
scroll to position [132, 0]
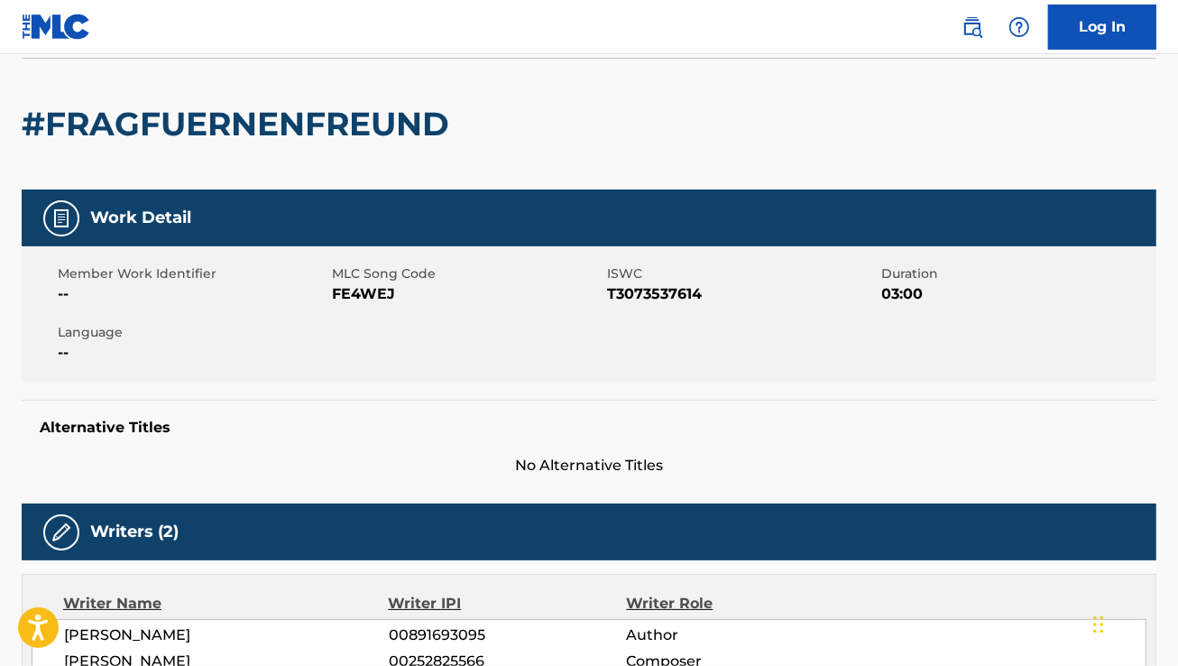
click at [334, 286] on span "FE4WEJ" at bounding box center [468, 294] width 271 height 22
copy span "FE4WEJ"
click at [611, 174] on div "#FRAGFUERNENFREUND" at bounding box center [589, 124] width 1135 height 132
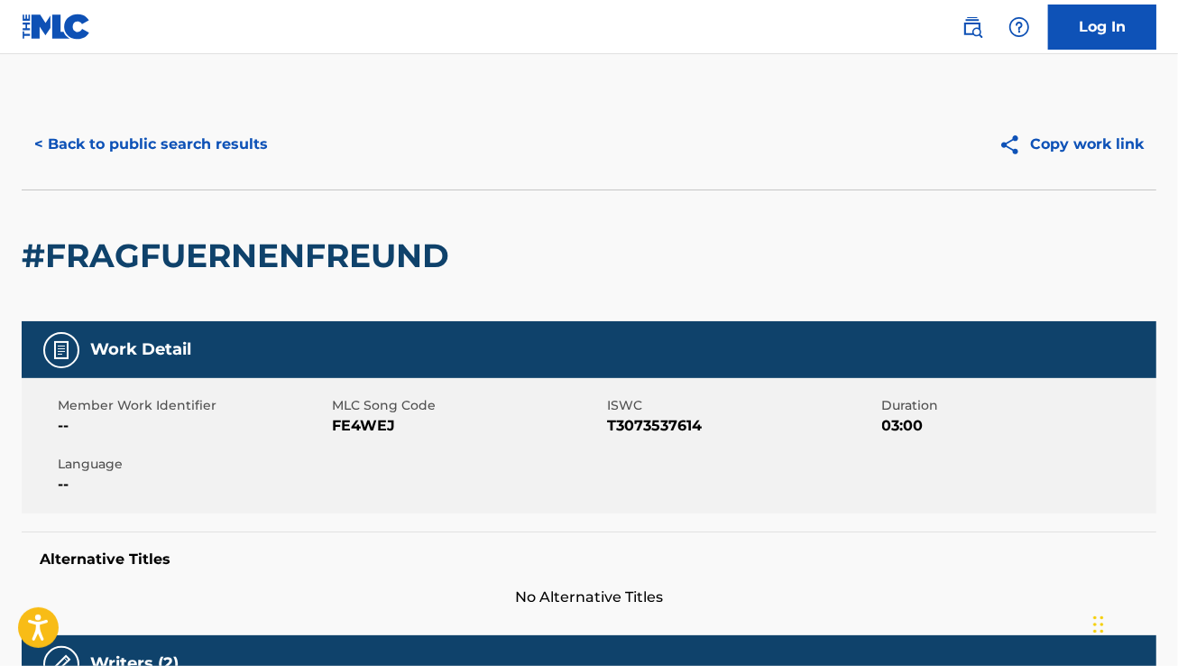
click at [216, 145] on button "< Back to public search results" at bounding box center [151, 144] width 259 height 45
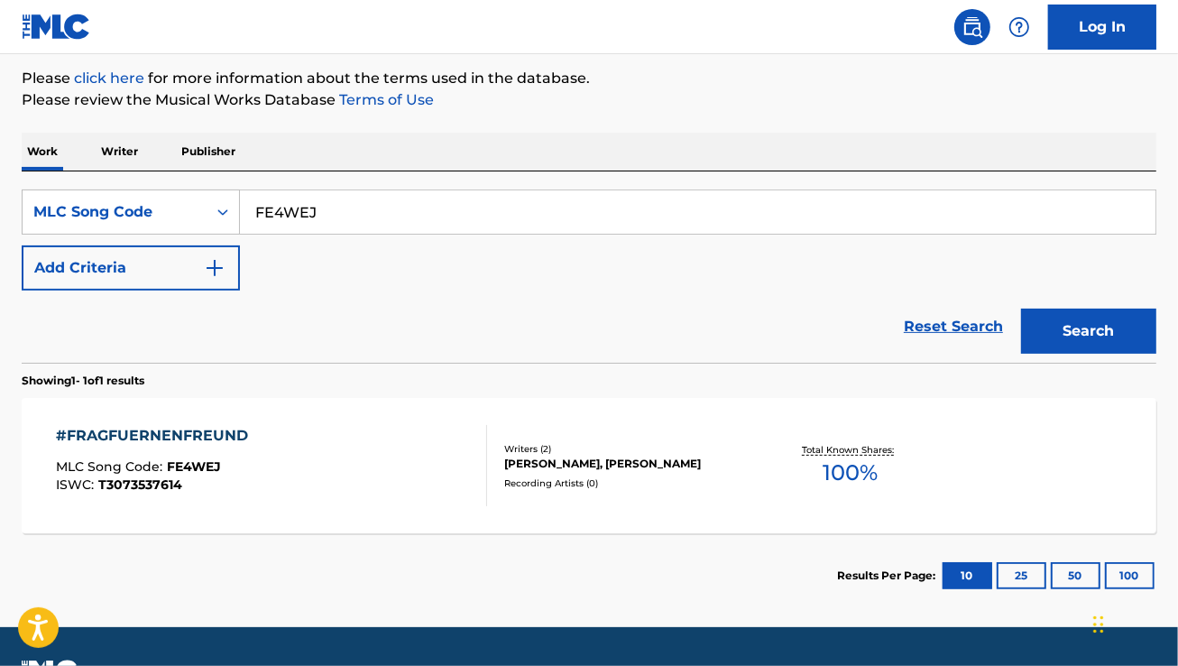
click at [445, 225] on input "FE4WEJ" at bounding box center [697, 211] width 915 height 43
paste input "T5158K"
type input "T5158K"
click at [1021, 308] on button "Search" at bounding box center [1088, 330] width 135 height 45
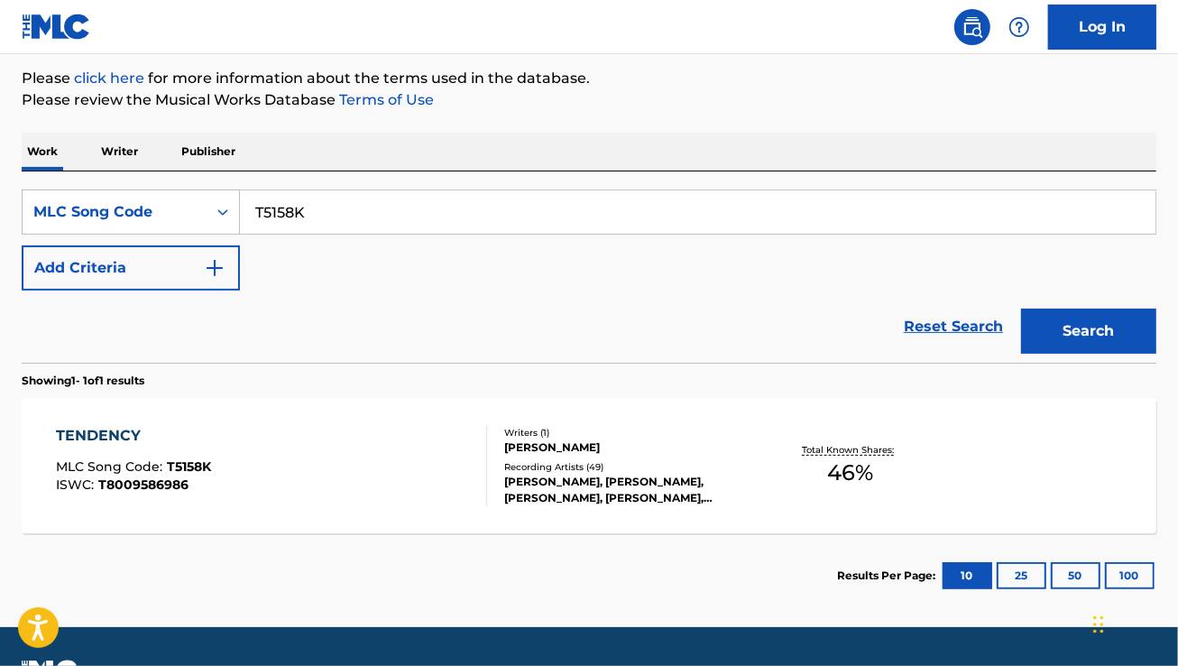
click at [470, 403] on div "TENDENCY MLC Song Code : T5158K ISWC : T8009586986 Writers ( 1 ) [PERSON_NAME] …" at bounding box center [589, 465] width 1135 height 135
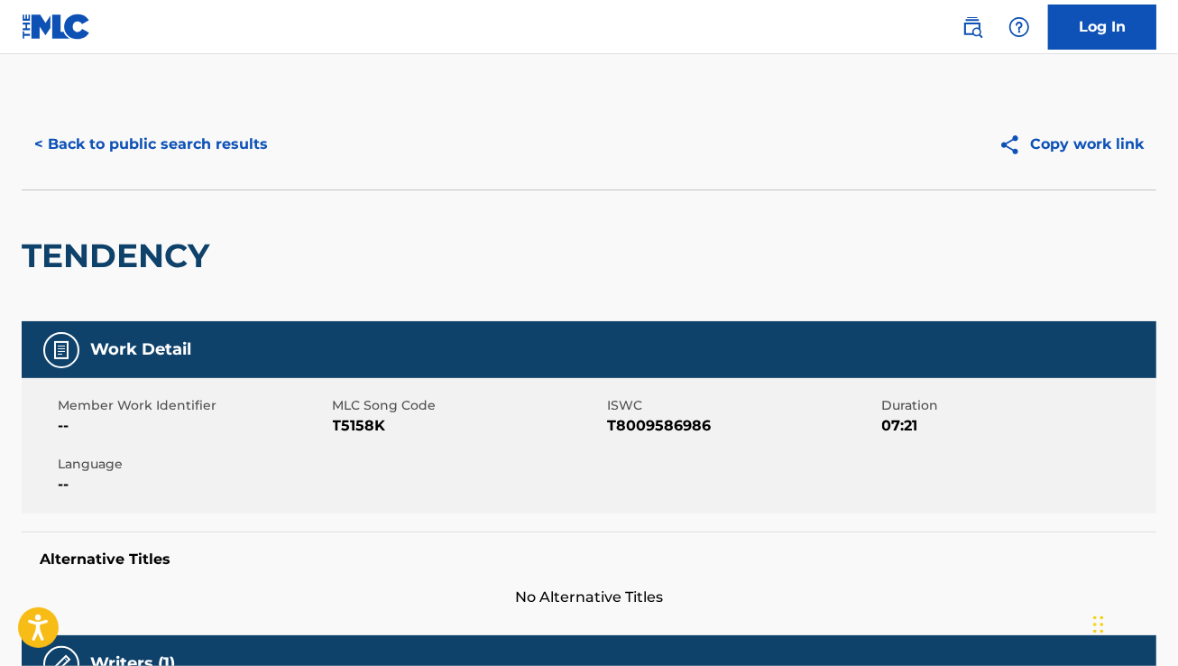
click at [101, 144] on button "< Back to public search results" at bounding box center [151, 144] width 259 height 45
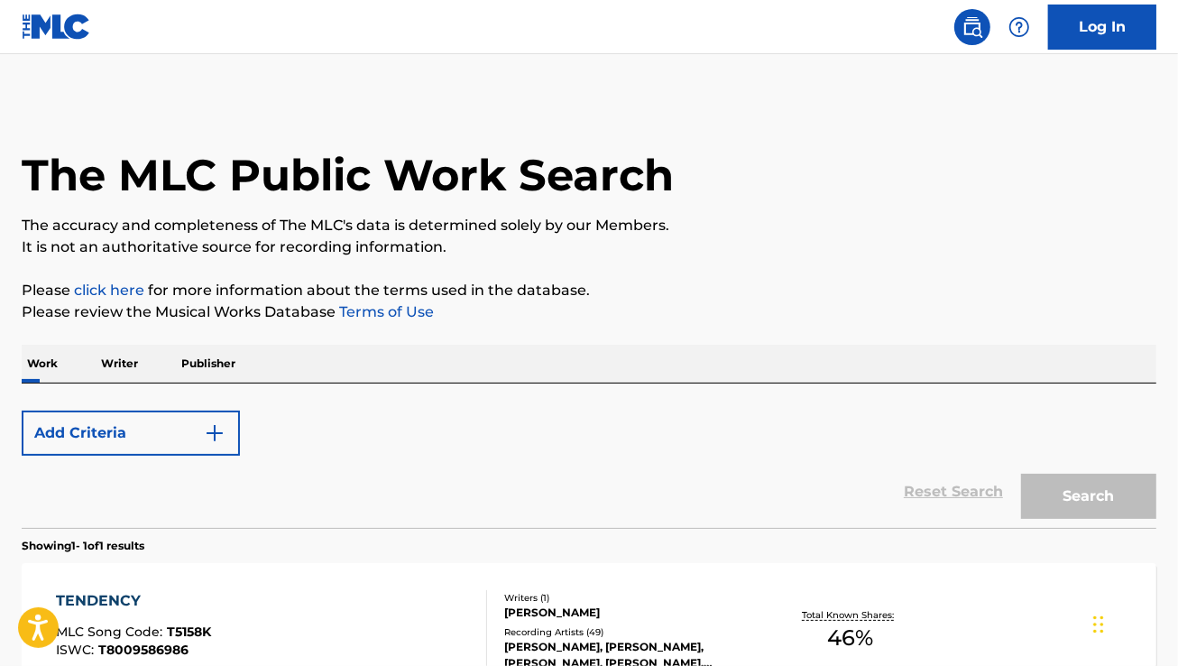
scroll to position [212, 0]
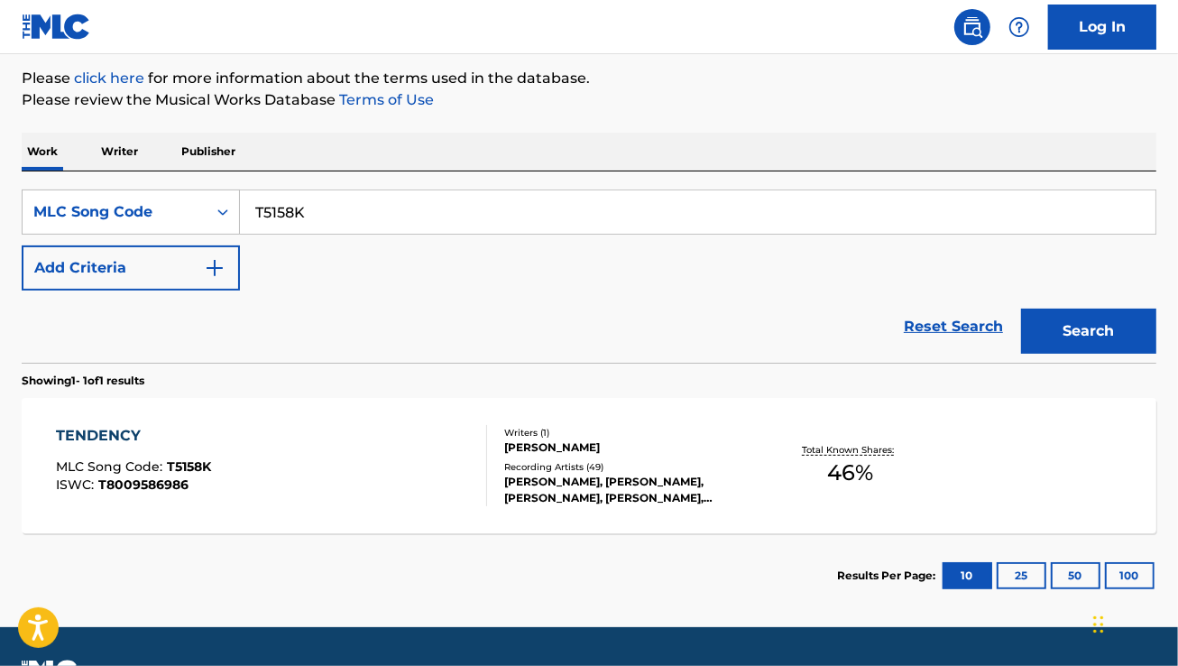
click at [384, 214] on input "T5158K" at bounding box center [697, 211] width 915 height 43
paste input "O06405"
type input "O06405"
click at [1021, 308] on button "Search" at bounding box center [1088, 330] width 135 height 45
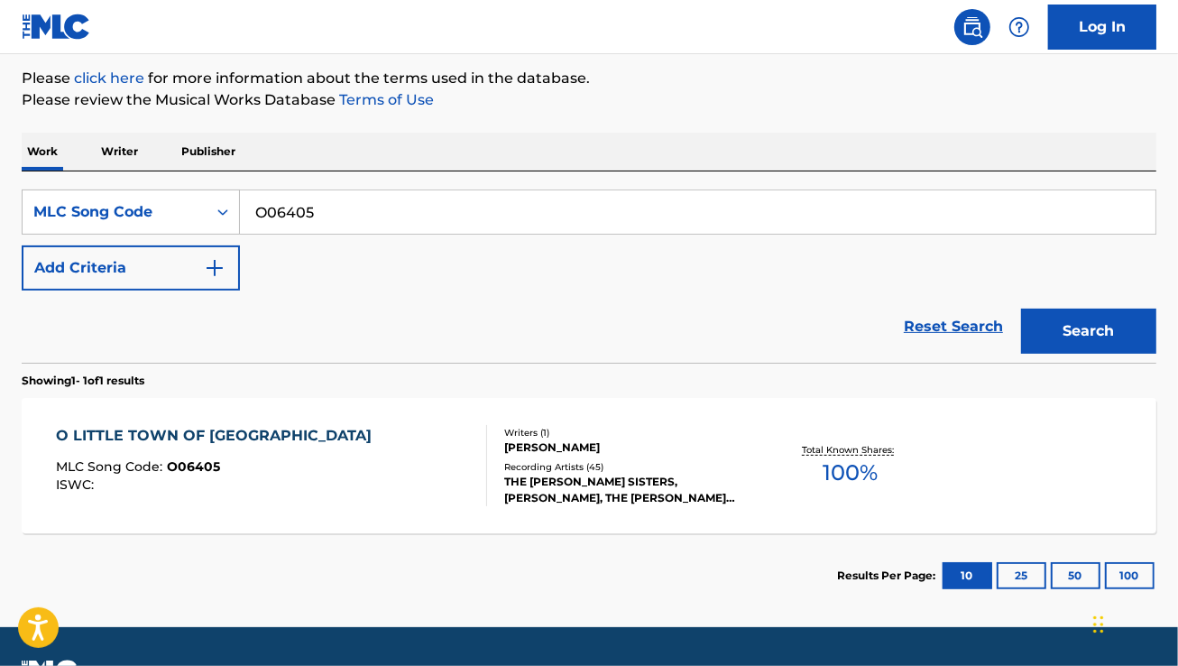
click at [338, 497] on div "O LITTLE TOWN OF BETHLEHEM MLC Song Code : O06405 ISWC :" at bounding box center [271, 465] width 431 height 81
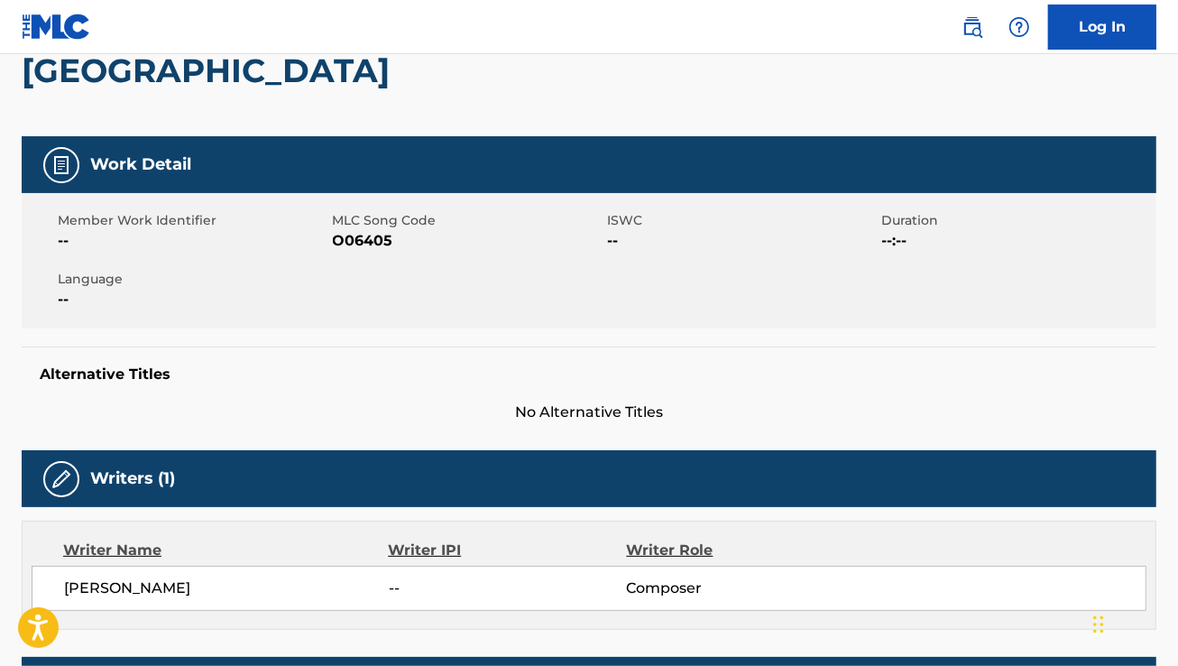
scroll to position [1, 0]
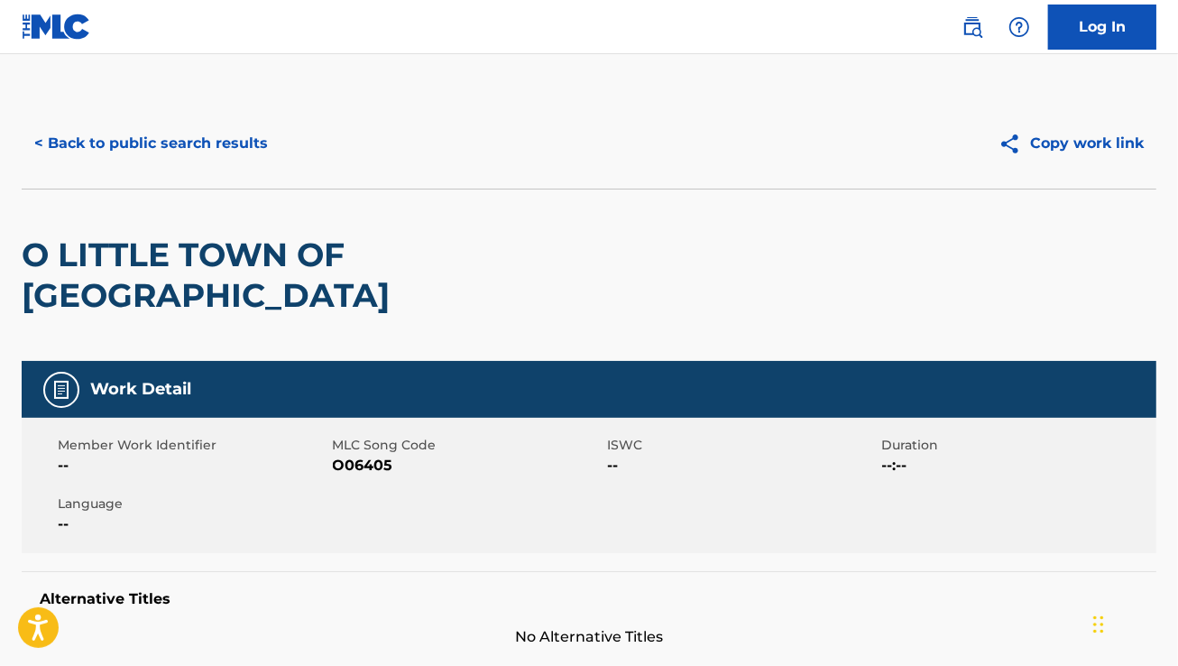
click at [214, 224] on div "O LITTLE TOWN OF [GEOGRAPHIC_DATA]" at bounding box center [362, 274] width 681 height 171
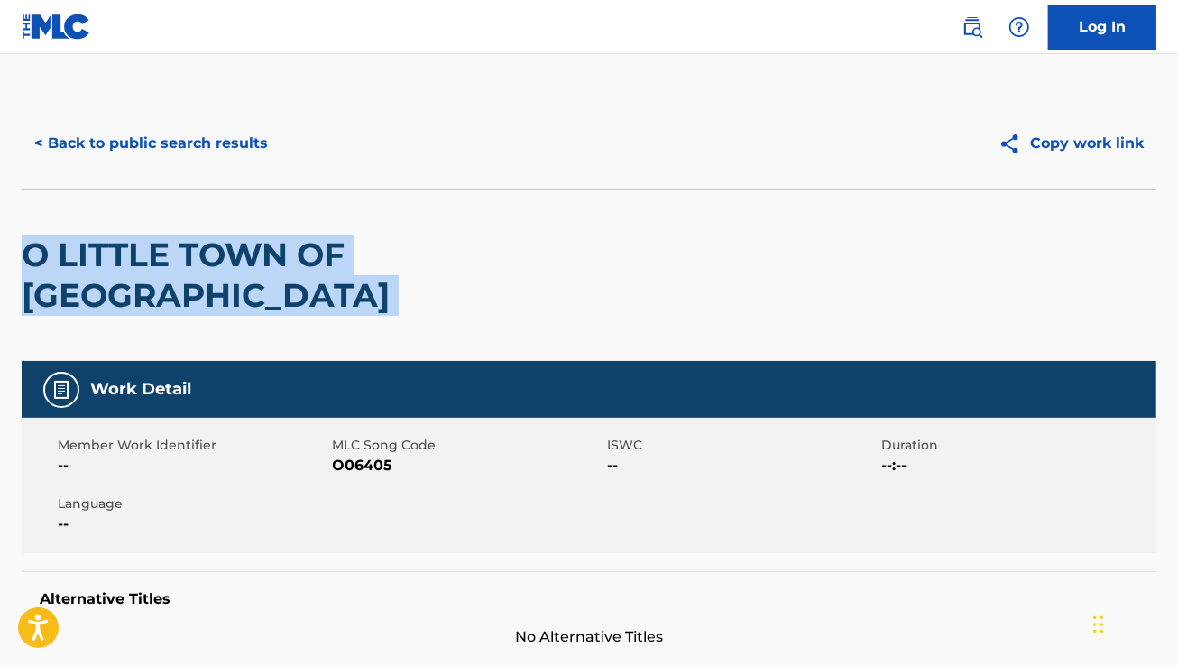
click at [214, 224] on div "O LITTLE TOWN OF [GEOGRAPHIC_DATA]" at bounding box center [362, 274] width 681 height 171
copy div "O LITTLE TOWN OF [GEOGRAPHIC_DATA]"
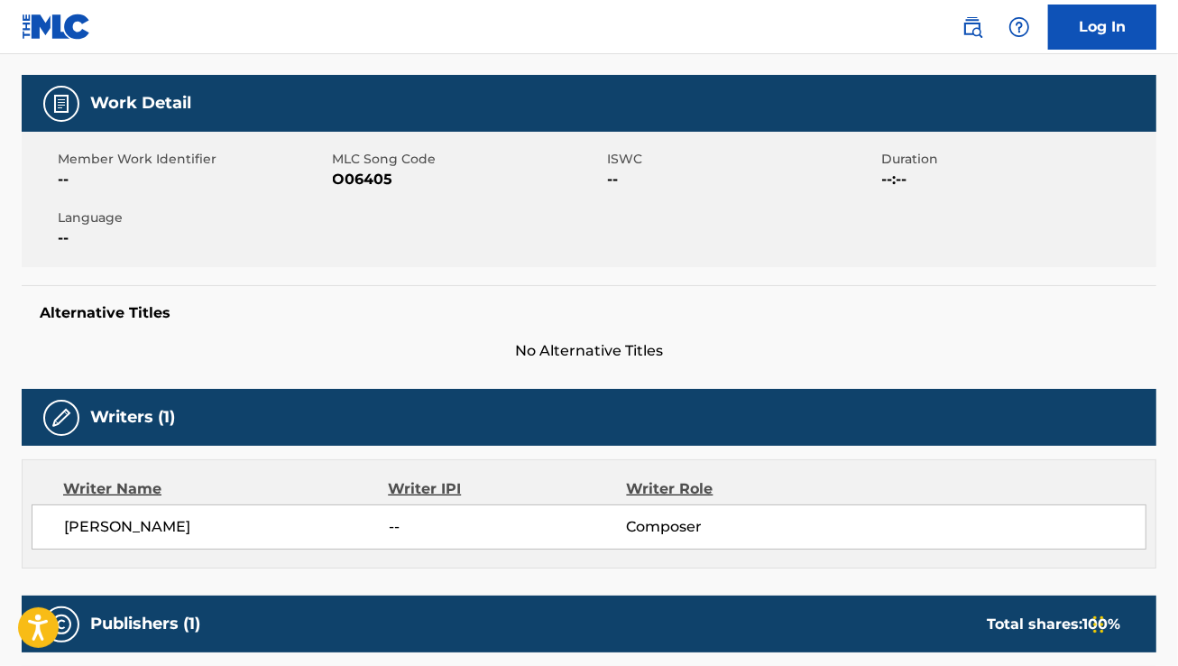
scroll to position [359, 0]
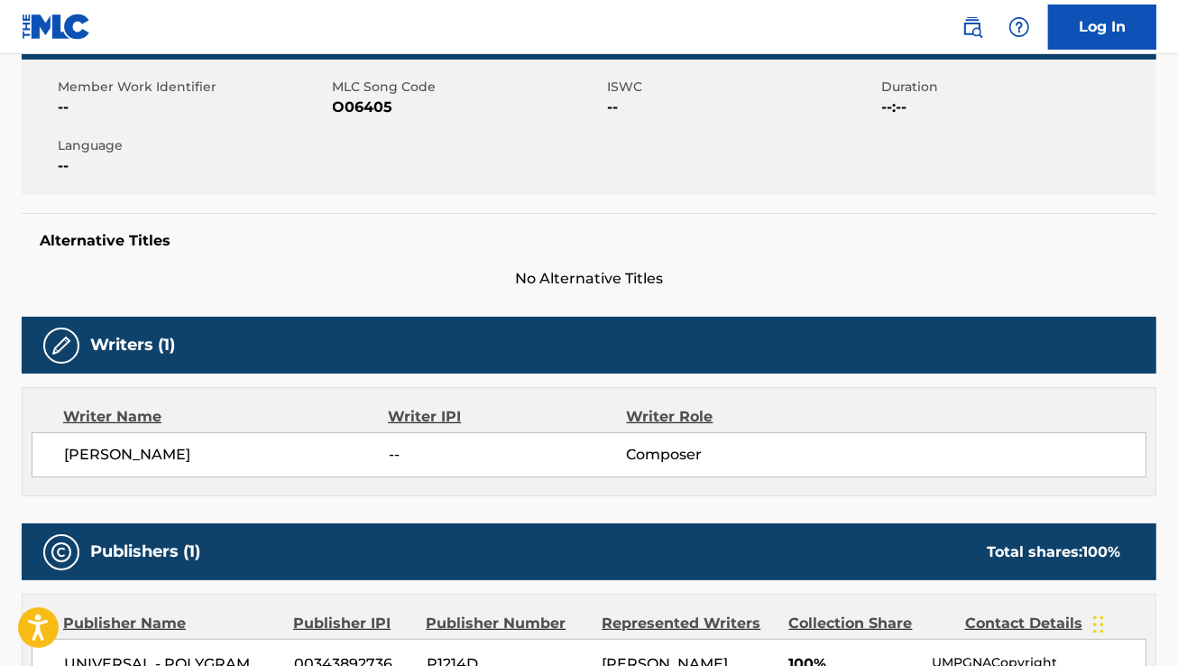
click at [105, 432] on div "[PERSON_NAME] -- Composer" at bounding box center [589, 454] width 1115 height 45
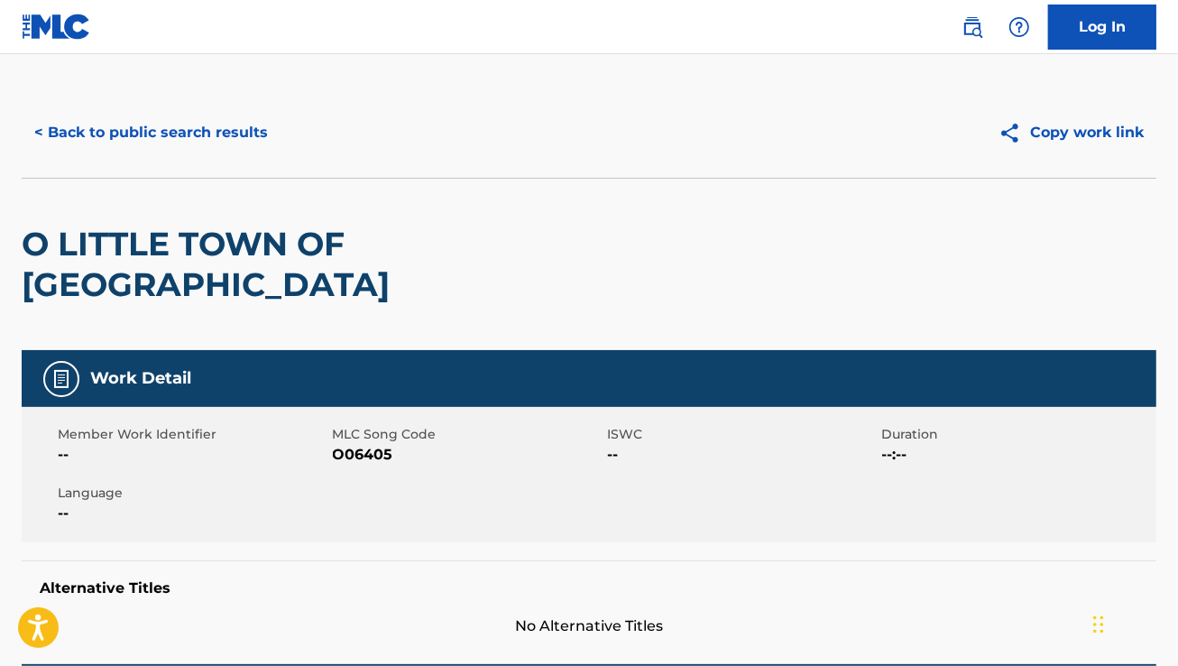
scroll to position [5, 0]
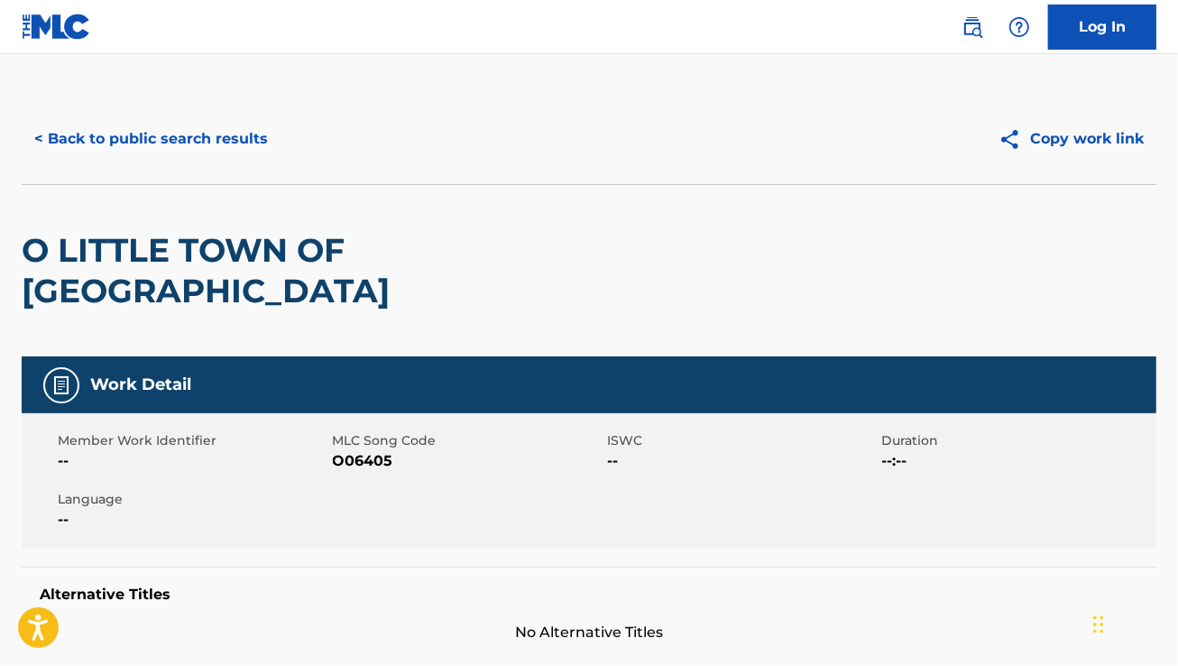
click at [153, 140] on button "< Back to public search results" at bounding box center [151, 138] width 259 height 45
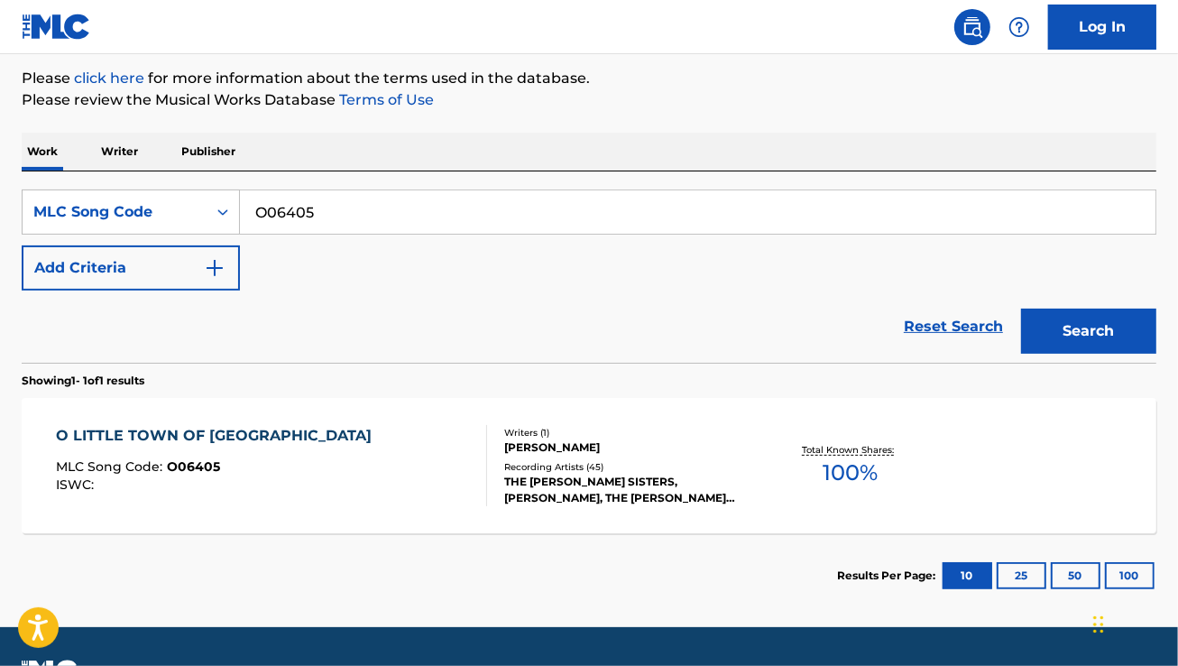
click at [420, 406] on div "O LITTLE TOWN OF BETHLEHEM MLC Song Code : O06405 ISWC : Writers ( 1 ) [PERSON_…" at bounding box center [589, 465] width 1135 height 135
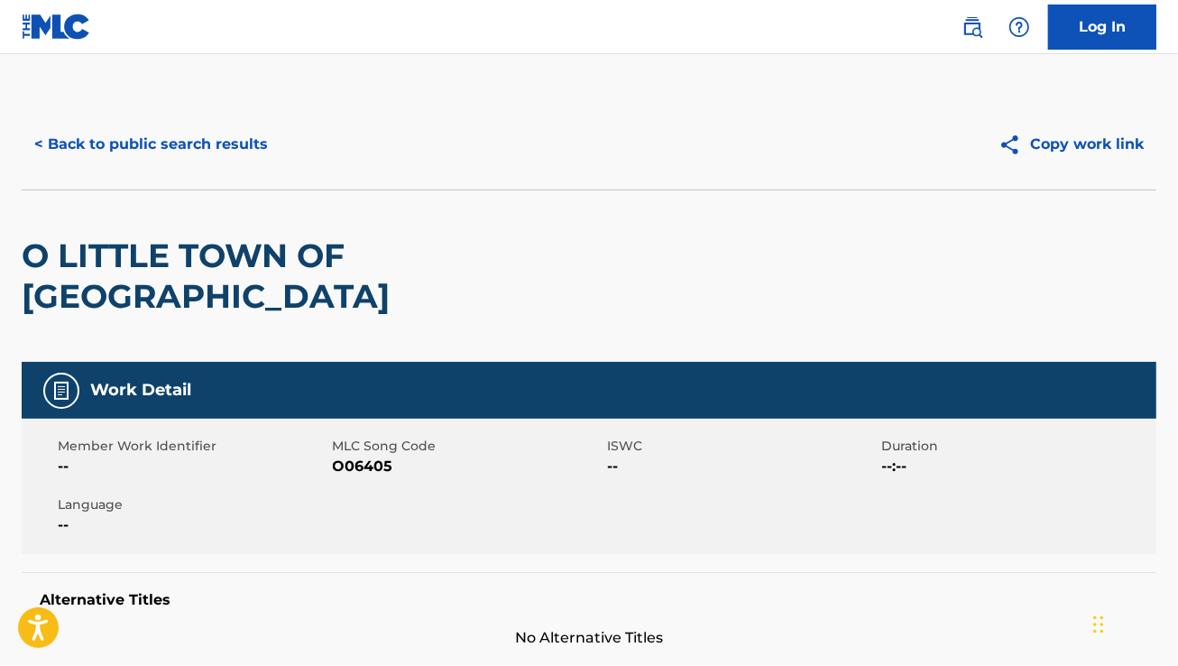
click at [519, 231] on div "O LITTLE TOWN OF [GEOGRAPHIC_DATA]" at bounding box center [362, 275] width 681 height 171
click at [81, 145] on button "< Back to public search results" at bounding box center [151, 144] width 259 height 45
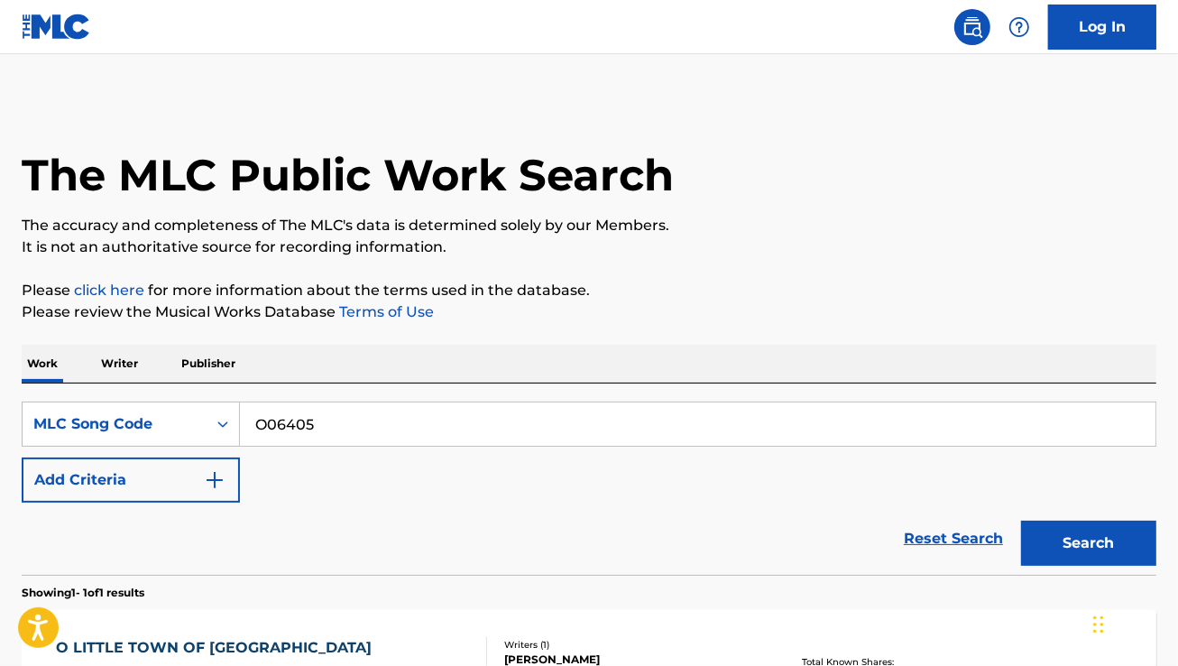
scroll to position [212, 0]
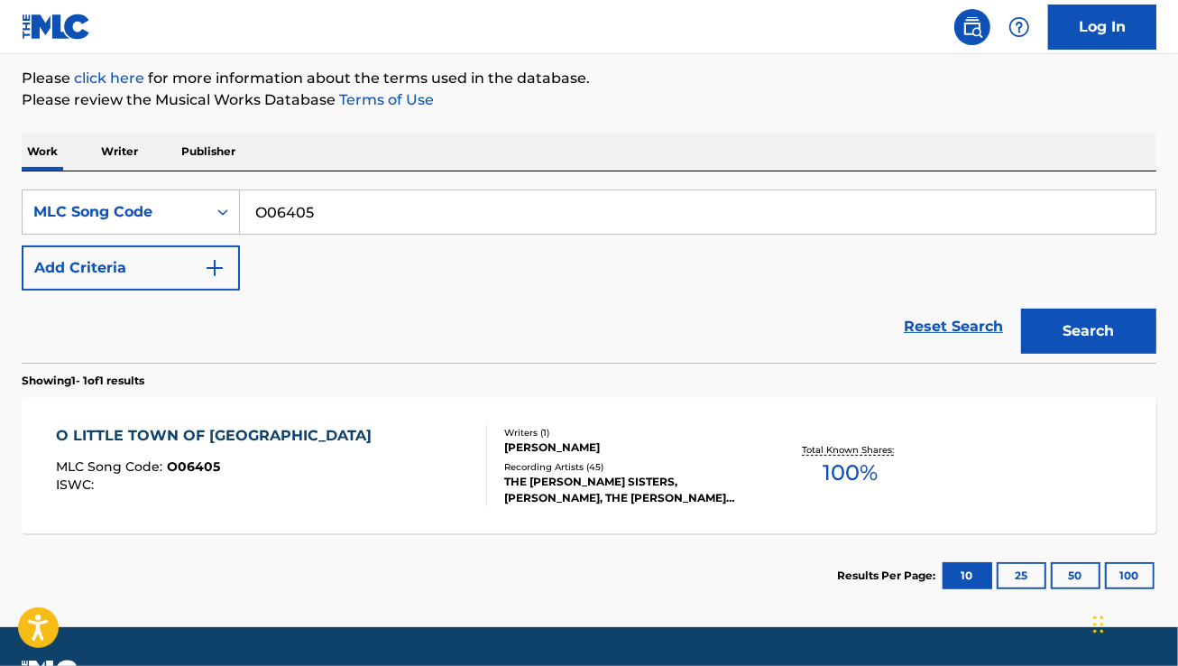
click at [363, 192] on input "O06405" at bounding box center [697, 211] width 915 height 43
paste input "P7493X"
type input "P7493X"
click at [1021, 308] on button "Search" at bounding box center [1088, 330] width 135 height 45
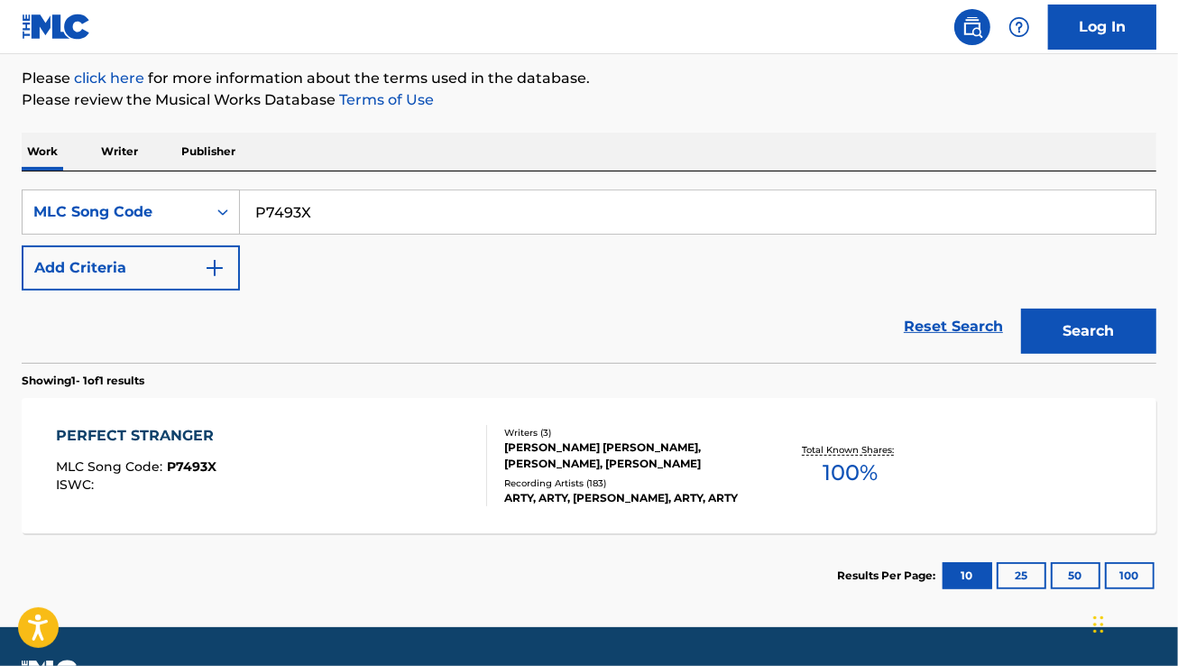
click at [339, 447] on div "PERFECT STRANGER MLC Song Code : P7493X ISWC :" at bounding box center [271, 465] width 431 height 81
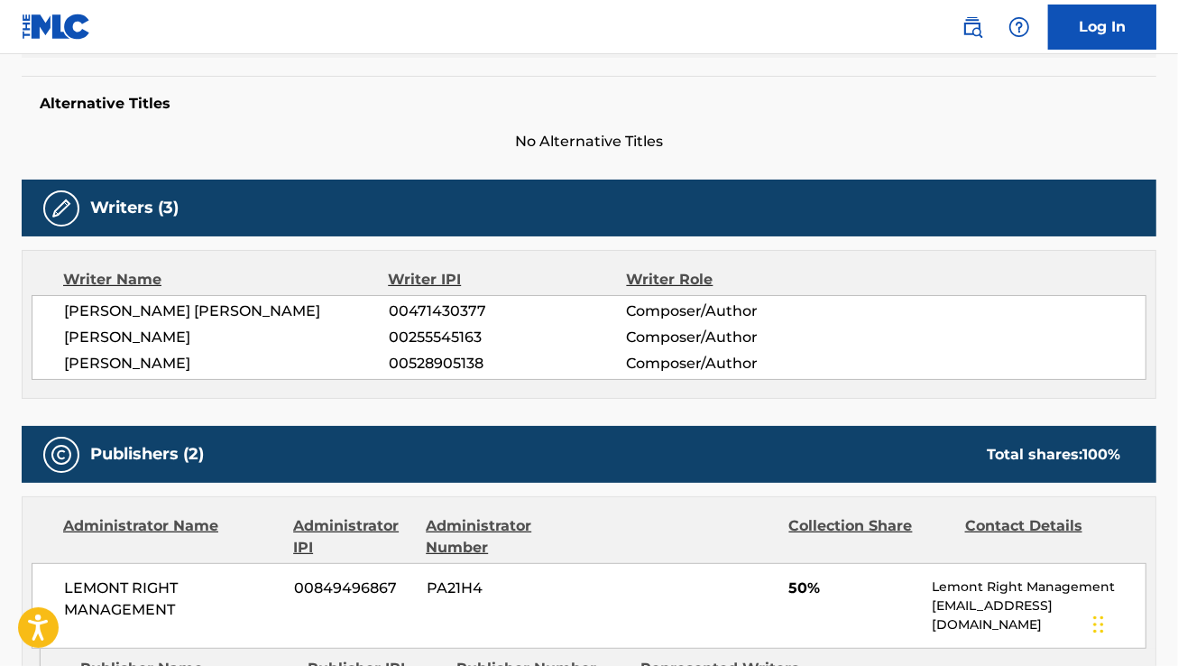
scroll to position [452, 0]
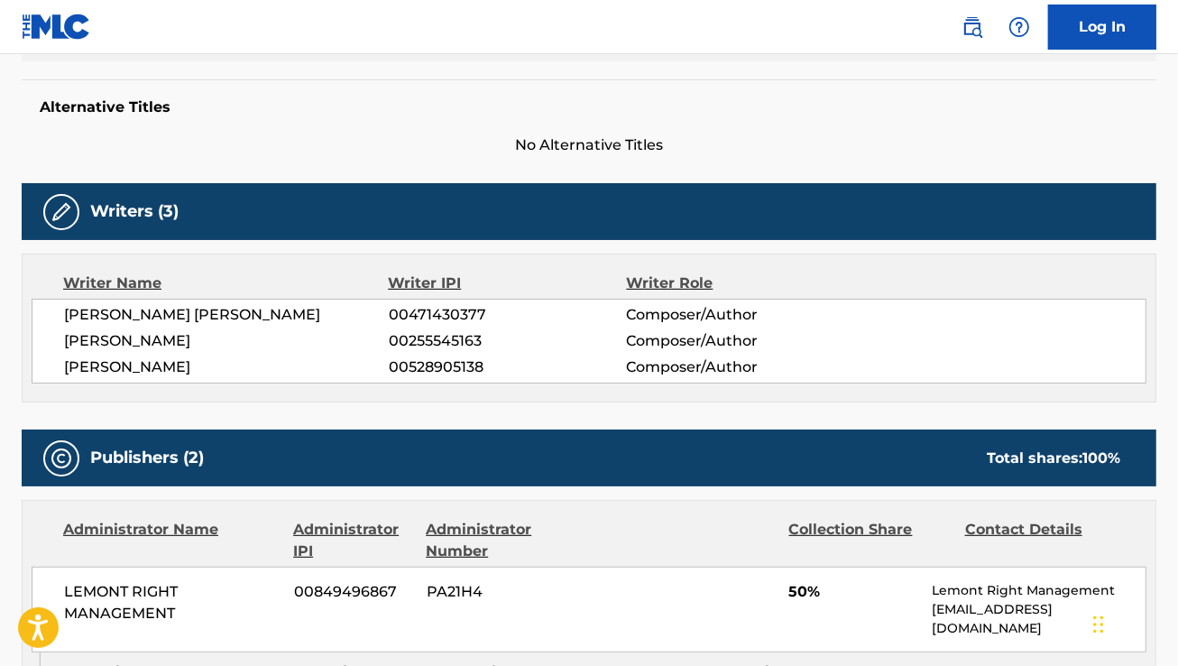
click at [172, 304] on span "[PERSON_NAME] [PERSON_NAME]" at bounding box center [226, 315] width 325 height 22
click at [171, 307] on span "[PERSON_NAME] [PERSON_NAME]" at bounding box center [226, 315] width 325 height 22
